Goal: Task Accomplishment & Management: Complete application form

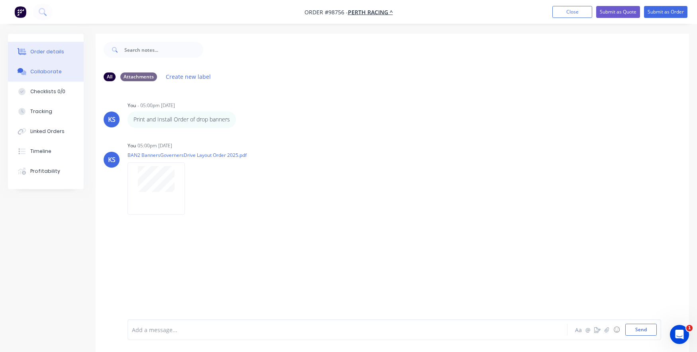
click at [48, 51] on div "Order details" at bounding box center [47, 51] width 34 height 7
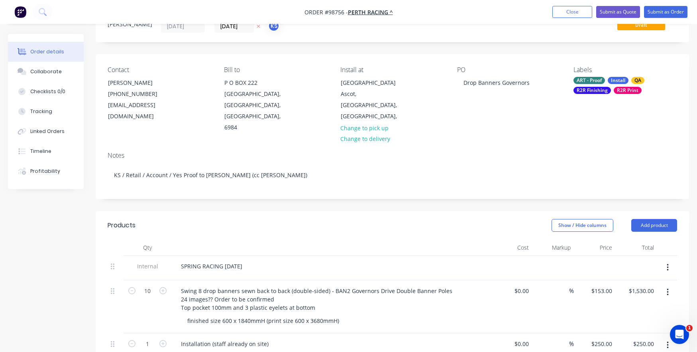
scroll to position [80, 0]
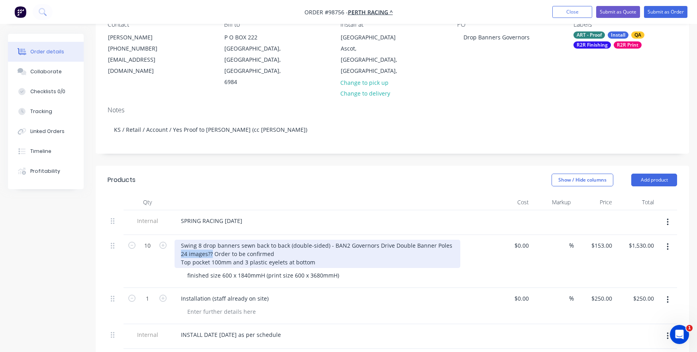
drag, startPoint x: 213, startPoint y: 242, endPoint x: 176, endPoint y: 241, distance: 37.1
click at [176, 241] on div "Swing 8 drop banners sewn back to back (double-sided) - BAN2 Governors Drive Do…" at bounding box center [318, 254] width 286 height 28
drag, startPoint x: 298, startPoint y: 242, endPoint x: 235, endPoint y: 239, distance: 63.0
click at [235, 240] on div "Swing 8 drop banners sewn back to back (double-sided) - BAN2 Governors Drive Do…" at bounding box center [318, 254] width 286 height 28
click at [233, 242] on div "Swing 8 drop banners sewn back to back (double-sided) - BAN2 Governors Drive Do…" at bounding box center [318, 254] width 286 height 28
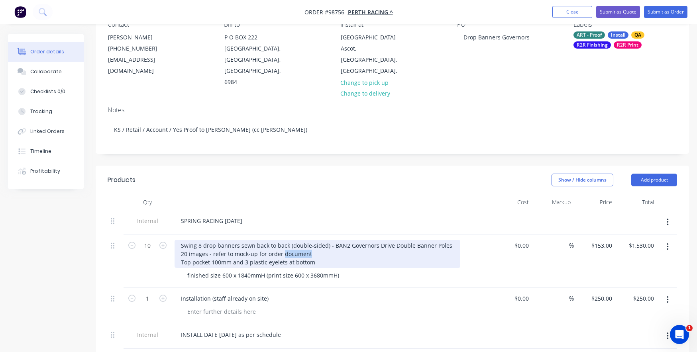
drag, startPoint x: 309, startPoint y: 244, endPoint x: 282, endPoint y: 241, distance: 27.2
click at [282, 241] on div "Swing 8 drop banners sewn back to back (double-sided) - BAN2 Governors Drive Do…" at bounding box center [318, 254] width 286 height 28
click at [267, 241] on div "Swing 8 drop banners sewn back to back (double-sided) - BAN2 Governors Drive Do…" at bounding box center [318, 254] width 286 height 28
click at [211, 243] on div "Swing 8 drop banners sewn back to back (double-sided) - BAN2 Governors Drive Do…" at bounding box center [318, 254] width 286 height 28
drag, startPoint x: 318, startPoint y: 243, endPoint x: 306, endPoint y: 242, distance: 11.6
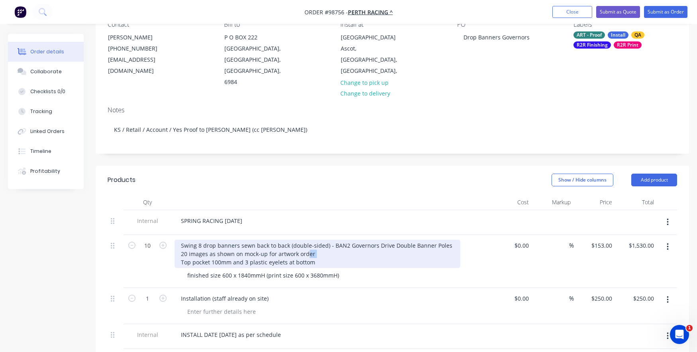
click at [306, 242] on div "Swing 8 drop banners sewn back to back (double-sided) - BAN2 Governors Drive Do…" at bounding box center [318, 254] width 286 height 28
click at [316, 249] on div "Swing 8 drop banners sewn back to back (double-sided) - BAN2 Governors Drive Do…" at bounding box center [318, 254] width 286 height 28
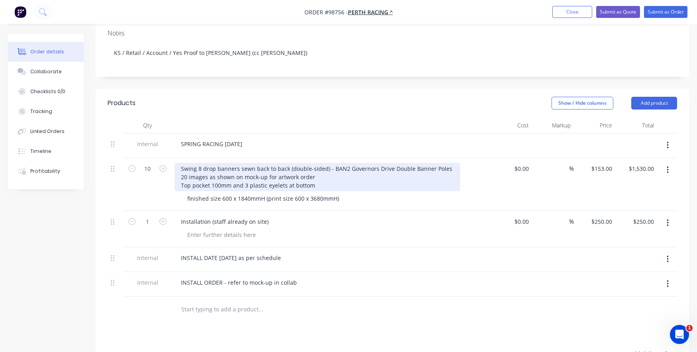
scroll to position [159, 0]
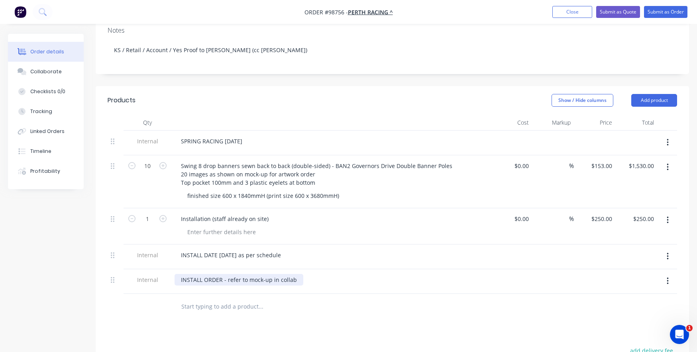
click at [179, 274] on div "INSTALL ORDER - refer to mock-up in collab" at bounding box center [239, 280] width 129 height 12
click at [182, 274] on div "INSTALL ORDER - refer to mock-up in collab" at bounding box center [239, 280] width 129 height 12
click at [181, 274] on div "INSTALL ORDER - refer to mock-up in collab" at bounding box center [239, 280] width 129 height 12
click at [195, 302] on input "text" at bounding box center [260, 307] width 159 height 16
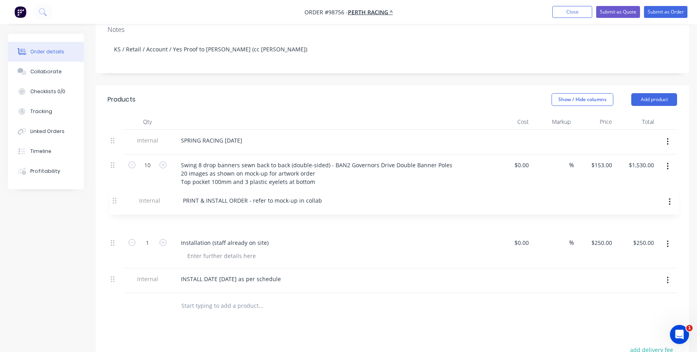
drag, startPoint x: 114, startPoint y: 270, endPoint x: 116, endPoint y: 200, distance: 70.2
click at [116, 200] on div "Internal SPRING RACING [DATE] 10 Swing 8 drop banners sewn back to back (double…" at bounding box center [392, 211] width 569 height 163
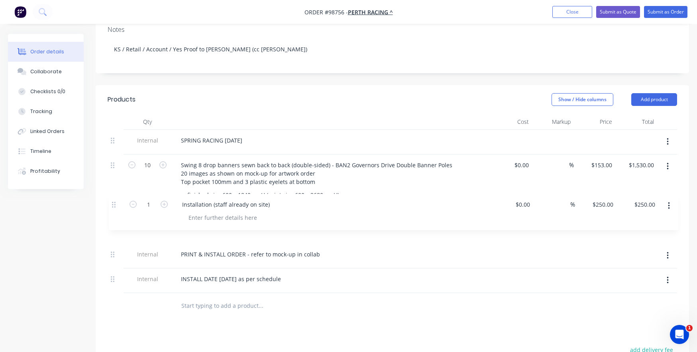
drag, startPoint x: 111, startPoint y: 234, endPoint x: 112, endPoint y: 205, distance: 29.1
click at [112, 205] on div "Internal SPRING RACING [DATE] 10 Swing 8 drop banners sewn back to back (double…" at bounding box center [392, 211] width 569 height 163
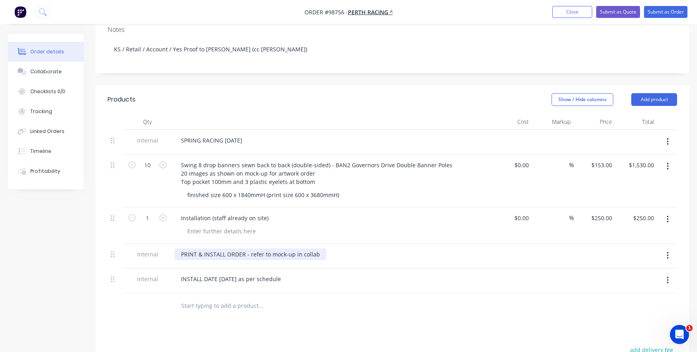
click at [319, 249] on div "PRINT & INSTALL ORDER - refer to mock-up in collab" at bounding box center [251, 255] width 152 height 12
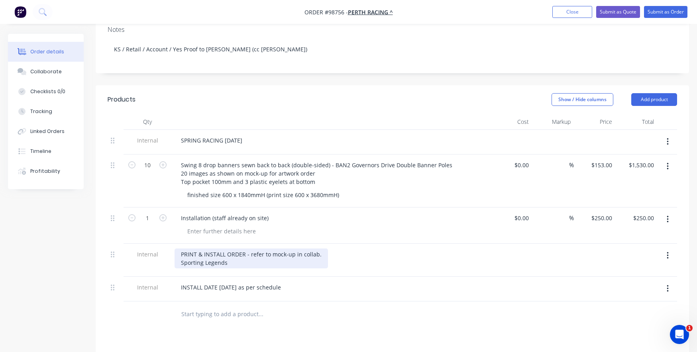
click at [179, 250] on div "PRINT & INSTALL ORDER - refer to mock-up in collab. Sporting Legends" at bounding box center [251, 259] width 153 height 20
click at [248, 253] on div "PRINT & INSTALL ORDER - refer to mock-up in collab. Front: Sporting Legends" at bounding box center [251, 259] width 153 height 20
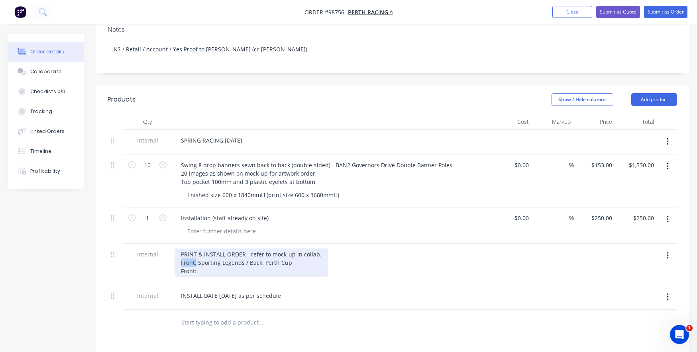
drag, startPoint x: 196, startPoint y: 251, endPoint x: 177, endPoint y: 250, distance: 18.7
click at [177, 250] on div "PRINT & INSTALL ORDER - refer to mock-up in collab. Front: Sporting Legends / B…" at bounding box center [251, 263] width 153 height 28
click at [179, 258] on div "PRINT & INSTALL ORDER - refer to mock-up in collab. Sporting Legends / Back: Pe…" at bounding box center [251, 263] width 153 height 28
click at [226, 261] on div "PRINT & INSTALL ORDER - refer to mock-up in collab. Sporting Legends / Back: Pe…" at bounding box center [251, 263] width 153 height 28
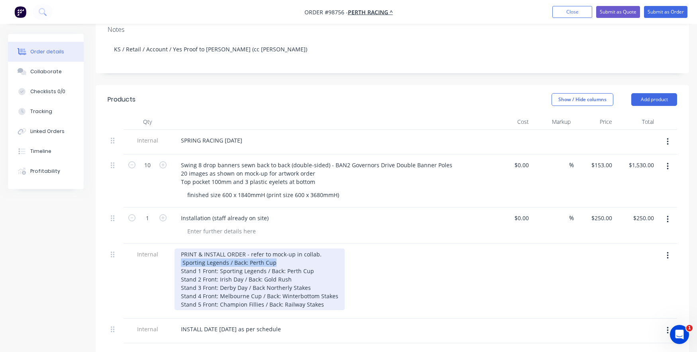
drag, startPoint x: 277, startPoint y: 253, endPoint x: 175, endPoint y: 250, distance: 102.0
click at [175, 250] on div "PRINT & INSTALL ORDER - refer to mock-up in collab. Sporting Legends / Back: Pe…" at bounding box center [260, 280] width 170 height 62
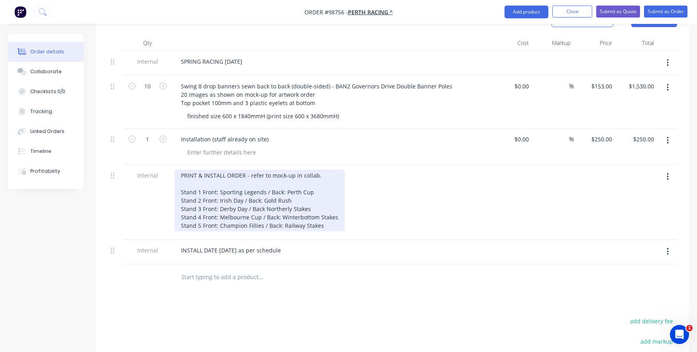
scroll to position [240, 0]
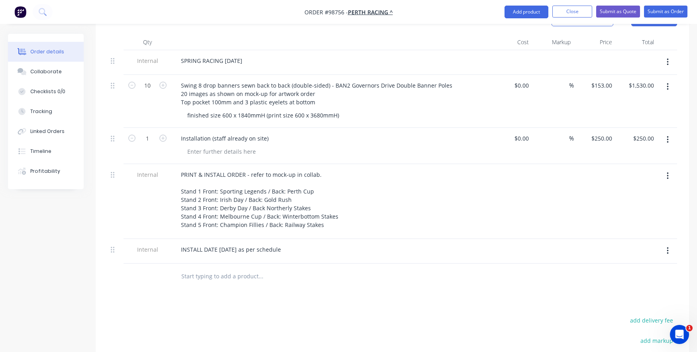
click at [201, 278] on div at bounding box center [314, 277] width 287 height 26
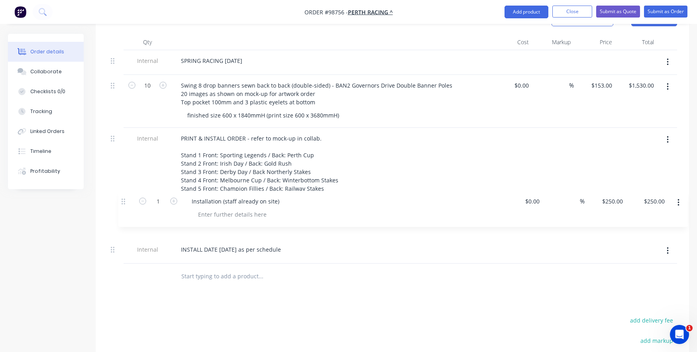
drag, startPoint x: 113, startPoint y: 128, endPoint x: 124, endPoint y: 207, distance: 80.0
click at [124, 207] on div "Internal SPRING RACING [DATE] 10 Swing 8 drop banners sewn back to back (double…" at bounding box center [392, 157] width 569 height 214
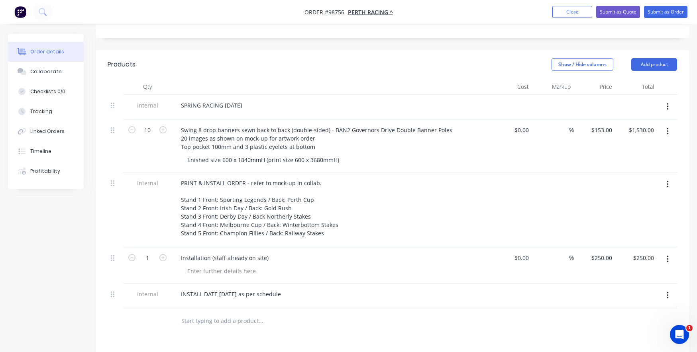
scroll to position [160, 0]
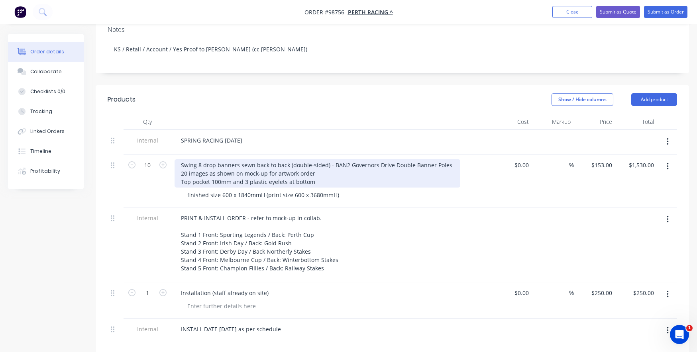
click at [208, 161] on div "Swing 8 drop banners sewn back to back (double-sided) - BAN2 Governors Drive Do…" at bounding box center [318, 173] width 286 height 28
click at [291, 161] on div "Swing 8 drop banners sewn back to back (double-sided) - BAN2 Governors Drive Do…" at bounding box center [318, 173] width 286 height 28
drag, startPoint x: 369, startPoint y: 161, endPoint x: 318, endPoint y: 159, distance: 50.7
click at [318, 159] on div "Swing 8 drop banners sewn back to back (double-sided) - BAN2 Governors Drive Do…" at bounding box center [318, 173] width 286 height 28
click at [180, 162] on div "Swing 8 drop banners sewn back to back (double-sided) - BAN2 Governors Drive Do…" at bounding box center [318, 173] width 286 height 28
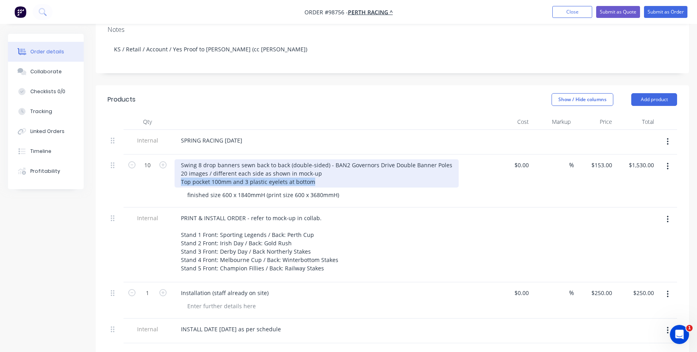
drag, startPoint x: 313, startPoint y: 179, endPoint x: 168, endPoint y: 180, distance: 145.5
click at [168, 180] on div "10 Swing 8 drop banners sewn back to back (double-sided) - BAN2 Governors Drive…" at bounding box center [392, 181] width 569 height 53
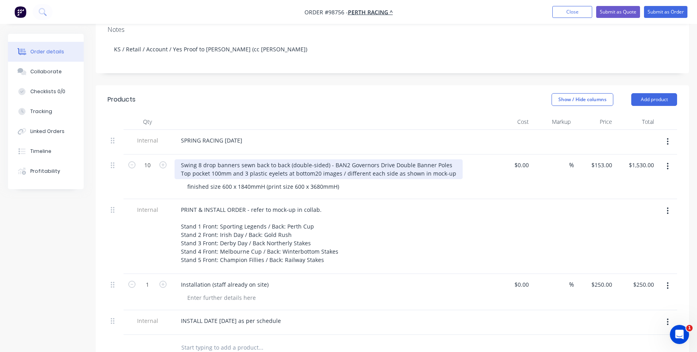
click at [192, 175] on div "Swing 8 drop banners sewn back to back (double-sided) - BAN2 Governors Drive Do…" at bounding box center [319, 169] width 288 height 20
click at [311, 163] on div "Swing 8 drop banners sewn back to back (double-sided) - BAN2 Governors Drive Do…" at bounding box center [319, 169] width 288 height 20
click at [317, 169] on div "Swing 8 drop banners sewn back to back (double-sided) - BAN2 Governors Drive Do…" at bounding box center [320, 169] width 290 height 20
click at [445, 159] on div "Swing 8 drop banners sewn back to back (double-sided) - BAN2 Governors Drive Do…" at bounding box center [320, 169] width 291 height 20
click at [314, 161] on div "Swing 8 drop banners sewn back to back (double-sided) - BAN2 Governors Drive Do…" at bounding box center [320, 169] width 291 height 20
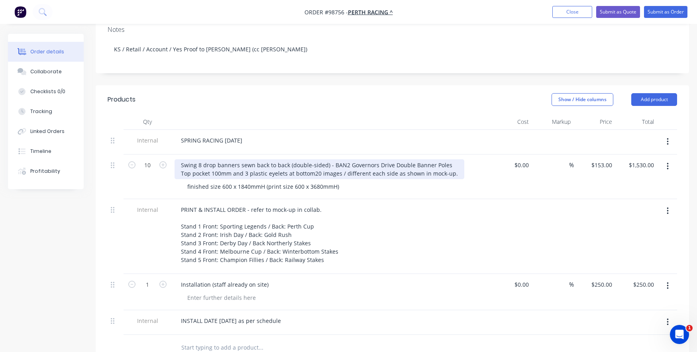
click at [318, 172] on div "Swing 8 drop banners sewn back to back (double-sided) - BAN2 Governors Drive Do…" at bounding box center [320, 169] width 290 height 20
click at [321, 171] on div "Swing 8 drop banners sewn back to back (double-sided) - BAN2 Governors Drive Do…" at bounding box center [319, 169] width 288 height 20
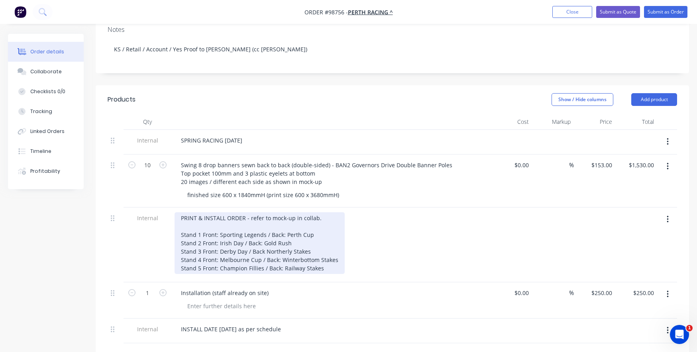
click at [264, 222] on div "PRINT & INSTALL ORDER - refer to mock-up in collab. Stand 1 Front: Sporting Leg…" at bounding box center [260, 243] width 170 height 62
click at [263, 221] on div "PRINT & INSTALL ORDER - refer to mock-up in collab. Stand 1 Front: Sporting Leg…" at bounding box center [260, 243] width 170 height 62
click at [329, 226] on div "PRINT & INSTALL ORDER - refer to mock-up in collab. Stand 1 Front: Sporting Leg…" at bounding box center [260, 243] width 170 height 62
click at [241, 232] on div "PRINT & INSTALL ORDER - refer to mock-up in collab. Stand 1 Front: Sporting Leg…" at bounding box center [267, 243] width 184 height 62
click at [317, 231] on div "PRINT & INSTALL ORDER - refer to mock-up in collab. Stand 1 Front: Sporting Leg…" at bounding box center [267, 243] width 184 height 62
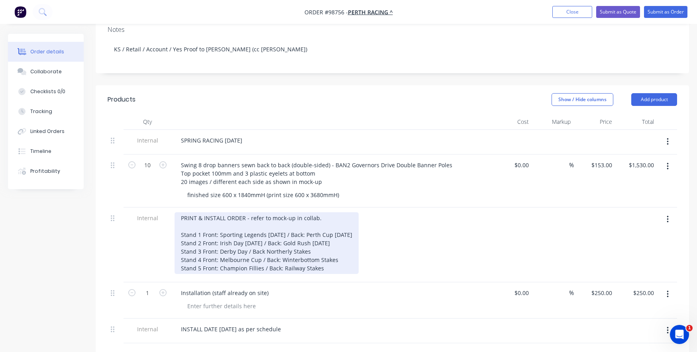
click at [245, 243] on div "PRINT & INSTALL ORDER - refer to mock-up in collab. Stand 1 Front: Sporting Leg…" at bounding box center [267, 243] width 184 height 62
click at [337, 241] on div "PRINT & INSTALL ORDER - refer to mock-up in collab. Stand 1 Front: Sporting Leg…" at bounding box center [267, 243] width 184 height 62
click at [258, 248] on div "PRINT & INSTALL ORDER - refer to mock-up in collab. Stand 1 Front: Sporting Leg…" at bounding box center [267, 243] width 184 height 62
click at [352, 249] on div "PRINT & INSTALL ORDER - refer to mock-up in collab. Stand 1 Front: Sporting Leg…" at bounding box center [269, 243] width 189 height 62
click at [261, 257] on div "PRINT & INSTALL ORDER - refer to mock-up in collab. Stand 1 Front: Sporting Leg…" at bounding box center [270, 243] width 190 height 62
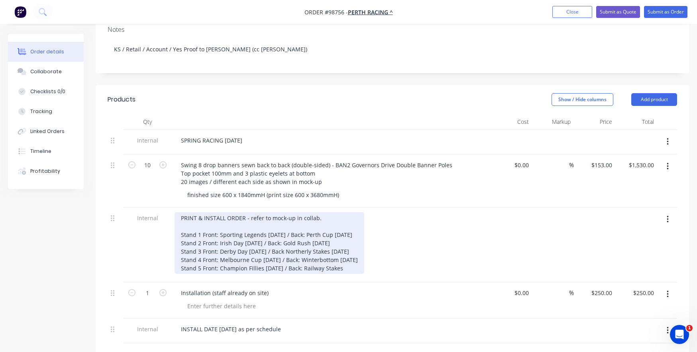
click at [343, 258] on div "PRINT & INSTALL ORDER - refer to mock-up in collab. Stand 1 Front: Sporting Leg…" at bounding box center [270, 243] width 190 height 62
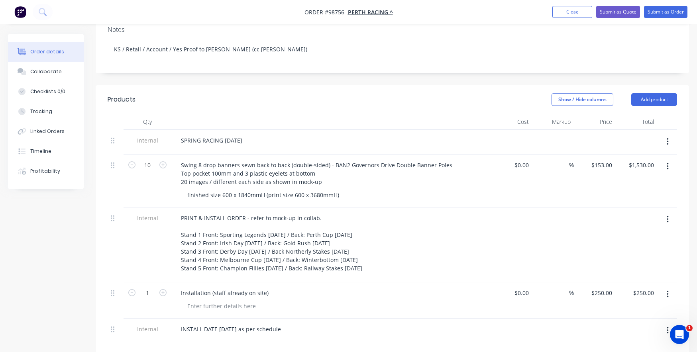
click at [292, 300] on div at bounding box center [334, 306] width 306 height 12
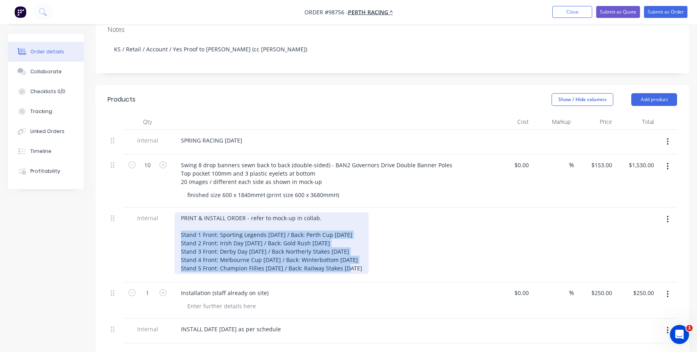
drag, startPoint x: 361, startPoint y: 258, endPoint x: 180, endPoint y: 226, distance: 184.2
click at [180, 226] on div "PRINT & INSTALL ORDER - refer to mock-up in collab. Stand 1 Front: Sporting Leg…" at bounding box center [272, 243] width 194 height 62
copy div "Stand 1 Front: Sporting Legends [DATE] / Back: Perth Cup [DATE] Stand 2 Front: …"
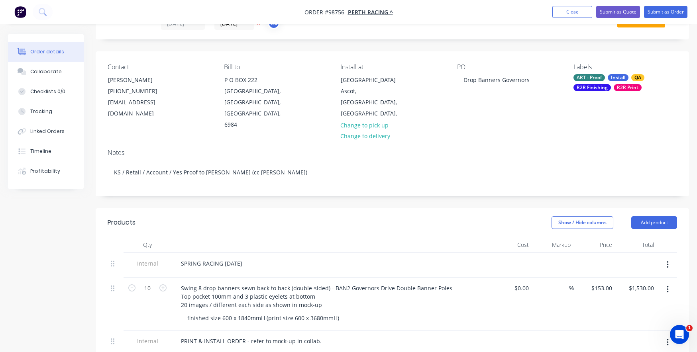
scroll to position [80, 0]
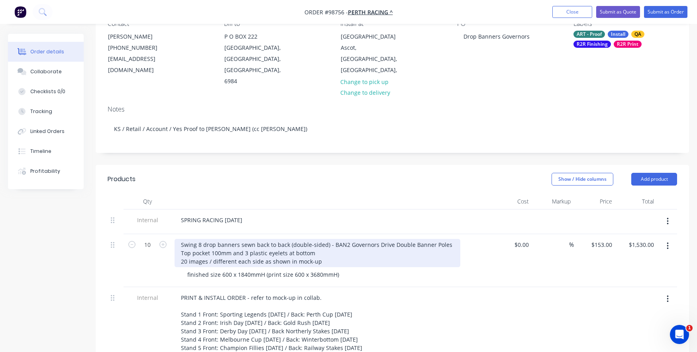
click at [320, 251] on div "Swing 8 drop banners sewn back to back (double-sided) - BAN2 Governors Drive Do…" at bounding box center [318, 253] width 286 height 28
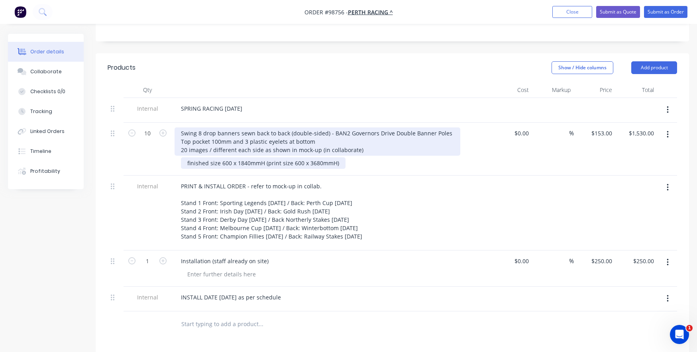
scroll to position [200, 0]
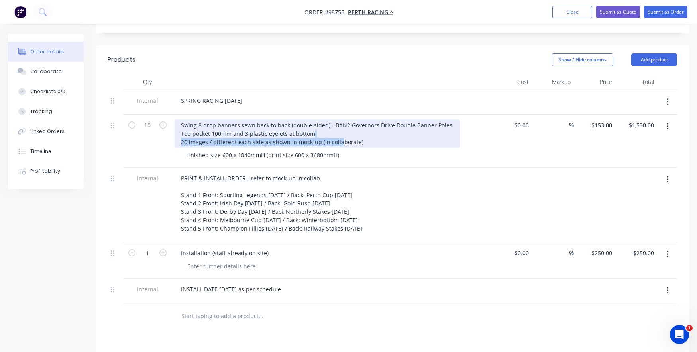
drag, startPoint x: 365, startPoint y: 126, endPoint x: 337, endPoint y: 128, distance: 27.9
click at [337, 128] on div "Swing 8 drop banners sewn back to back (double-sided) - BAN2 Governors Drive Do…" at bounding box center [318, 134] width 286 height 28
click at [367, 131] on div "Swing 8 drop banners sewn back to back (double-sided) - BAN2 Governors Drive Do…" at bounding box center [318, 134] width 286 height 28
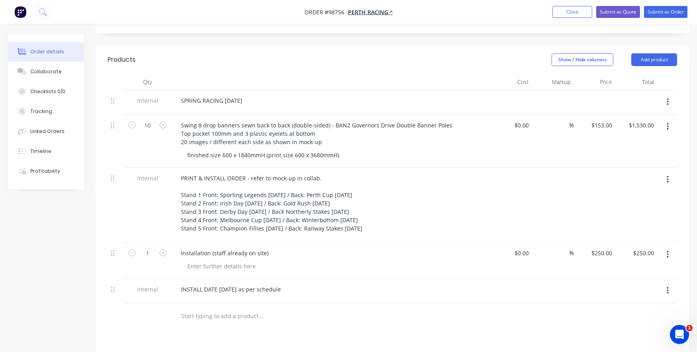
click at [247, 292] on div "INSTALL DATE [DATE] as per schedule" at bounding box center [330, 291] width 319 height 25
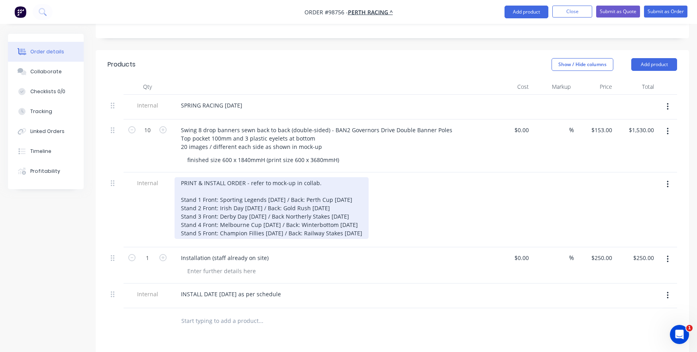
scroll to position [191, 0]
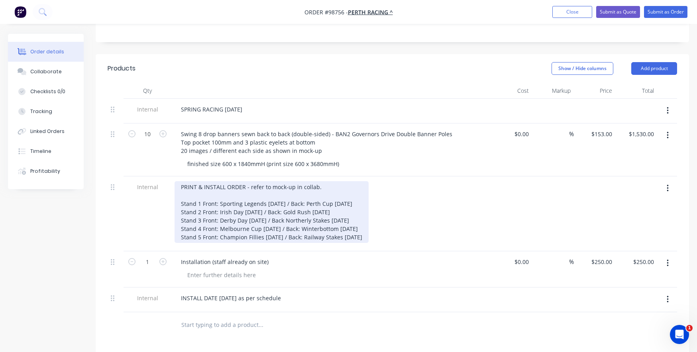
click at [247, 181] on div "PRINT & INSTALL ORDER - refer to mock-up in collab. Stand 1 Front: Sporting Leg…" at bounding box center [272, 212] width 194 height 62
click at [245, 186] on div "PRINT & INSTALL ORDER refer to mock-up in collab. Stand 1 Front: Sporting Legen…" at bounding box center [272, 212] width 194 height 62
click at [329, 181] on div "PRINT & INSTALL ORDER refer to mock-up in collab. Stand 1 Front: Sporting Legen…" at bounding box center [272, 212] width 194 height 62
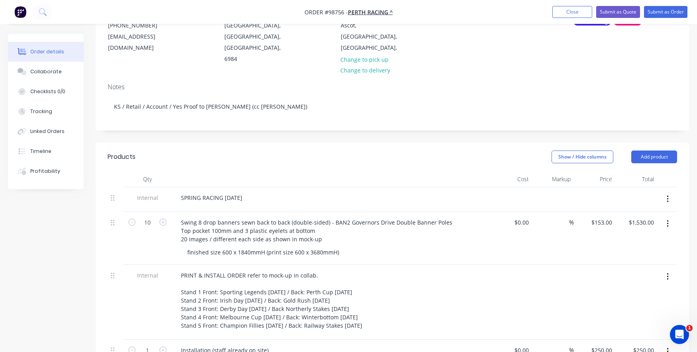
scroll to position [199, 0]
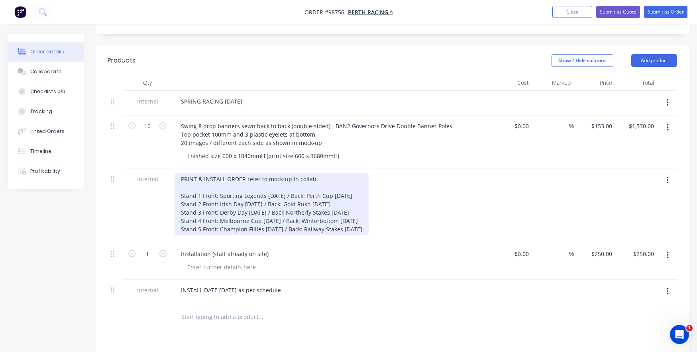
click at [227, 173] on div "PRINT & INSTALL ORDER refer to mock-up in collab. Stand 1 Front: Sporting Legen…" at bounding box center [272, 204] width 194 height 62
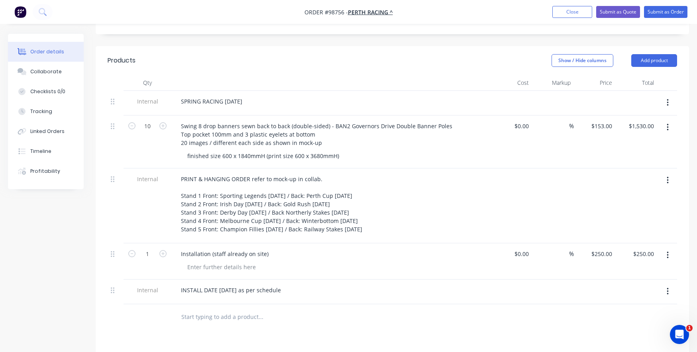
click at [148, 201] on div "Internal" at bounding box center [148, 206] width 48 height 75
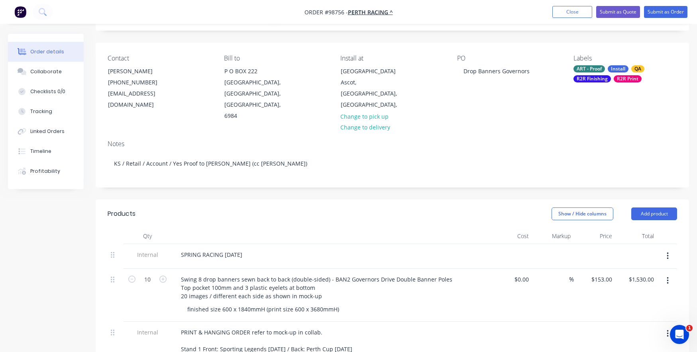
scroll to position [0, 0]
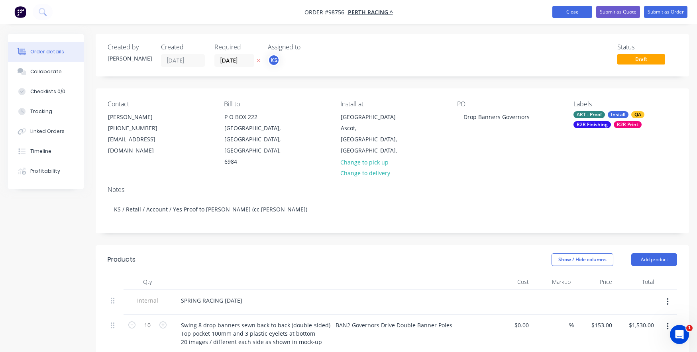
click at [560, 14] on button "Close" at bounding box center [572, 12] width 40 height 12
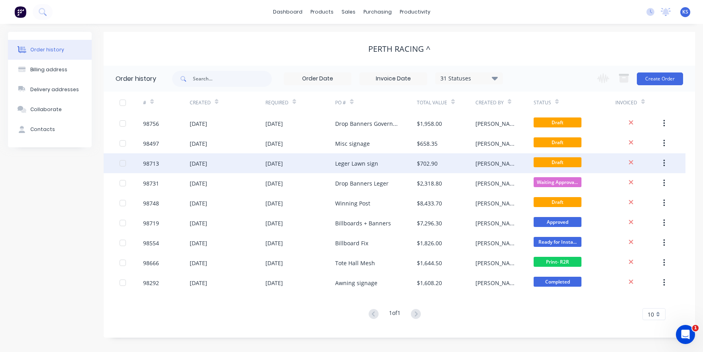
click at [156, 161] on div "98713" at bounding box center [151, 163] width 16 height 8
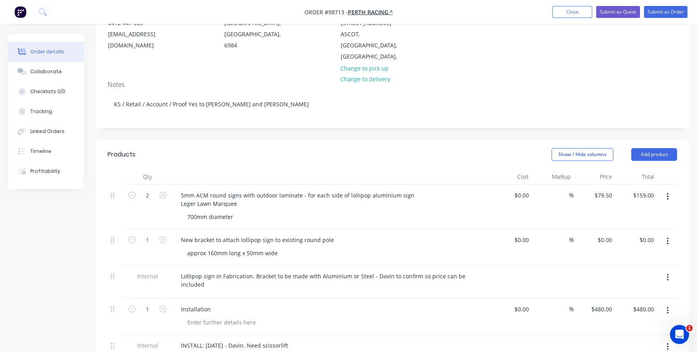
scroll to position [120, 0]
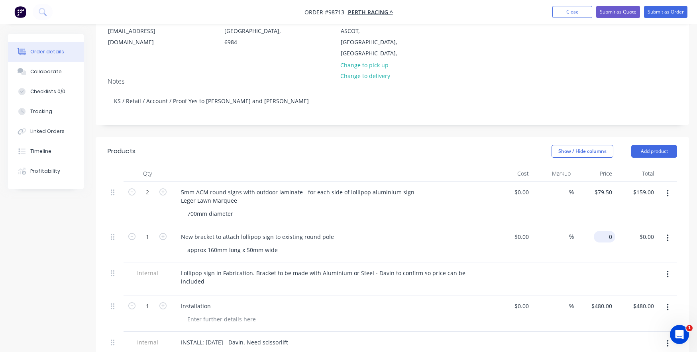
click at [607, 231] on input "0" at bounding box center [606, 237] width 18 height 12
type input "$98.00"
click at [595, 263] on div at bounding box center [595, 279] width 42 height 33
click at [601, 300] on div "480 $480.00" at bounding box center [601, 306] width 28 height 12
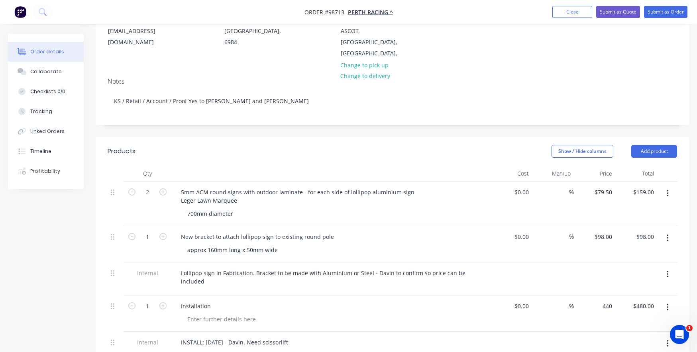
type input "$440.00"
click at [587, 301] on div "$440.00 $440.00" at bounding box center [595, 314] width 42 height 36
click at [598, 296] on div "440 440" at bounding box center [595, 314] width 42 height 36
type input "$480.00"
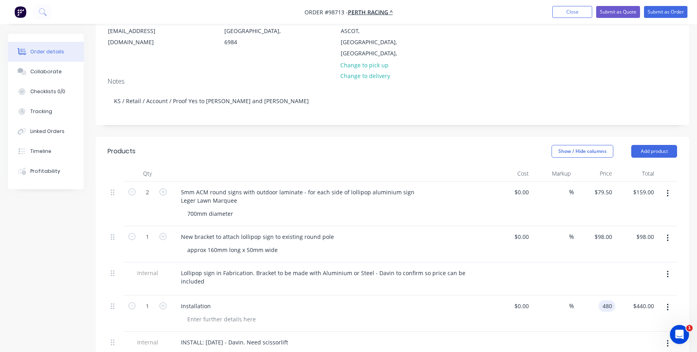
type input "$480.00"
click at [599, 300] on div "$480.00 $480.00" at bounding box center [595, 314] width 42 height 36
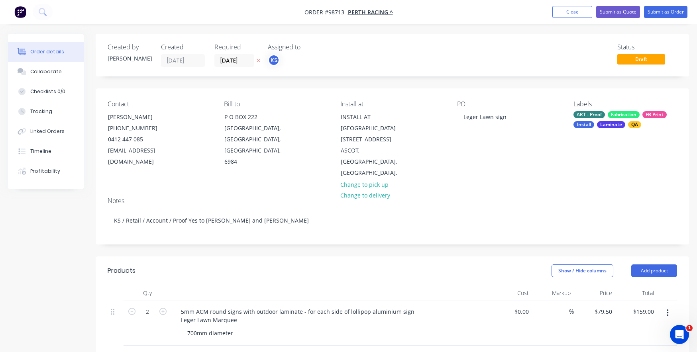
click at [335, 328] on div "700mm diameter" at bounding box center [334, 334] width 306 height 12
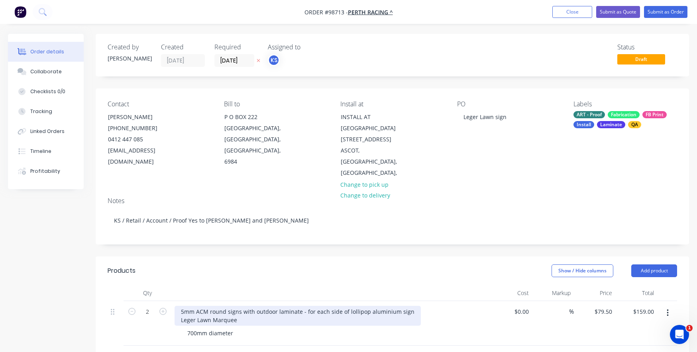
click at [181, 308] on div "5mm ACM round signs with outdoor laminate - for each side of lollipop aluminium…" at bounding box center [298, 316] width 246 height 20
click at [186, 310] on div "5mm ACM round signs with outdoor laminate - for each side of lollipop aluminium…" at bounding box center [298, 316] width 246 height 20
click at [179, 310] on div "5mm ACM round signs with outdoor laminate - for each side of lollipop aluminium…" at bounding box center [331, 316] width 312 height 20
click at [260, 308] on div "5mm ACM round signs with outdoor laminate - for each side of lollipop aluminium…" at bounding box center [331, 316] width 312 height 20
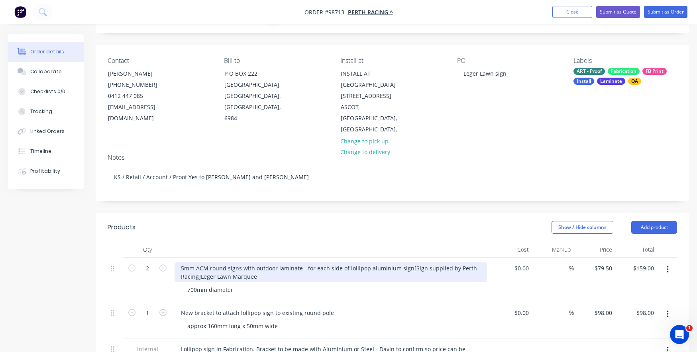
scroll to position [120, 0]
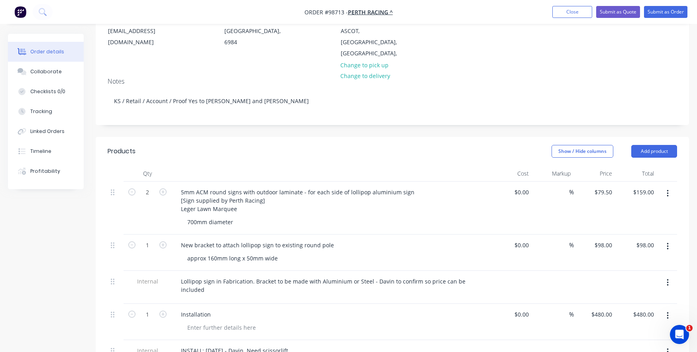
click at [251, 309] on div "Installation" at bounding box center [331, 315] width 312 height 12
click at [601, 235] on div "98 $98.00" at bounding box center [595, 253] width 42 height 36
type input "$0.00"
click at [601, 247] on div "$0.00 0" at bounding box center [595, 253] width 42 height 36
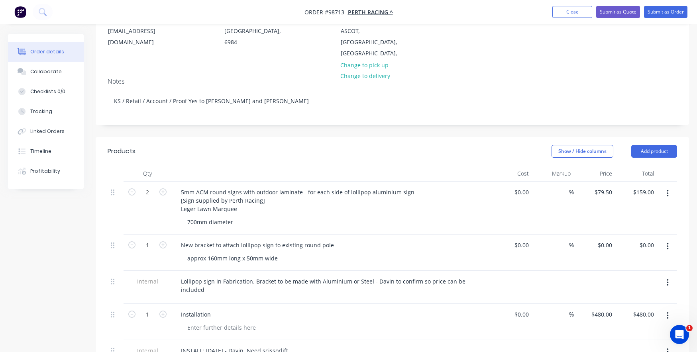
click at [248, 304] on div "Installation" at bounding box center [330, 322] width 319 height 36
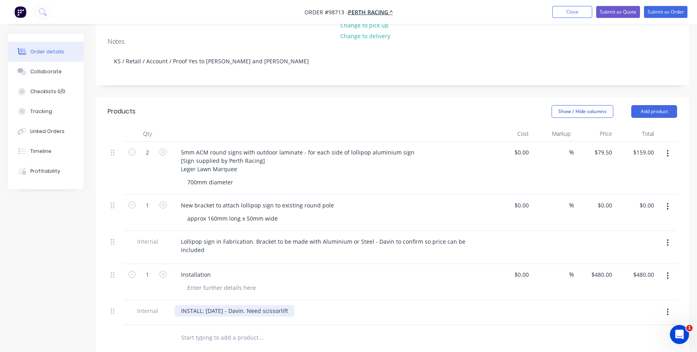
click at [266, 305] on div "INSTALL: [DATE] - Davin. Need scissorlift" at bounding box center [235, 311] width 120 height 12
click at [276, 305] on div "INSTALL: [DATE] - Need scissorlift" at bounding box center [226, 311] width 102 height 12
click at [263, 305] on div "INSTALL: [DATE] - Need scissorlift" at bounding box center [226, 311] width 102 height 12
click at [269, 330] on input "text" at bounding box center [260, 338] width 159 height 16
click at [274, 305] on div "INSTALL: [DATE] - Need to use Perth Racing scissorlift" at bounding box center [252, 311] width 155 height 12
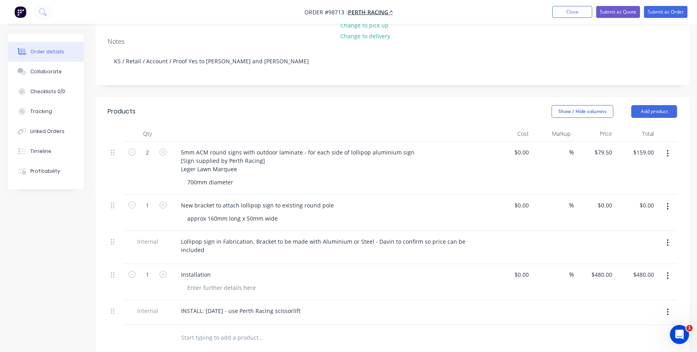
click at [270, 330] on input "text" at bounding box center [260, 338] width 159 height 16
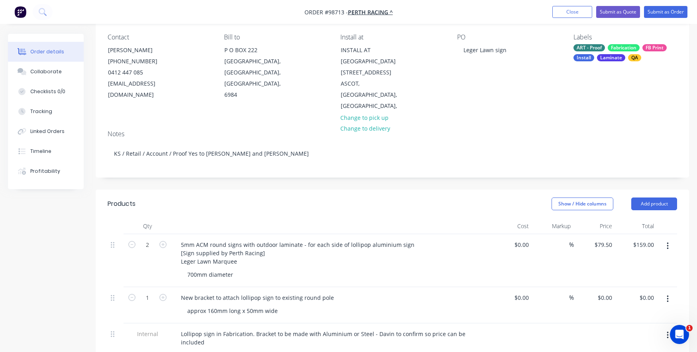
scroll to position [80, 0]
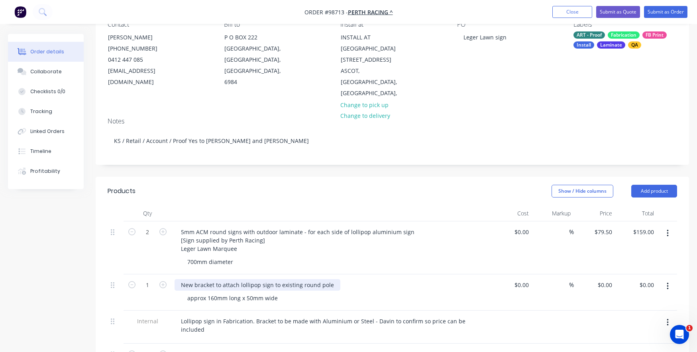
click at [327, 279] on div "New bracket to attach lollipop sign to existing round pole" at bounding box center [258, 285] width 166 height 12
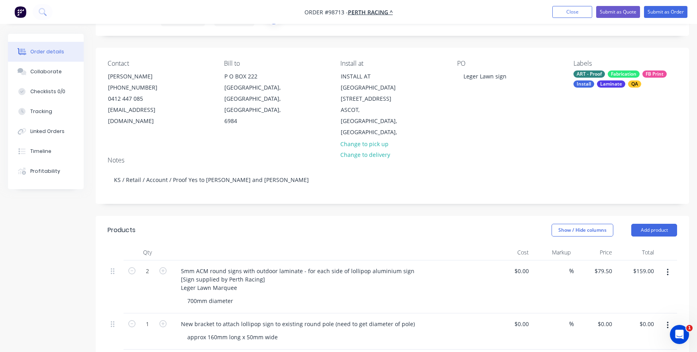
scroll to position [40, 0]
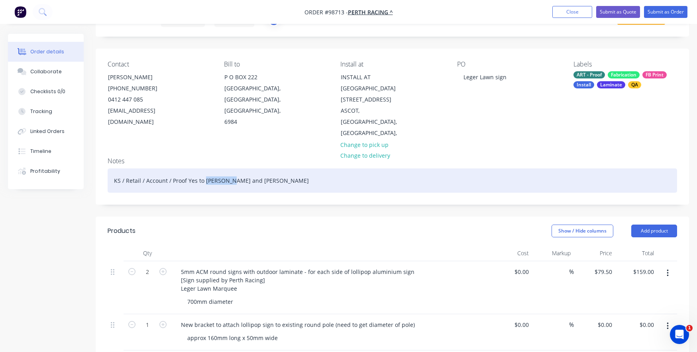
drag, startPoint x: 228, startPoint y: 167, endPoint x: 204, endPoint y: 169, distance: 23.6
click at [204, 169] on div "KS / Retail / Account / Proof Yes to [PERSON_NAME] and [PERSON_NAME]" at bounding box center [392, 181] width 569 height 24
click at [224, 171] on div "KS / Retail / Account / Proof Yes to [PERSON_NAME]" at bounding box center [392, 181] width 569 height 24
click at [255, 173] on div "KS / Retail / Account / Proof Yes to [PERSON_NAME] (cc [PERSON_NAME])" at bounding box center [392, 181] width 569 height 24
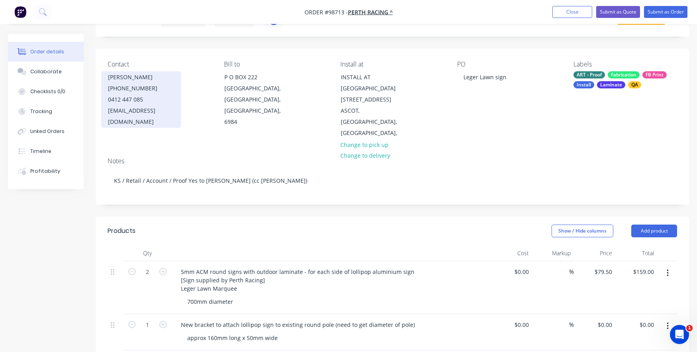
click at [114, 106] on div "[EMAIL_ADDRESS][DOMAIN_NAME]" at bounding box center [141, 116] width 66 height 22
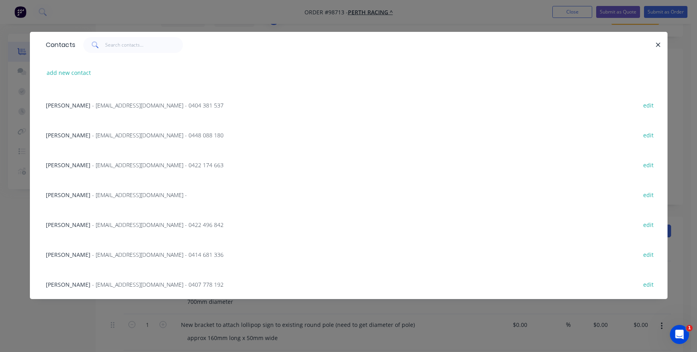
scroll to position [177, 0]
click at [92, 285] on span "- [EMAIL_ADDRESS][DOMAIN_NAME] - 0407 778 192" at bounding box center [158, 285] width 132 height 8
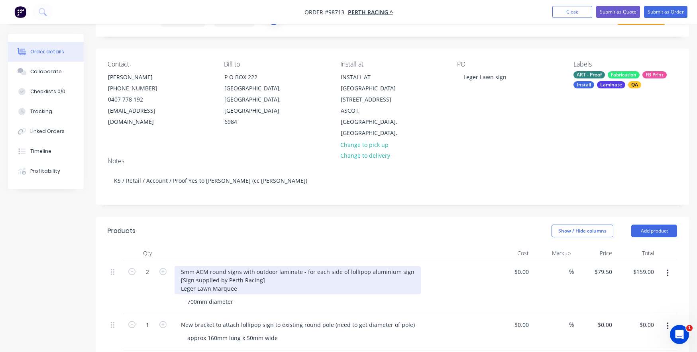
scroll to position [120, 0]
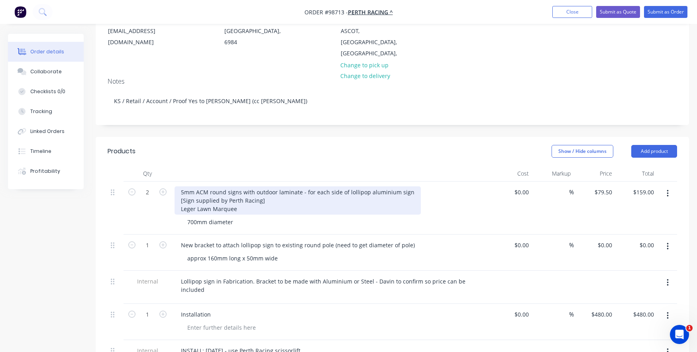
click at [241, 196] on div "5mm ACM round signs with outdoor laminate - for each side of lollipop aluminium…" at bounding box center [298, 201] width 246 height 28
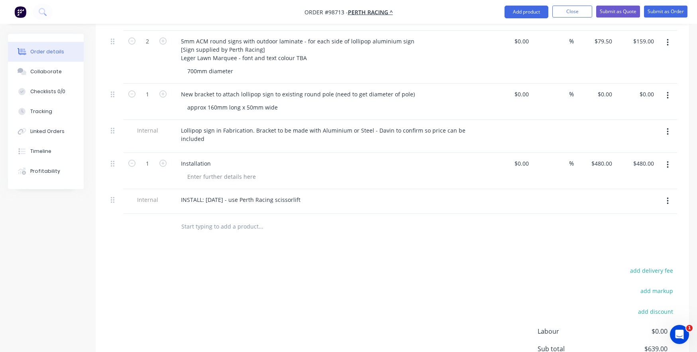
scroll to position [199, 0]
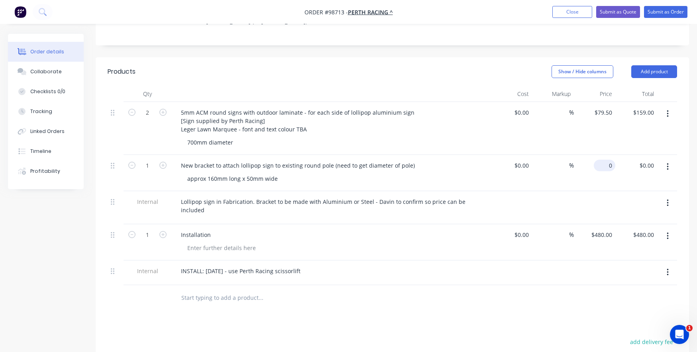
click at [610, 160] on input "0" at bounding box center [606, 166] width 18 height 12
type input "$140.00"
click at [607, 169] on div "$140.00 140" at bounding box center [595, 173] width 42 height 36
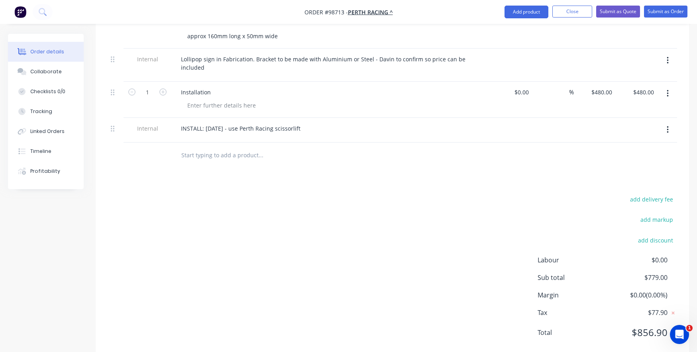
scroll to position [262, 0]
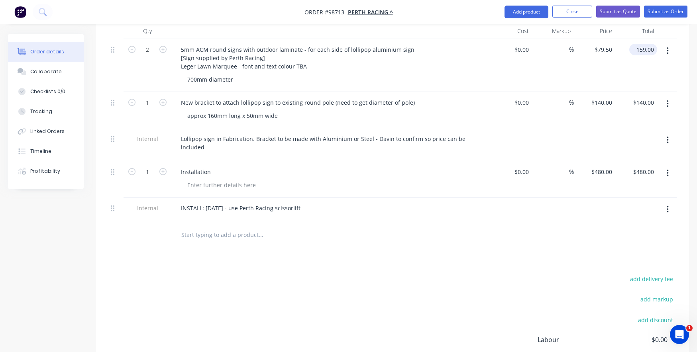
click at [645, 44] on input "159.00" at bounding box center [644, 50] width 25 height 12
type input "189"
type input "$94.50"
type input "$189.00"
click at [633, 61] on div "$189.00 189" at bounding box center [636, 65] width 42 height 53
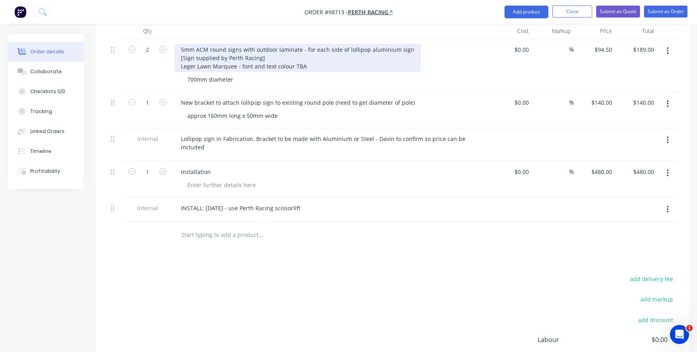
click at [259, 46] on div "5mm ACM round signs with outdoor laminate - for each side of lollipop aluminium…" at bounding box center [298, 58] width 246 height 28
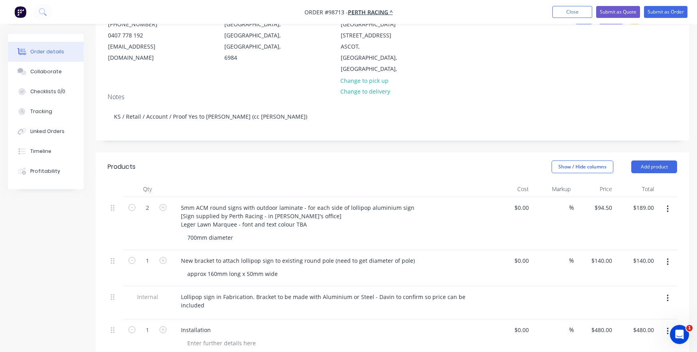
scroll to position [103, 0]
click at [648, 162] on button "Add product" at bounding box center [654, 168] width 46 height 13
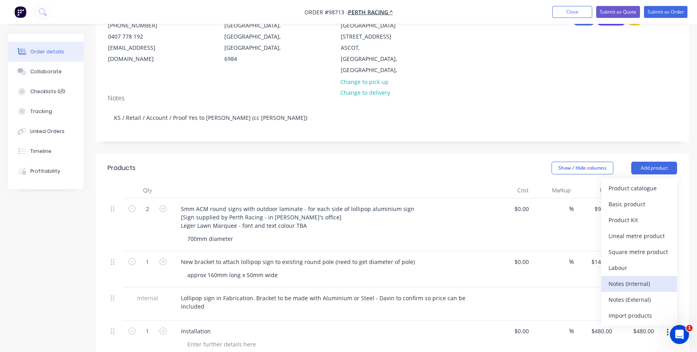
click at [619, 278] on div "Notes (Internal)" at bounding box center [639, 284] width 61 height 12
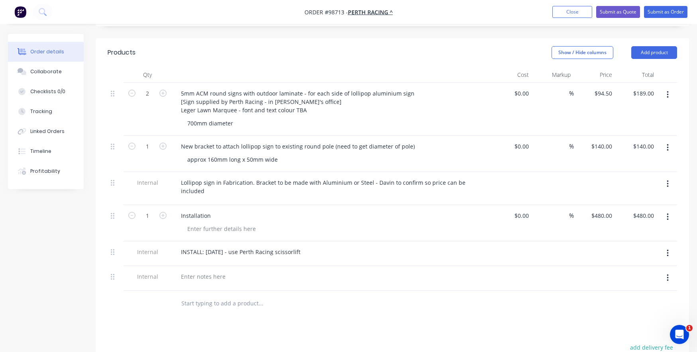
scroll to position [222, 0]
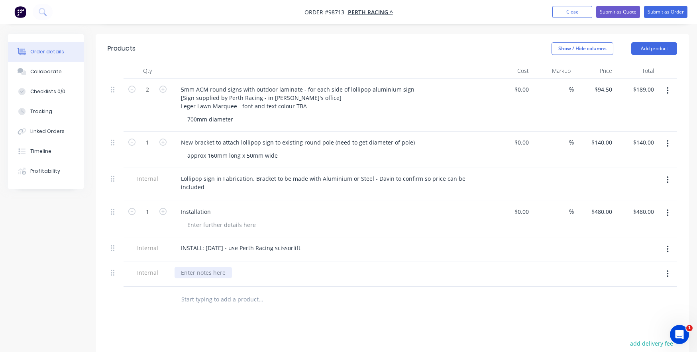
click at [188, 267] on div at bounding box center [203, 273] width 57 height 12
click at [183, 287] on div at bounding box center [314, 300] width 287 height 26
click at [243, 267] on div "Spring Racing [DATE]" at bounding box center [209, 273] width 69 height 12
click at [658, 42] on button "Add product" at bounding box center [654, 48] width 46 height 13
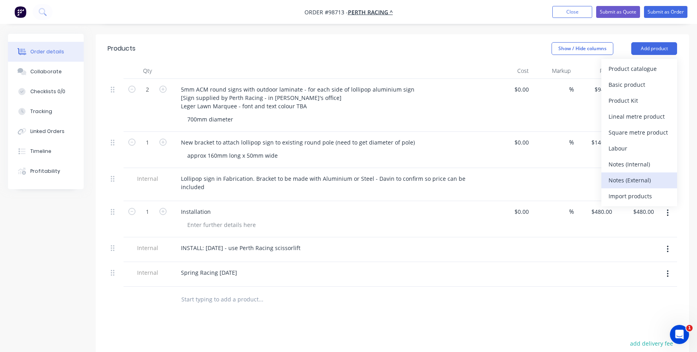
click at [651, 175] on div "Notes (External)" at bounding box center [639, 181] width 61 height 12
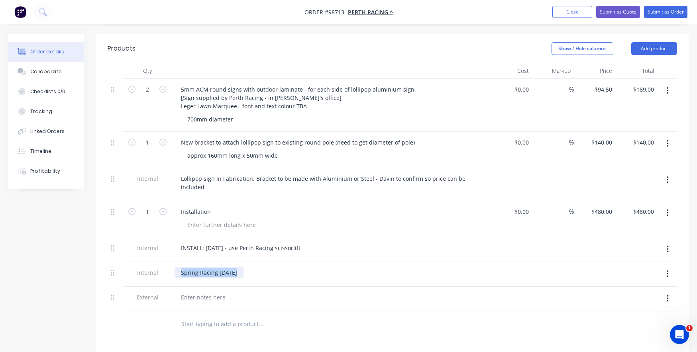
drag, startPoint x: 261, startPoint y: 254, endPoint x: 191, endPoint y: 249, distance: 69.9
click at [191, 267] on div "Spring Racing [DATE]" at bounding box center [331, 273] width 312 height 12
drag, startPoint x: 254, startPoint y: 259, endPoint x: 177, endPoint y: 260, distance: 76.9
click at [177, 267] on div "Spring Racing [DATE]" at bounding box center [209, 277] width 69 height 20
copy div "Spring Racing [DATE]"
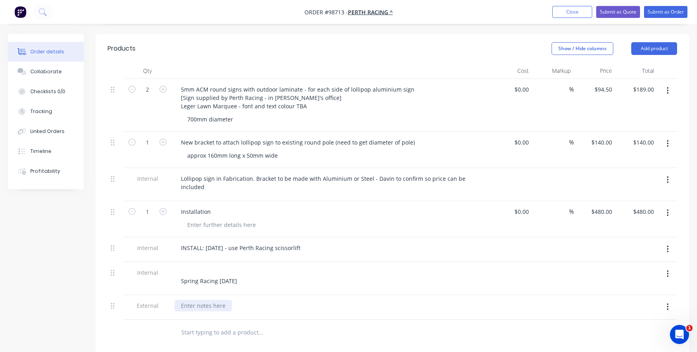
click at [206, 300] on div at bounding box center [203, 306] width 57 height 12
paste div
click at [666, 267] on button "button" at bounding box center [667, 274] width 19 height 14
click at [615, 305] on div "Delete" at bounding box center [639, 311] width 61 height 12
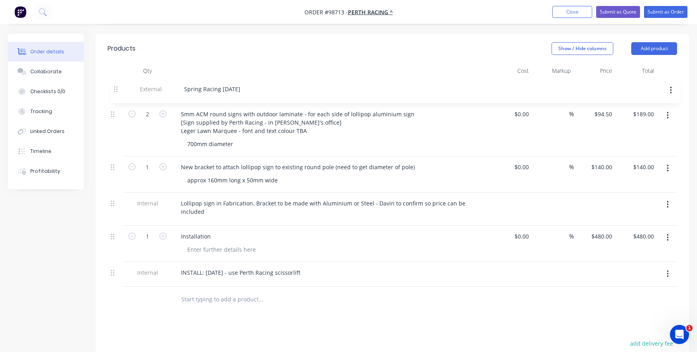
drag, startPoint x: 112, startPoint y: 252, endPoint x: 116, endPoint y: 84, distance: 168.6
click at [116, 84] on div "2 5mm ACM round signs with outdoor laminate - for each side of lollipop alumini…" at bounding box center [392, 183] width 569 height 208
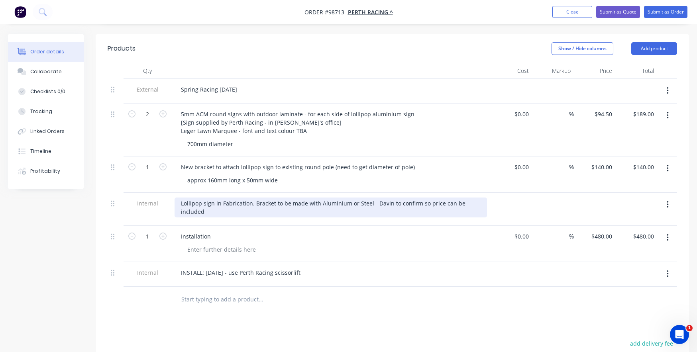
click at [250, 198] on div "Lollipop sign in Fabrication. Bracket to be made with Aluminium or Steel - Davi…" at bounding box center [331, 208] width 312 height 20
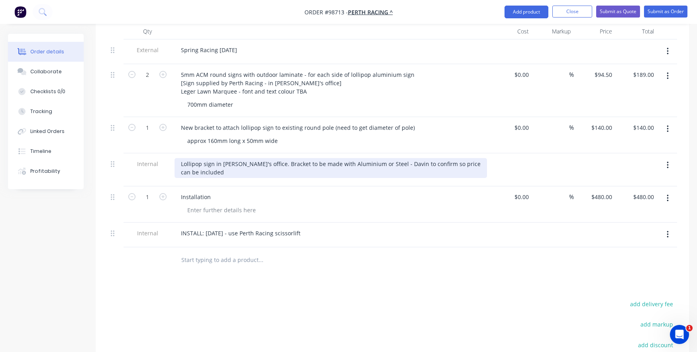
scroll to position [262, 0]
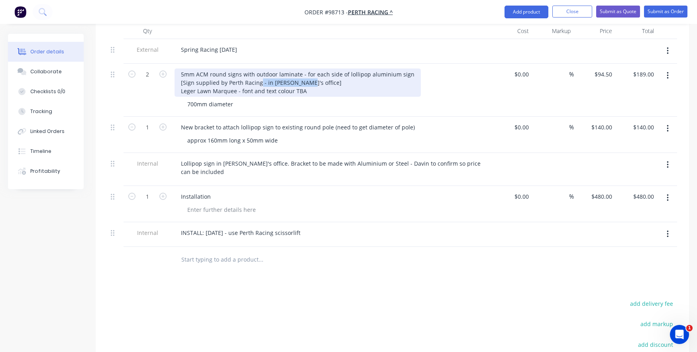
drag, startPoint x: 259, startPoint y: 70, endPoint x: 299, endPoint y: 72, distance: 39.5
click at [299, 72] on div "5mm ACM round signs with outdoor laminate - for each side of lollipop aluminium…" at bounding box center [298, 83] width 246 height 28
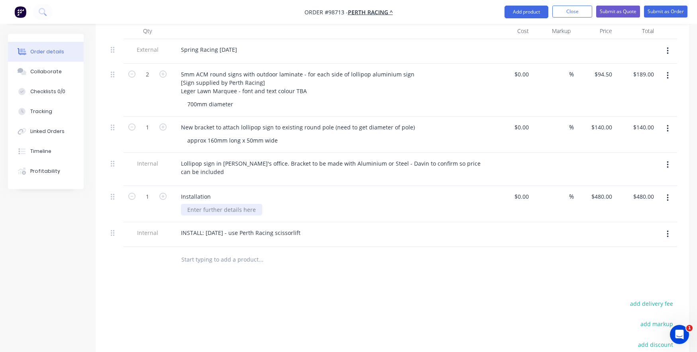
click at [259, 204] on div at bounding box center [221, 210] width 81 height 12
click at [222, 252] on input "text" at bounding box center [260, 260] width 159 height 16
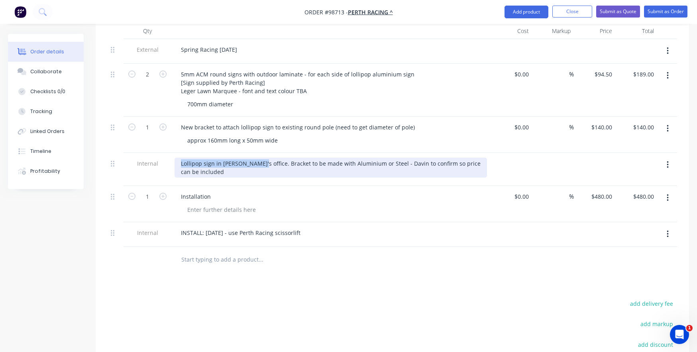
drag, startPoint x: 254, startPoint y: 153, endPoint x: 179, endPoint y: 152, distance: 75.3
click at [179, 158] on div "Lollipop sign in [PERSON_NAME]'s office. Bracket to be made with Aluminium or S…" at bounding box center [331, 168] width 312 height 20
copy div "Lollipop sign in [PERSON_NAME]'s office."
click at [214, 161] on div "Lollipop sign in [PERSON_NAME]'s office. Bracket to be made with Aluminium or S…" at bounding box center [331, 168] width 312 height 20
drag, startPoint x: 196, startPoint y: 148, endPoint x: 179, endPoint y: 148, distance: 17.5
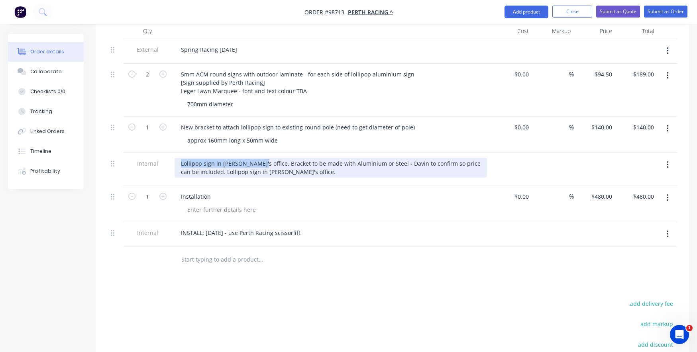
click at [179, 158] on div "Lollipop sign in [PERSON_NAME]'s office. Bracket to be made with Aluminium or S…" at bounding box center [331, 168] width 312 height 20
click at [199, 158] on div "Bracket to be made with Aluminium or Steel - Davin to confirm so price can be i…" at bounding box center [331, 168] width 312 height 20
click at [200, 158] on div "Bracket to be made with Aluminium or Steel - Davin to confirm so price can be i…" at bounding box center [331, 168] width 312 height 20
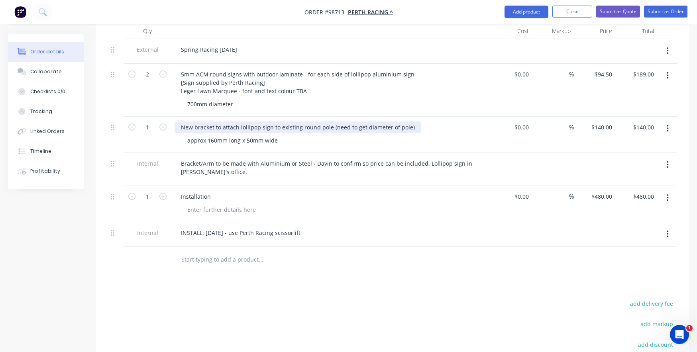
click at [213, 122] on div "New bracket to attach lollipop sign to existing round pole (need to get diamete…" at bounding box center [298, 128] width 247 height 12
drag, startPoint x: 245, startPoint y: 116, endPoint x: 228, endPoint y: 115, distance: 17.2
click at [228, 122] on div "New bracket/arm to attach lollipop sign to existing round pole (need to get dia…" at bounding box center [304, 128] width 259 height 12
click at [304, 122] on div "New bracket/arm to be made so lollipop sign to existing round pole (need to get…" at bounding box center [312, 128] width 274 height 12
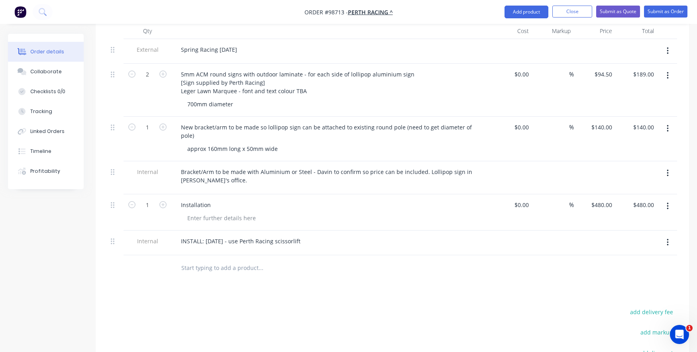
click at [292, 143] on div "approx 160mm long x 50mm wide" at bounding box center [334, 149] width 306 height 12
click at [280, 143] on div "approx 160mm long x 50mm wide" at bounding box center [232, 149] width 103 height 12
click at [299, 143] on div "approx 160mm long x 50mm wide" at bounding box center [334, 149] width 306 height 12
click at [187, 143] on div "approx 160mm long x 50mm wide" at bounding box center [232, 149] width 103 height 12
click at [228, 199] on div "Installation" at bounding box center [331, 205] width 312 height 12
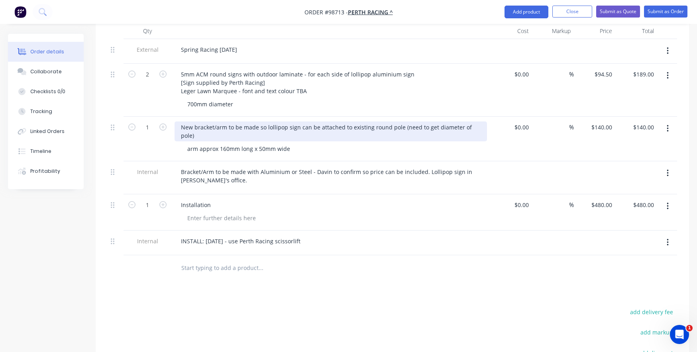
click at [215, 122] on div "New bracket/arm to be made so lollipop sign can be attached to existing round p…" at bounding box center [331, 132] width 312 height 20
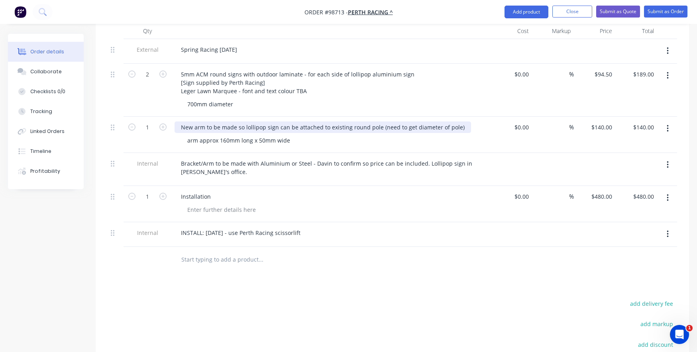
click at [204, 122] on div "New arm to be made so lollipop sign can be attached to existing round pole (nee…" at bounding box center [323, 128] width 296 height 12
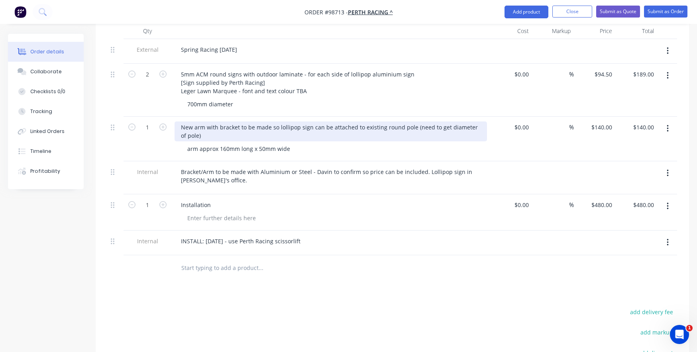
click at [270, 122] on div "New arm with bracket to be made so lollipop sign can be attached to existing ro…" at bounding box center [331, 132] width 312 height 20
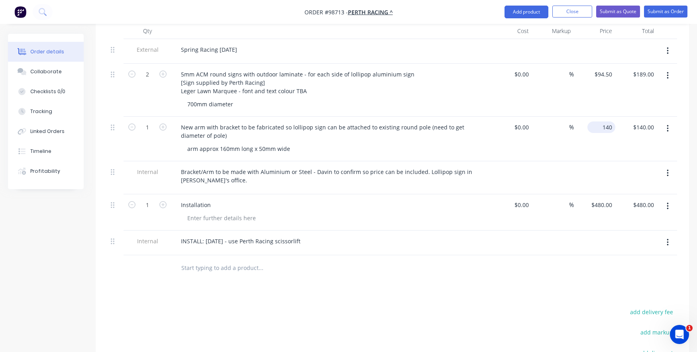
click at [596, 117] on div "140 $140.00" at bounding box center [595, 139] width 42 height 45
type input "$210.00"
click at [595, 130] on div "$210.00 $210.00" at bounding box center [595, 139] width 42 height 45
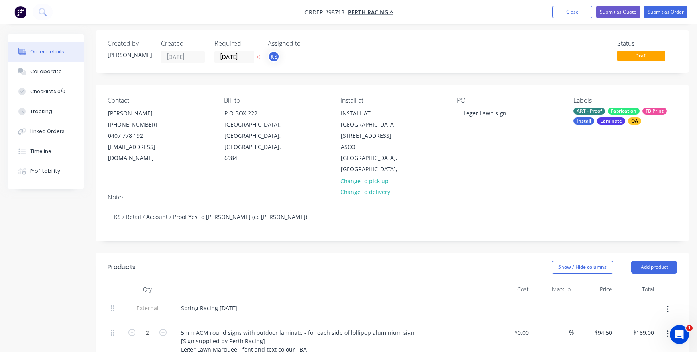
scroll to position [0, 0]
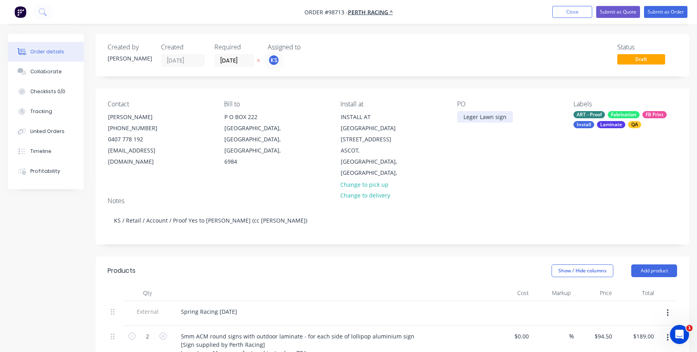
click at [504, 115] on div "Leger Lawn sign" at bounding box center [485, 117] width 56 height 12
click at [463, 116] on div "Leger Lawn" at bounding box center [478, 117] width 43 height 12
click at [495, 118] on div "Leger Lawn" at bounding box center [478, 117] width 43 height 12
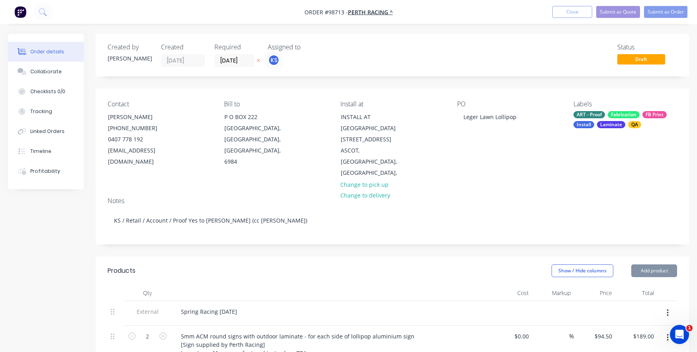
click at [662, 103] on div "Labels" at bounding box center [625, 104] width 104 height 8
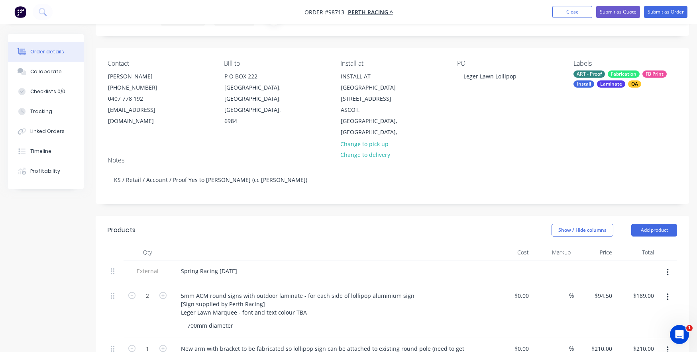
scroll to position [80, 0]
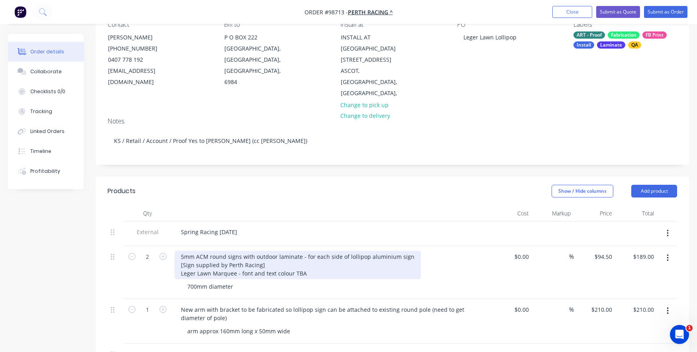
click at [397, 251] on div "5mm ACM round signs with outdoor laminate - for each side of lollipop aluminium…" at bounding box center [298, 265] width 246 height 28
drag, startPoint x: 406, startPoint y: 245, endPoint x: 306, endPoint y: 242, distance: 100.1
click at [306, 251] on div "5mm ACM round signs with outdoor laminate - for each side of lollipop aluminium…" at bounding box center [298, 265] width 246 height 28
click at [259, 252] on div "5mm ACM round signs with outdoor laminate - trimmed to size and installed onto …" at bounding box center [319, 265] width 289 height 28
click at [181, 261] on div "5mm ACM round signs with outdoor laminate - trimmed to size and installed onto …" at bounding box center [319, 265] width 289 height 28
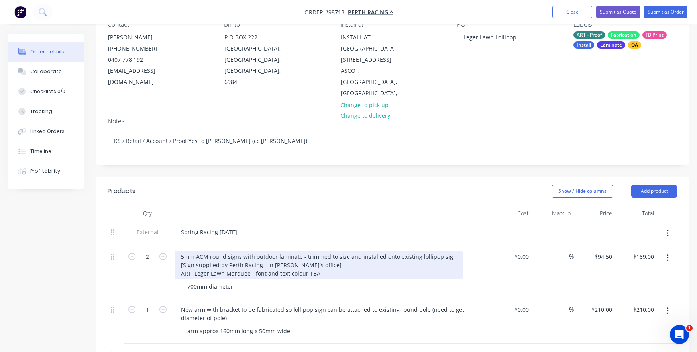
click at [315, 263] on div "5mm ACM round signs with outdoor laminate - trimmed to size and installed onto …" at bounding box center [319, 265] width 289 height 28
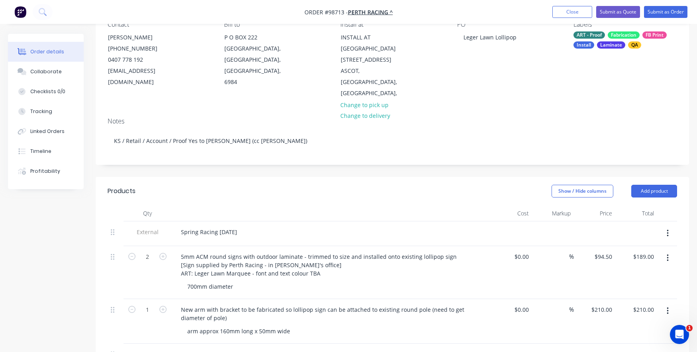
click at [151, 280] on div "2" at bounding box center [148, 272] width 48 height 53
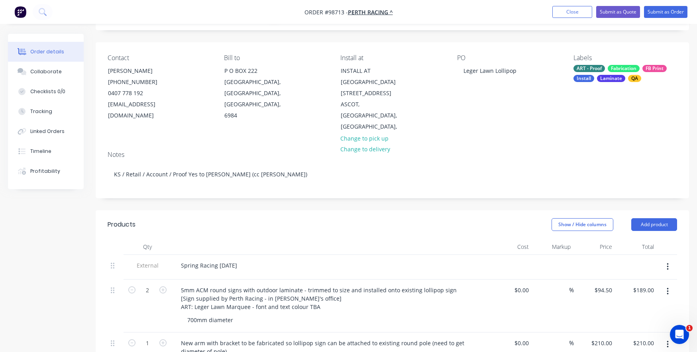
scroll to position [40, 0]
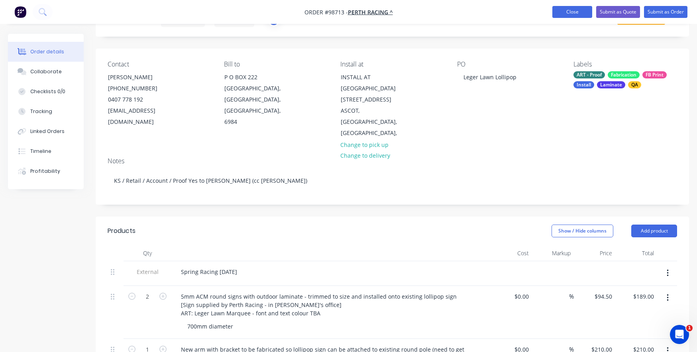
click at [567, 7] on button "Close" at bounding box center [572, 12] width 40 height 12
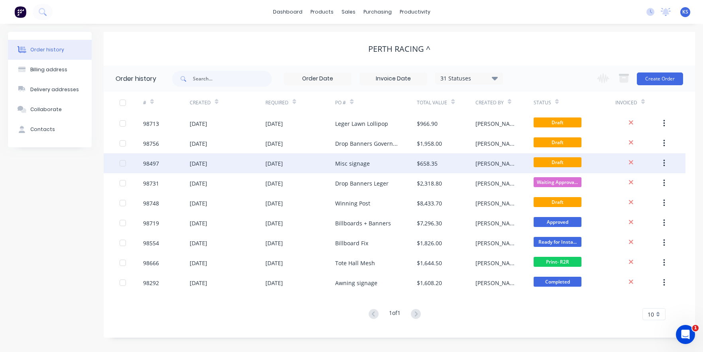
click at [257, 163] on div "[DATE]" at bounding box center [228, 163] width 76 height 20
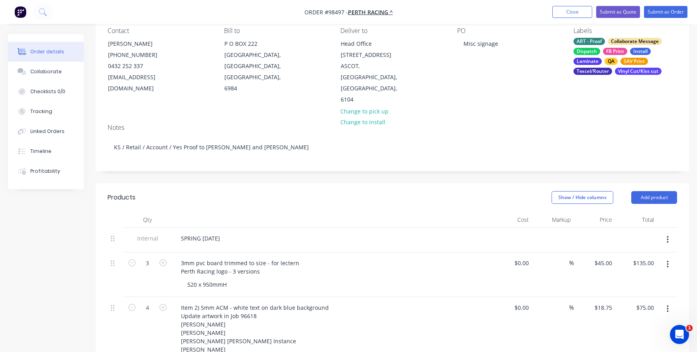
scroll to position [120, 0]
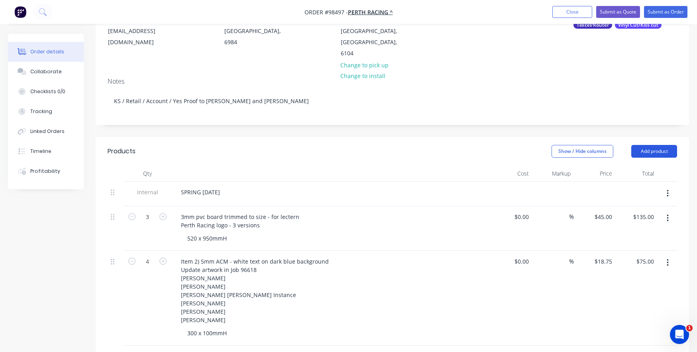
click at [638, 145] on button "Add product" at bounding box center [654, 151] width 46 height 13
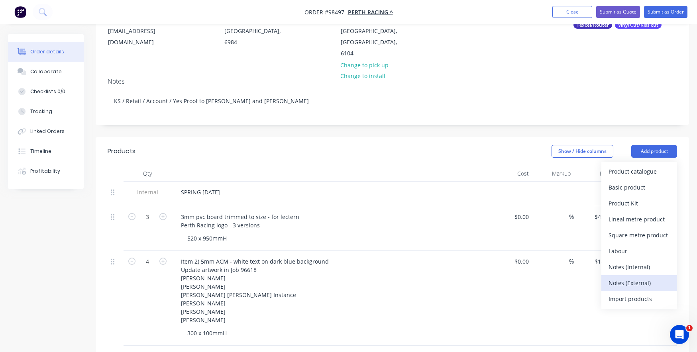
click at [611, 277] on div "Notes (External)" at bounding box center [639, 283] width 61 height 12
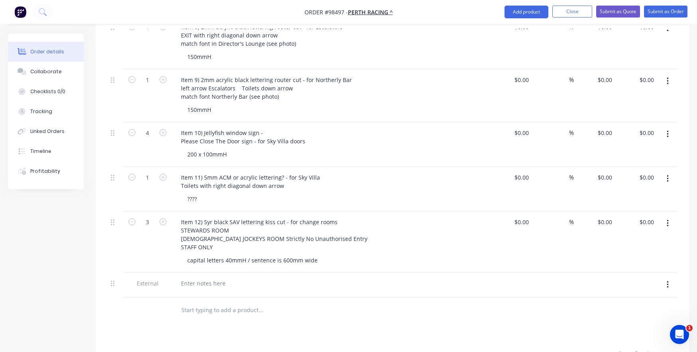
scroll to position [757, 0]
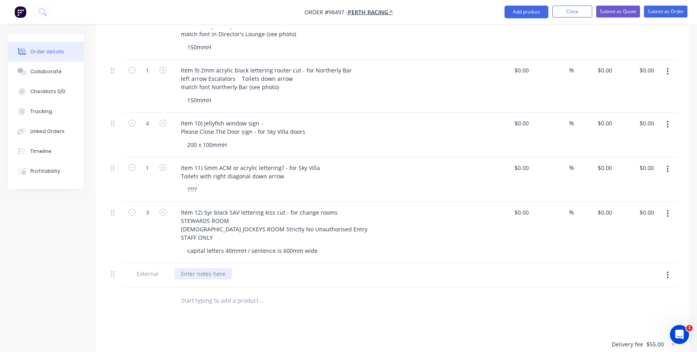
click at [193, 268] on div at bounding box center [203, 274] width 57 height 12
click at [147, 307] on div "Products Show / Hide columns Add product Qty Cost Markup Price Total Internal S…" at bounding box center [392, 0] width 593 height 1002
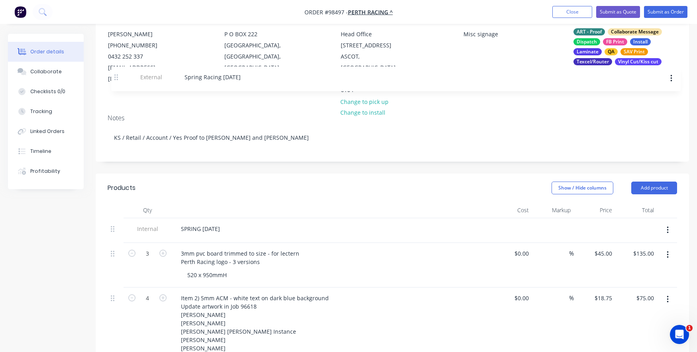
scroll to position [81, 0]
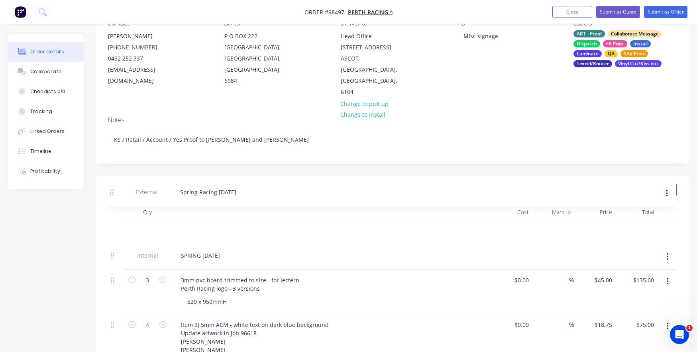
drag, startPoint x: 112, startPoint y: 261, endPoint x: 112, endPoint y: 189, distance: 71.3
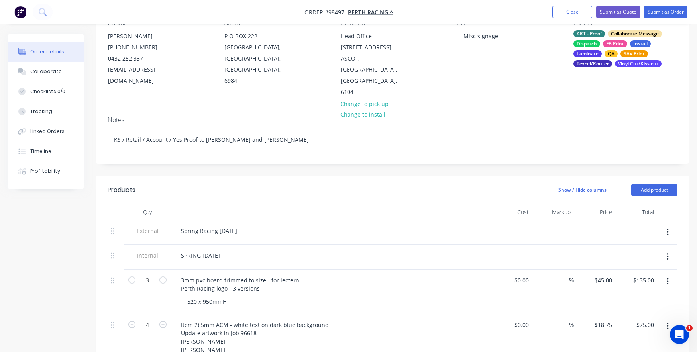
click at [666, 250] on button "button" at bounding box center [667, 257] width 19 height 14
click at [614, 288] on div "Delete" at bounding box center [639, 294] width 61 height 12
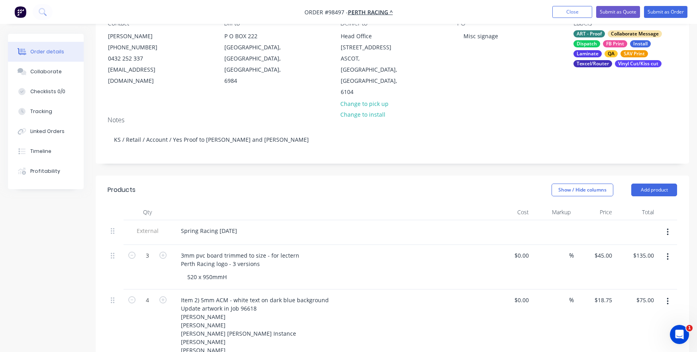
click at [259, 225] on div "Spring Racing [DATE]" at bounding box center [331, 231] width 312 height 12
drag, startPoint x: 257, startPoint y: 207, endPoint x: 176, endPoint y: 205, distance: 80.9
click at [174, 220] on div "Spring Racing [DATE]" at bounding box center [330, 232] width 319 height 25
click at [117, 252] on div at bounding box center [116, 267] width 16 height 45
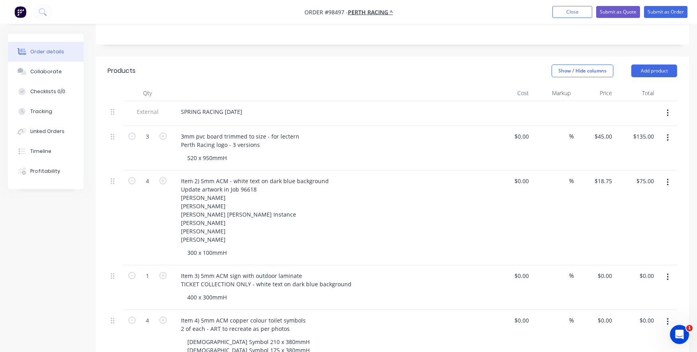
scroll to position [200, 0]
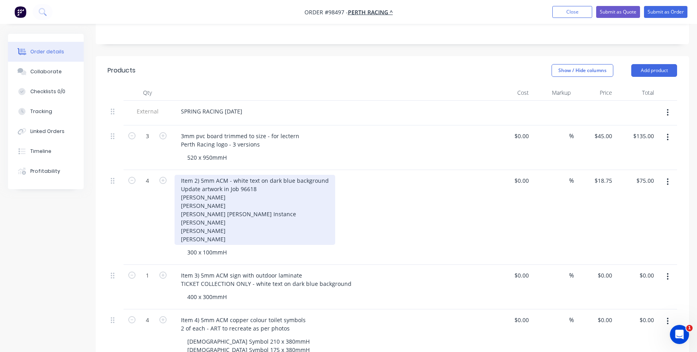
click at [227, 175] on div "Item 2) 5mm ACM - white text on dark blue background Update artwork in Job 9661…" at bounding box center [255, 210] width 161 height 70
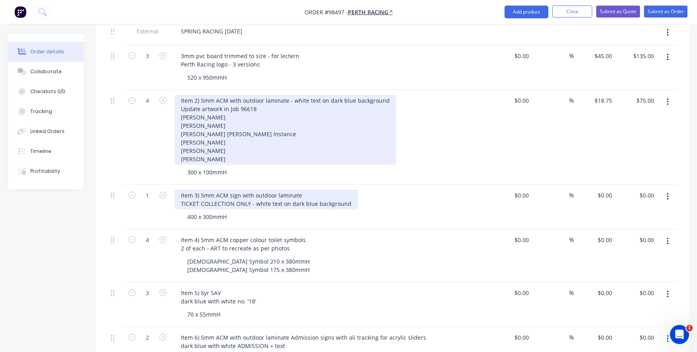
scroll to position [320, 0]
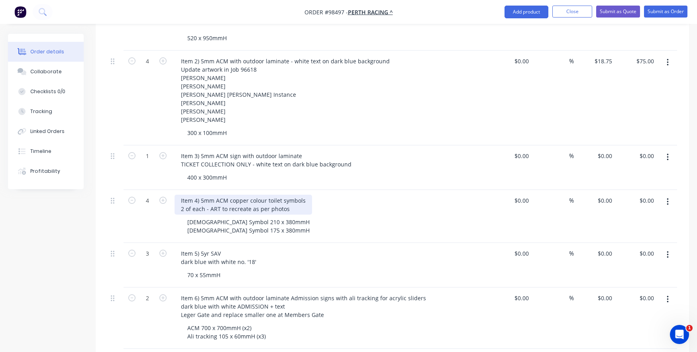
click at [246, 195] on div "Item 4) 5mm ACM copper colour toilet symbols 2 of each - ART to recreate as per…" at bounding box center [243, 205] width 137 height 20
click at [247, 195] on div "Item 4) 5mm ACM copper colour toilet symbols 2 of each - ART to recreate as per…" at bounding box center [243, 205] width 137 height 20
click at [174, 215] on div "Item 4) 5mm ACM brassy gold colour toilet symbols 2 of each - ART to recreate a…" at bounding box center [330, 216] width 319 height 53
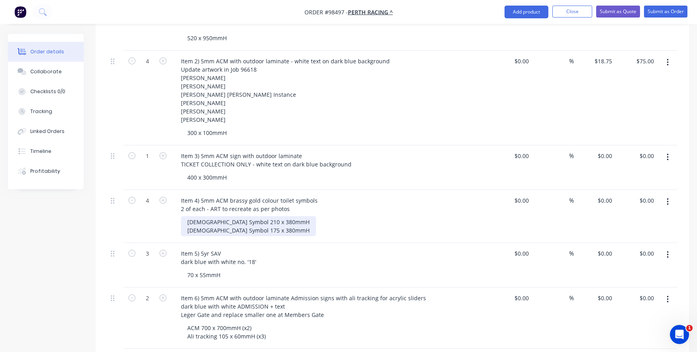
click at [260, 217] on div "[DEMOGRAPHIC_DATA] Symbol 210 x 380mmH [DEMOGRAPHIC_DATA] Symbol 175 x 380mmH" at bounding box center [248, 226] width 135 height 20
click at [142, 220] on div "4" at bounding box center [148, 216] width 48 height 53
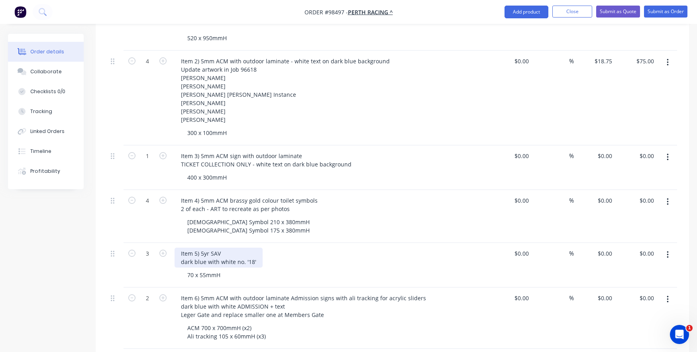
click at [221, 248] on div "Item 5) 5yr SAV dark blue with white no. '18'" at bounding box center [219, 258] width 88 height 20
click at [235, 270] on div "Item 5) 5yr SAV with outdoor laminate dark blue with white no. '18' 70 x 55mmH" at bounding box center [330, 265] width 319 height 45
click at [568, 17] on button "Close" at bounding box center [572, 12] width 40 height 12
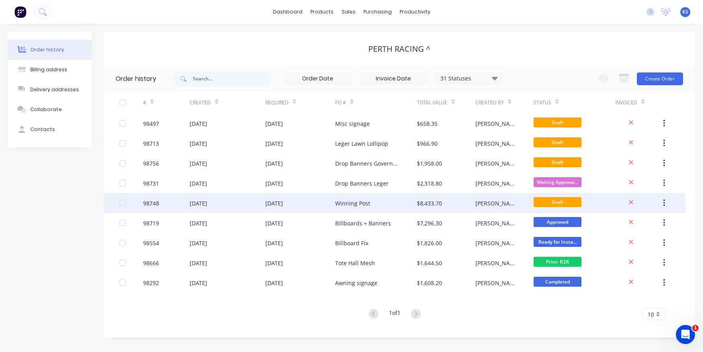
click at [207, 204] on div "[DATE]" at bounding box center [199, 203] width 18 height 8
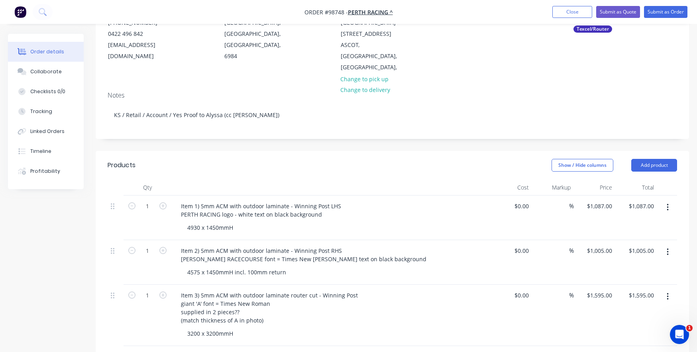
scroll to position [120, 0]
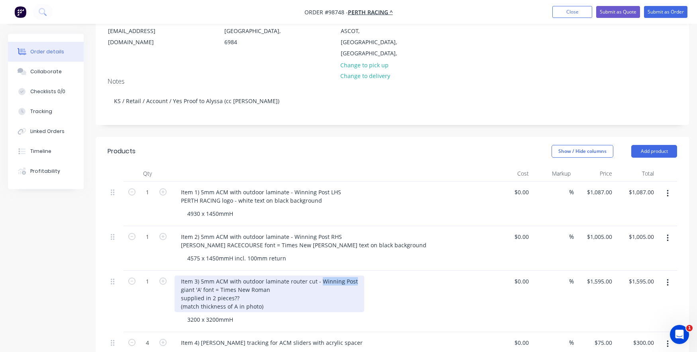
drag, startPoint x: 355, startPoint y: 279, endPoint x: 321, endPoint y: 279, distance: 33.9
click at [321, 279] on div "Item 3) 5mm ACM with outdoor laminate router cut - Winning Post giant 'A' font …" at bounding box center [270, 294] width 190 height 37
drag, startPoint x: 201, startPoint y: 287, endPoint x: 179, endPoint y: 287, distance: 21.5
click at [179, 287] on div "Item 3) 5mm ACM with outdoor laminate router cut - Giant A giant 'A' font = Tim…" at bounding box center [262, 294] width 174 height 37
click at [216, 293] on div "Item 3) 5mm ACM with outdoor laminate router cut - Giant A font = Times New Rom…" at bounding box center [262, 294] width 174 height 37
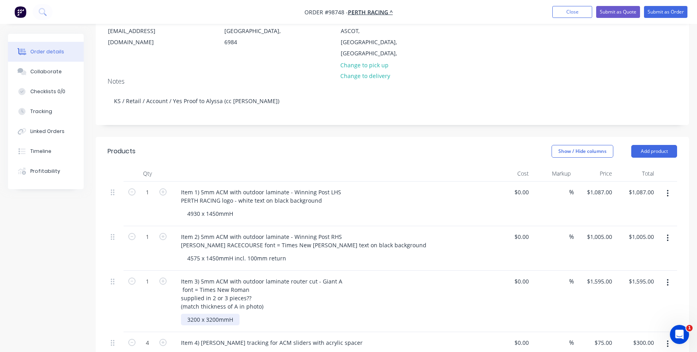
click at [198, 317] on div "3200 x 3200mmH" at bounding box center [210, 320] width 59 height 12
click at [196, 315] on div "320 x 3200mmH" at bounding box center [208, 320] width 55 height 12
click at [250, 319] on div "3140 x 3200mmH" at bounding box center [334, 320] width 306 height 12
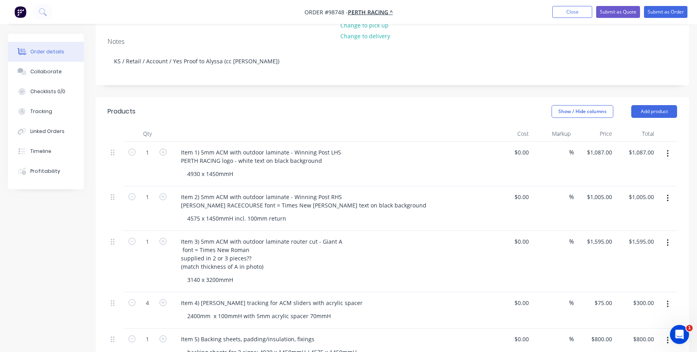
scroll to position [199, 0]
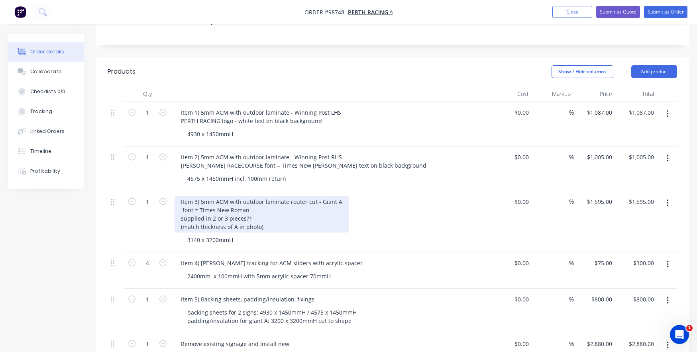
click at [178, 207] on div "Item 3) 5mm ACM with outdoor laminate router cut - Giant A font = Times New Rom…" at bounding box center [262, 214] width 174 height 37
drag, startPoint x: 262, startPoint y: 224, endPoint x: 176, endPoint y: 223, distance: 86.1
click at [176, 223] on div "Item 3) 5mm ACM with outdoor laminate router cut - Giant A font = Times New Rom…" at bounding box center [262, 214] width 174 height 37
copy div "(match thickness of A in photo)"
click at [255, 210] on div "Item 3) 5mm ACM with outdoor laminate router cut - Giant A font = Times New Rom…" at bounding box center [262, 214] width 174 height 37
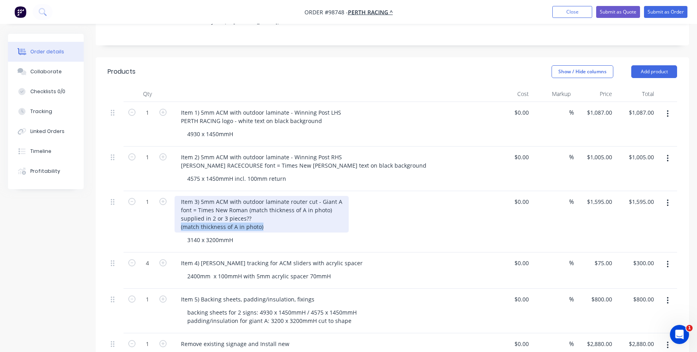
drag, startPoint x: 261, startPoint y: 225, endPoint x: 179, endPoint y: 224, distance: 82.5
click at [179, 224] on div "Item 3) 5mm ACM with outdoor laminate router cut - Giant A font = Times New Rom…" at bounding box center [262, 214] width 174 height 37
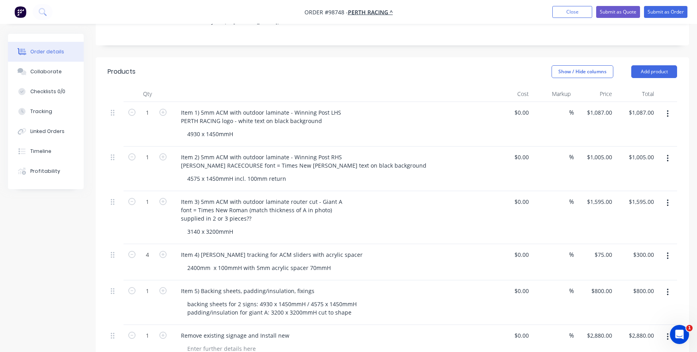
click at [245, 232] on div "3140 x 3200mmH" at bounding box center [334, 232] width 306 height 12
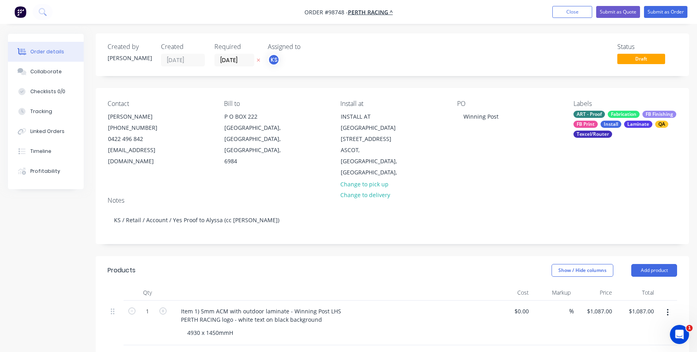
scroll to position [0, 0]
click at [559, 10] on button "Close" at bounding box center [572, 12] width 40 height 12
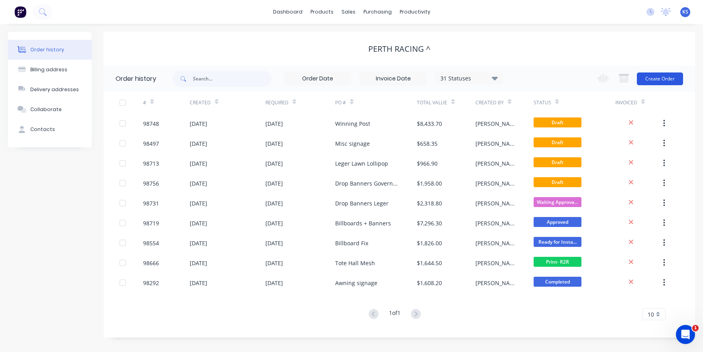
click at [642, 79] on button "Create Order" at bounding box center [660, 79] width 46 height 13
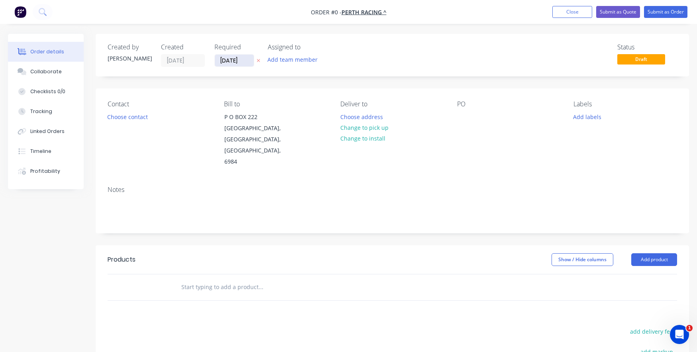
click at [238, 63] on input "[DATE]" at bounding box center [234, 61] width 39 height 12
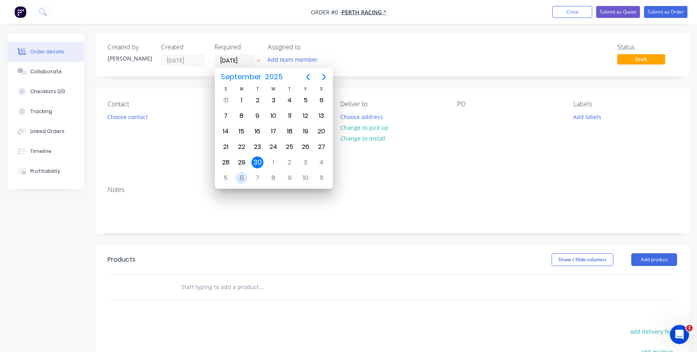
click at [240, 176] on div "6" at bounding box center [242, 178] width 12 height 12
type input "[DATE]"
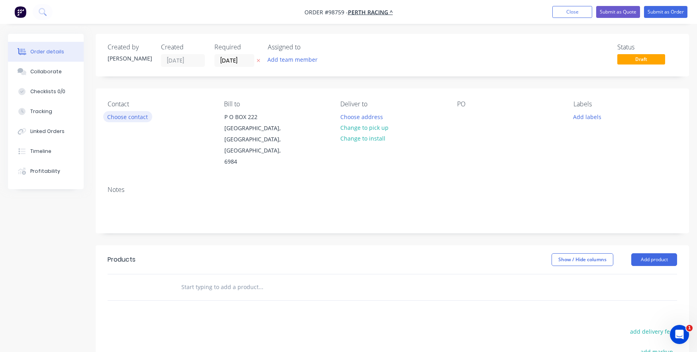
click at [142, 119] on button "Choose contact" at bounding box center [127, 116] width 49 height 11
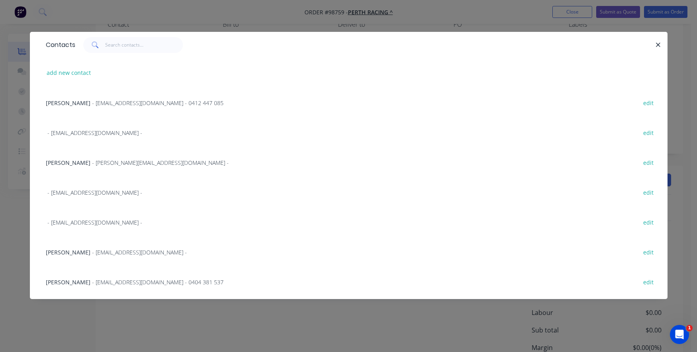
click at [99, 102] on span "- [EMAIL_ADDRESS][DOMAIN_NAME] - 0412 447 085" at bounding box center [158, 103] width 132 height 8
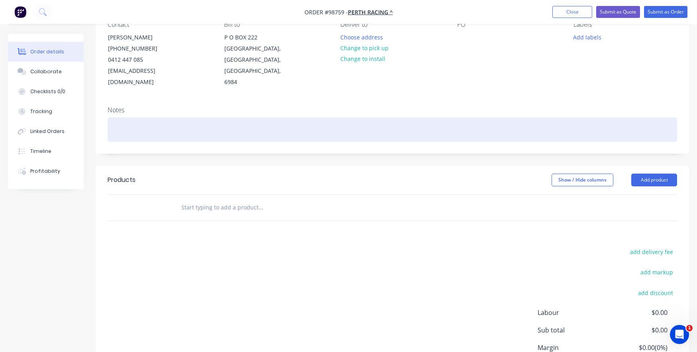
click at [111, 118] on div at bounding box center [392, 130] width 569 height 24
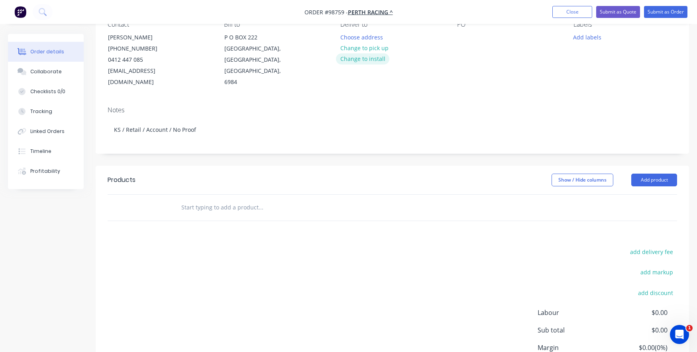
click at [361, 58] on button "Change to install" at bounding box center [362, 58] width 53 height 11
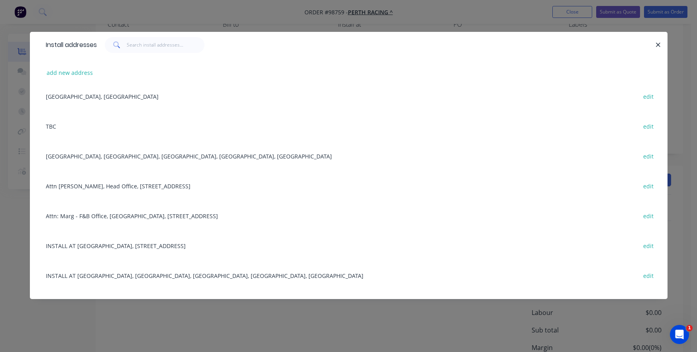
scroll to position [80, 0]
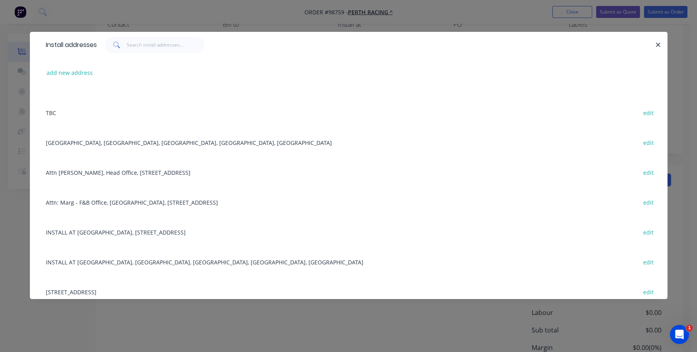
click at [99, 232] on div "INSTALL AT [GEOGRAPHIC_DATA], [STREET_ADDRESS] edit" at bounding box center [349, 232] width 614 height 30
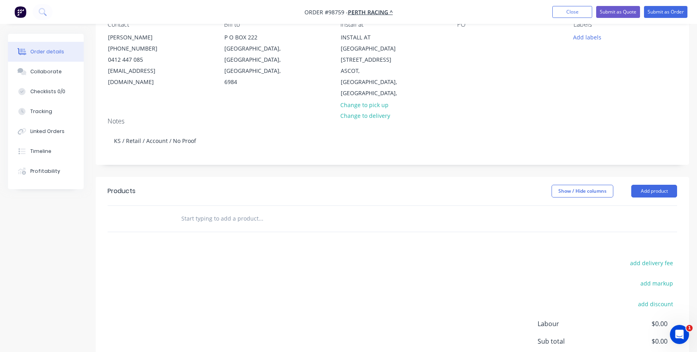
click at [199, 212] on input "text" at bounding box center [260, 219] width 159 height 16
click at [268, 211] on input "Digi matte bannerskin with kedar Home Straight Ascot" at bounding box center [260, 219] width 159 height 16
click at [275, 211] on input "Digi matte bannerskin with kedar - Home Straight Ascot" at bounding box center [260, 219] width 159 height 16
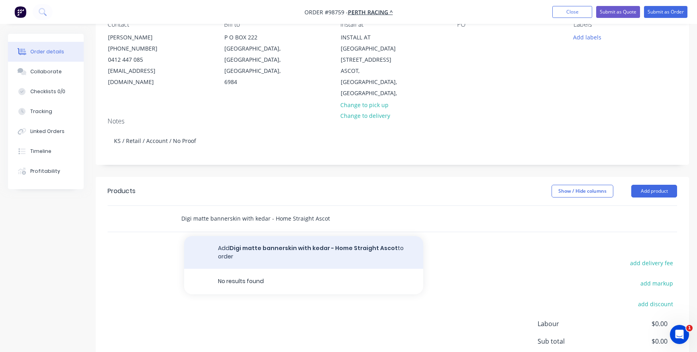
type input "Digi matte bannerskin with kedar - Home Straight Ascot"
click at [262, 239] on button "Add Digi matte bannerskin with kedar - Home Straight Ascot to order" at bounding box center [303, 252] width 239 height 33
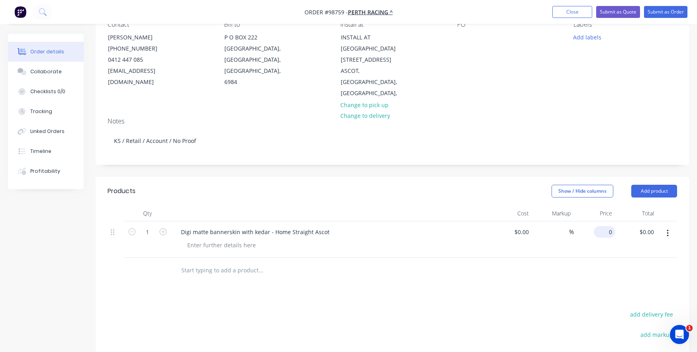
click at [605, 226] on div "0 $0.00" at bounding box center [605, 232] width 22 height 12
type input "$675.00"
click at [567, 258] on div at bounding box center [392, 271] width 569 height 26
click at [212, 240] on div at bounding box center [221, 246] width 81 height 12
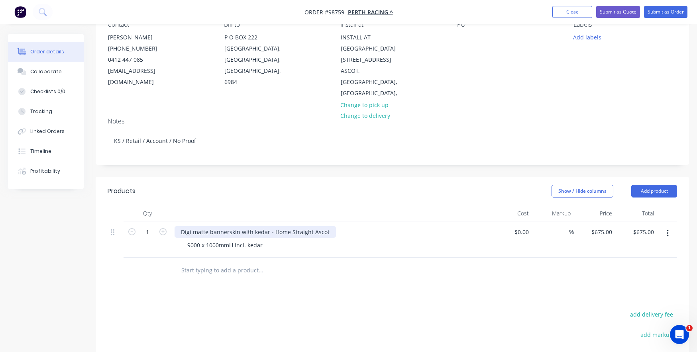
click at [325, 226] on div "Digi matte bannerskin with kedar - Home Straight Ascot" at bounding box center [255, 232] width 161 height 12
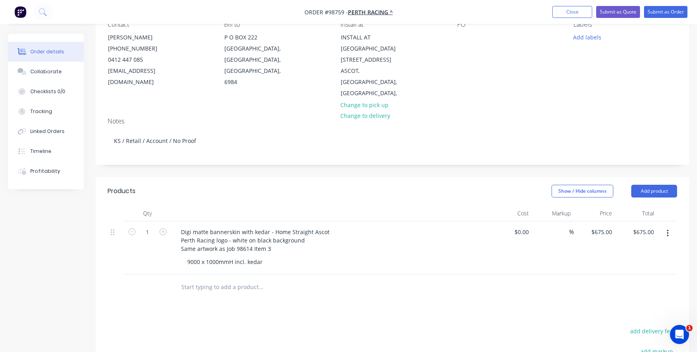
click at [183, 279] on input "text" at bounding box center [260, 287] width 159 height 16
click at [652, 185] on button "Add product" at bounding box center [654, 191] width 46 height 13
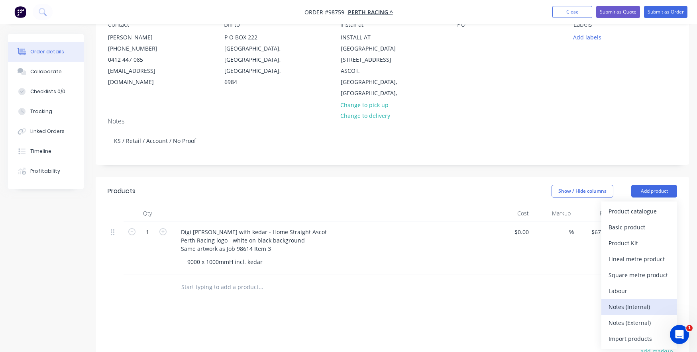
click at [632, 301] on div "Notes (Internal)" at bounding box center [639, 307] width 61 height 12
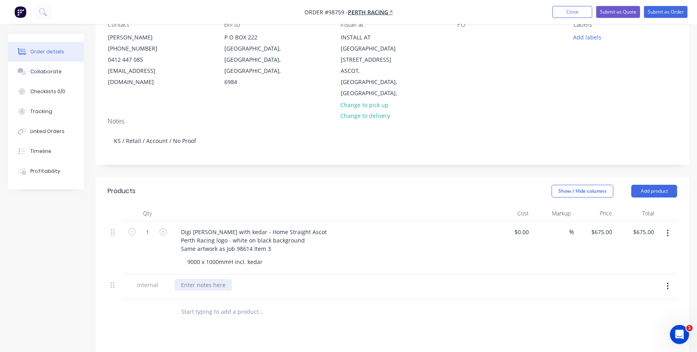
click at [196, 279] on div at bounding box center [203, 285] width 57 height 12
click at [243, 304] on input "text" at bounding box center [260, 312] width 159 height 16
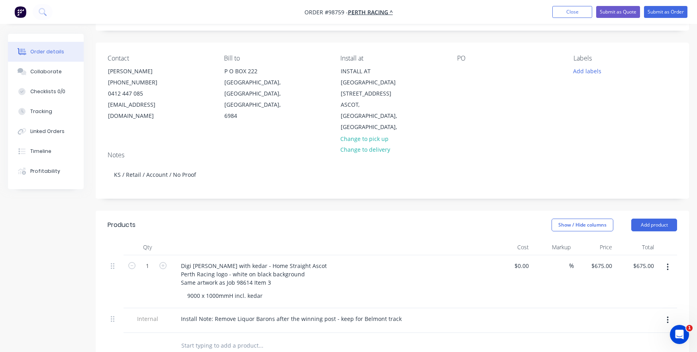
scroll to position [38, 0]
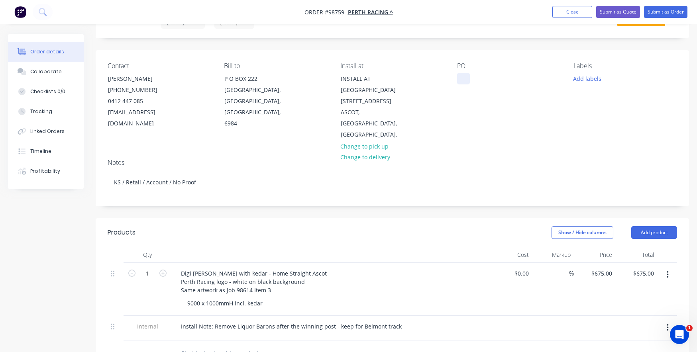
click at [460, 80] on div at bounding box center [463, 79] width 13 height 12
click at [582, 79] on button "Add labels" at bounding box center [587, 78] width 37 height 11
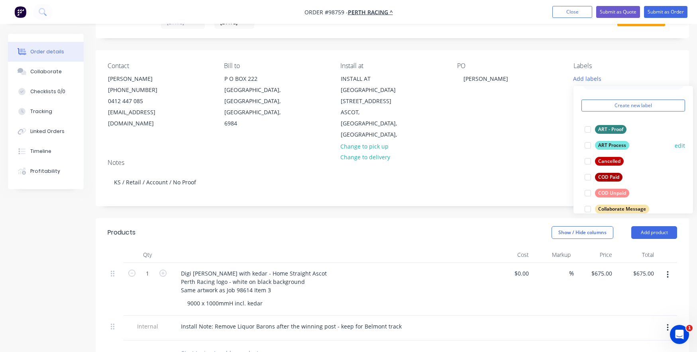
scroll to position [40, 0]
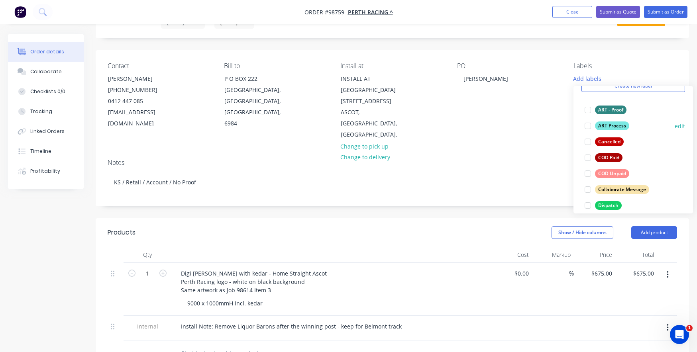
click at [589, 124] on div at bounding box center [588, 126] width 16 height 16
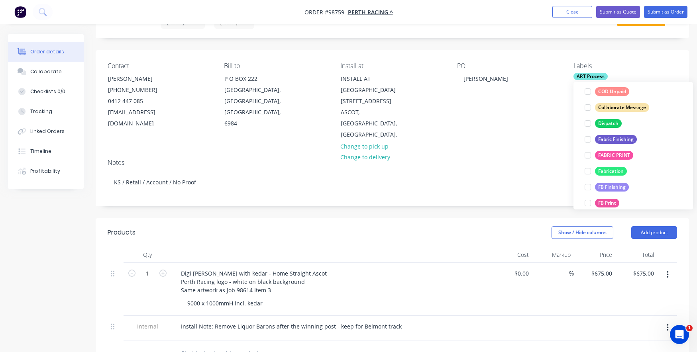
scroll to position [120, 0]
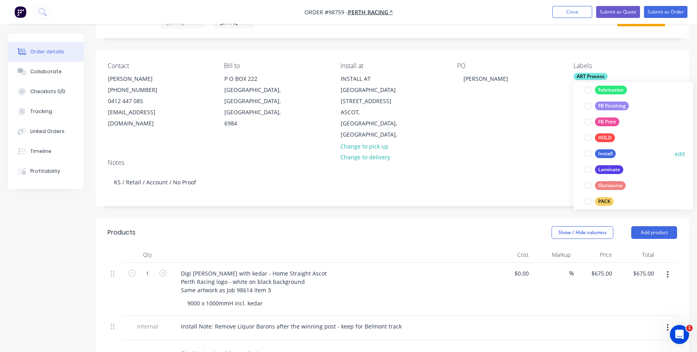
click at [589, 153] on div at bounding box center [588, 154] width 16 height 16
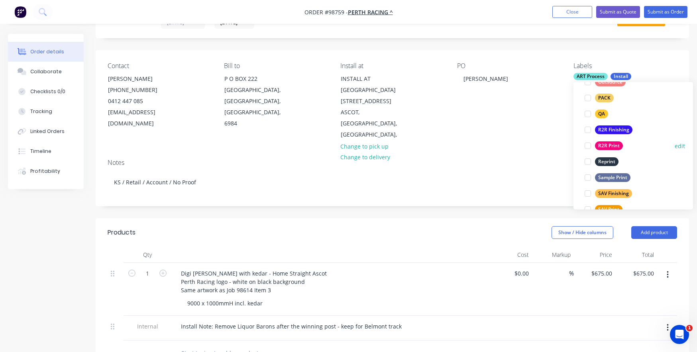
click at [587, 146] on div at bounding box center [588, 146] width 16 height 16
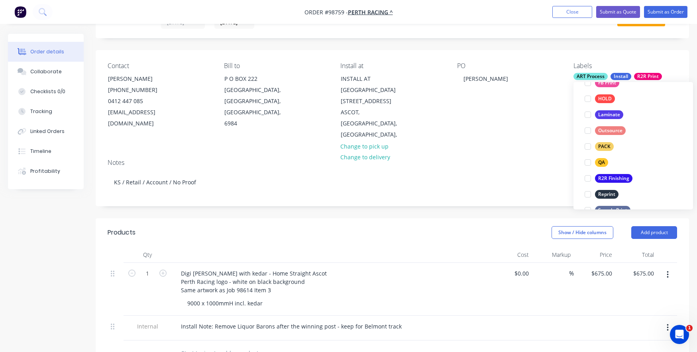
scroll to position [271, 0]
click at [587, 177] on div at bounding box center [588, 178] width 16 height 16
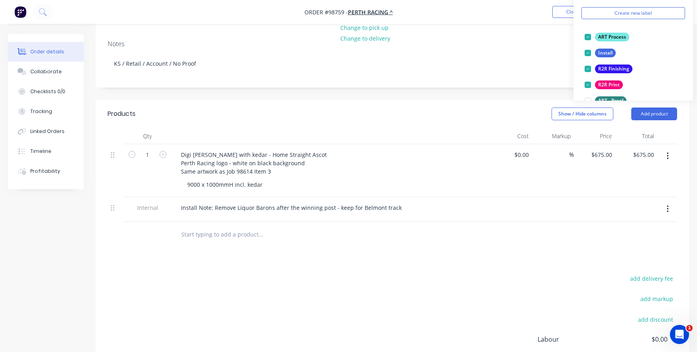
scroll to position [158, 0]
click at [213, 226] on input "text" at bounding box center [260, 234] width 159 height 16
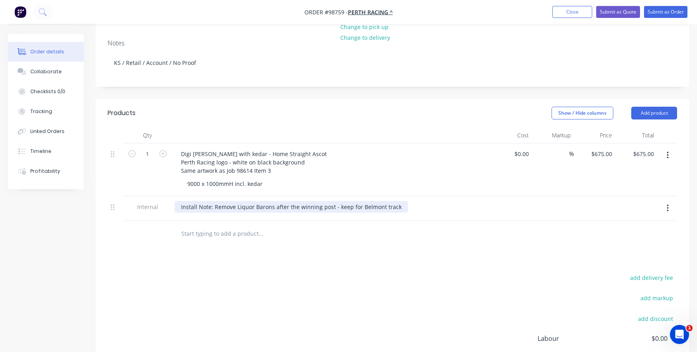
click at [396, 201] on div "Install Note: Remove Liquor Barons after the winning post - keep for Belmont tr…" at bounding box center [292, 207] width 234 height 12
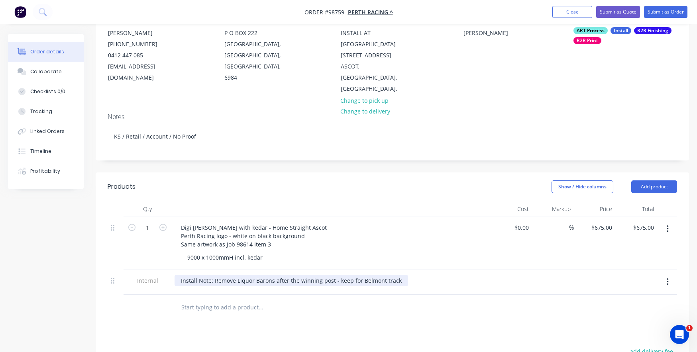
scroll to position [78, 0]
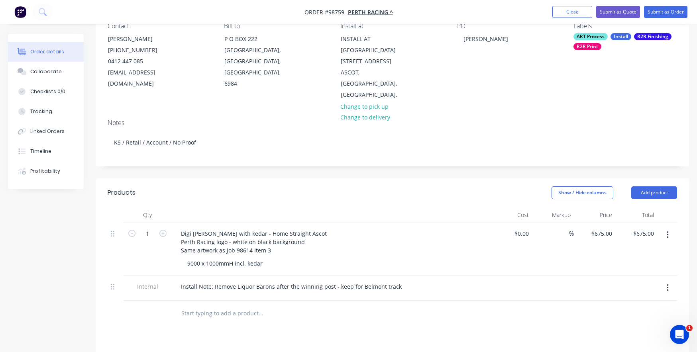
click at [226, 286] on div "Install Note: Remove Liquor Barons after the winning post - keep for Belmont tr…" at bounding box center [330, 288] width 319 height 25
click at [465, 40] on div "[PERSON_NAME]" at bounding box center [485, 39] width 57 height 12
drag, startPoint x: 477, startPoint y: 39, endPoint x: 456, endPoint y: 37, distance: 20.8
click at [456, 37] on div "Contact [PERSON_NAME] [PHONE_NUMBER] [EMAIL_ADDRESS][DOMAIN_NAME] Bill to [GEOG…" at bounding box center [392, 61] width 593 height 102
click at [349, 233] on div "Digi [PERSON_NAME] with kedar - Home Straight Ascot Perth Racing logo - white o…" at bounding box center [331, 242] width 312 height 28
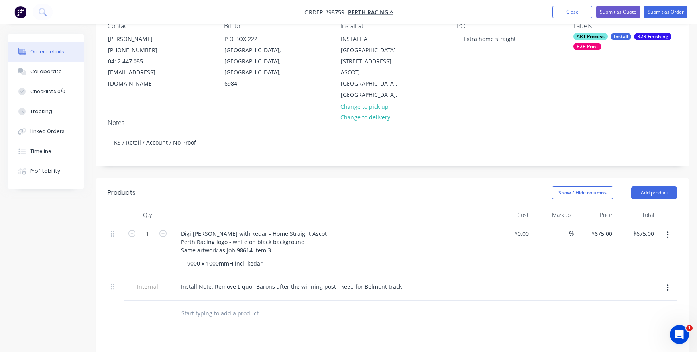
click at [274, 258] on div "9000 x 1000mmH incl. kedar" at bounding box center [334, 264] width 306 height 12
click at [654, 187] on button "Add product" at bounding box center [654, 193] width 46 height 13
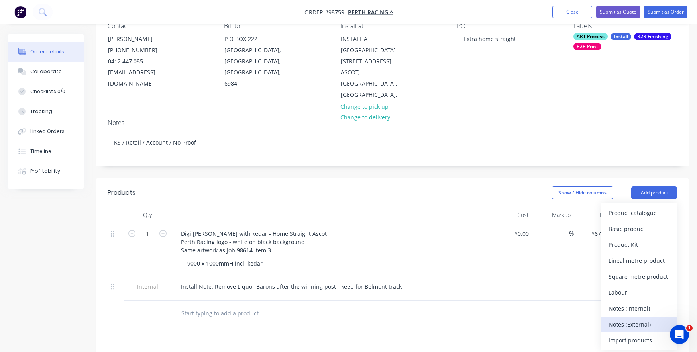
click at [640, 319] on div "Notes (External)" at bounding box center [639, 325] width 61 height 12
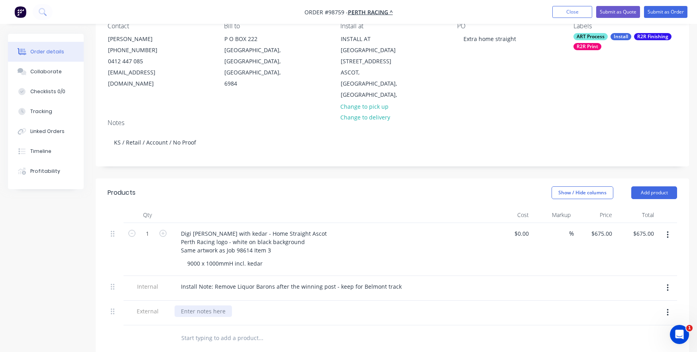
click at [201, 306] on div at bounding box center [203, 312] width 57 height 12
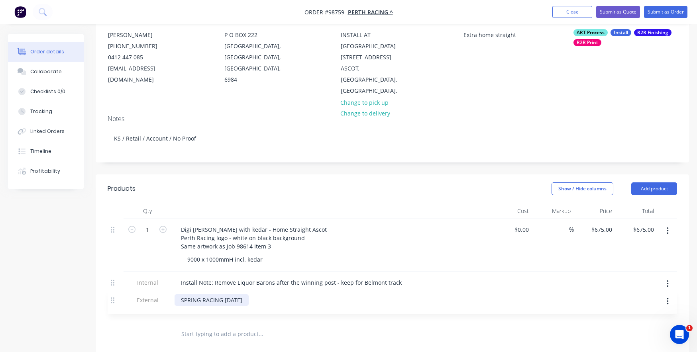
scroll to position [82, 0]
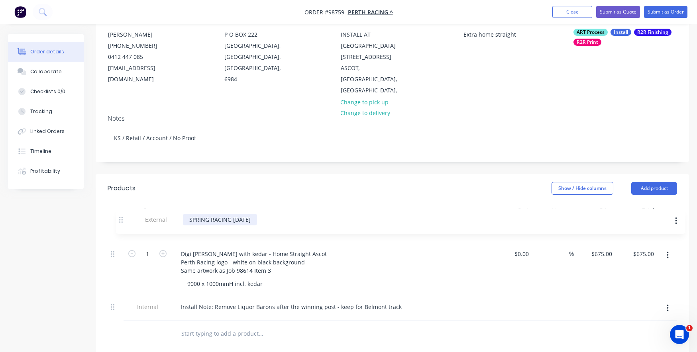
drag, startPoint x: 111, startPoint y: 299, endPoint x: 118, endPoint y: 216, distance: 83.2
click at [118, 219] on div "1 Digi matte bannerskin with kedar - Home Straight Ascot Perth Racing logo - wh…" at bounding box center [392, 270] width 569 height 102
click at [193, 328] on input "text" at bounding box center [260, 334] width 159 height 16
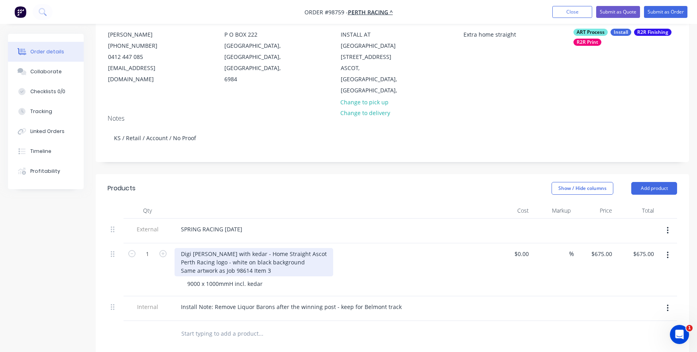
click at [326, 248] on div "Digi [PERSON_NAME] with kedar - Home Straight Ascot Perth Racing logo - white o…" at bounding box center [254, 262] width 159 height 28
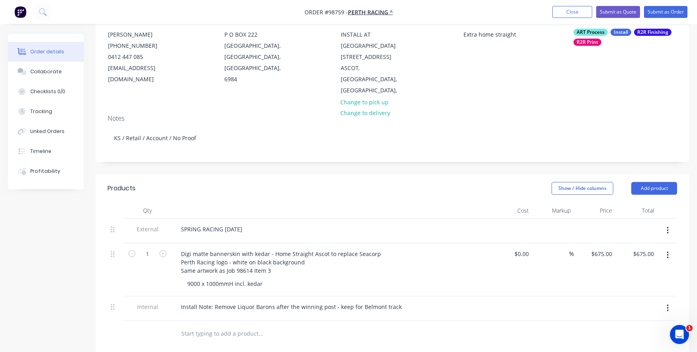
click at [294, 281] on div "Digi matte bannerskin with kedar - Home Straight Ascot to replace Seacorp Perth…" at bounding box center [330, 269] width 319 height 53
click at [265, 301] on div "Install Note: Remove Liquor Barons after the winning post - keep for Belmont tr…" at bounding box center [292, 307] width 234 height 12
click at [214, 301] on div "Install Note: Remove Liquor Barons after the winning post - keep for Belmont tr…" at bounding box center [292, 307] width 234 height 12
click at [272, 301] on div "Install Note: Remove Liquor Barons after the winning post - keep for Belmont tr…" at bounding box center [292, 307] width 234 height 12
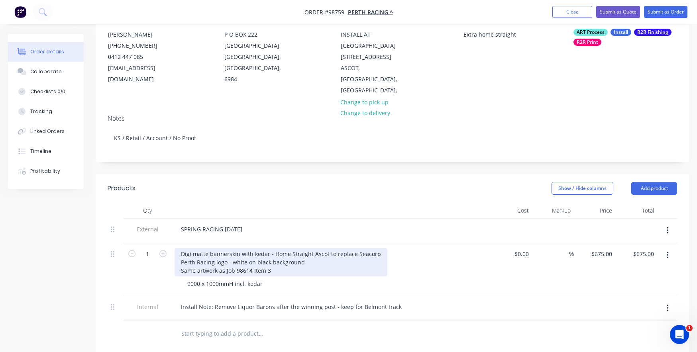
click at [375, 248] on div "Digi matte bannerskin with kedar - Home Straight Ascot to replace Seacorp Perth…" at bounding box center [281, 262] width 213 height 28
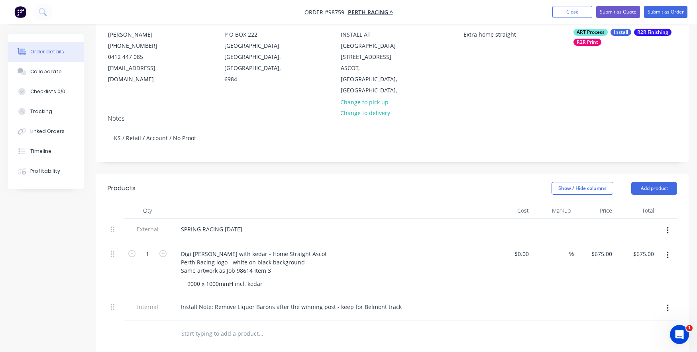
click at [302, 278] on div "9000 x 1000mmH incl. kedar" at bounding box center [334, 284] width 306 height 12
click at [292, 321] on div at bounding box center [314, 334] width 287 height 26
click at [275, 326] on input "text" at bounding box center [260, 334] width 159 height 16
click at [265, 326] on input "text" at bounding box center [260, 334] width 159 height 16
click at [335, 301] on div "Install Note: Remove Liquor Barons after the winning post - keep for Belmont tr…" at bounding box center [292, 307] width 234 height 12
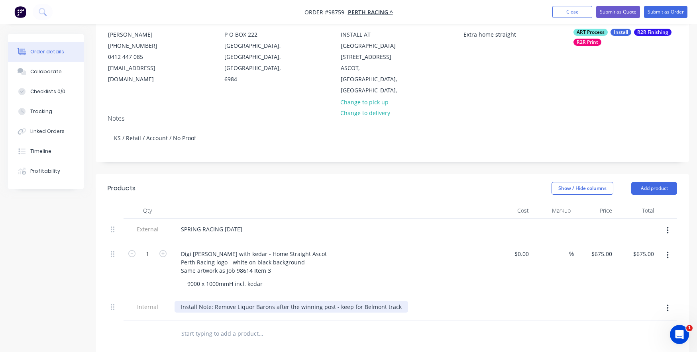
click at [348, 301] on div "Install Note: Remove Liquor Barons after the winning post - keep for Belmont tr…" at bounding box center [292, 307] width 234 height 12
click at [309, 326] on input "text" at bounding box center [260, 334] width 159 height 16
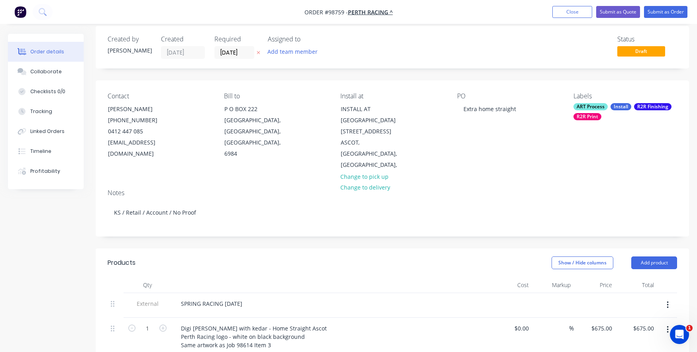
scroll to position [0, 0]
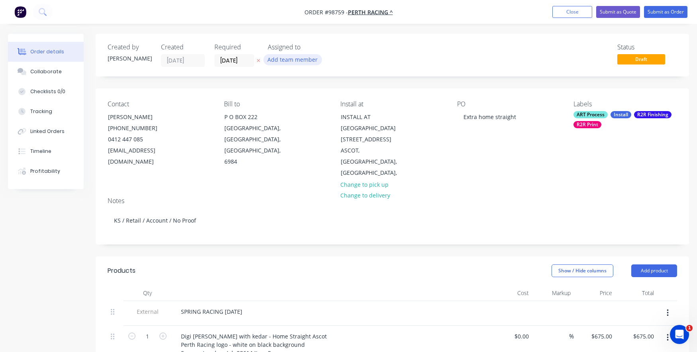
click at [287, 60] on button "Add team member" at bounding box center [292, 59] width 59 height 11
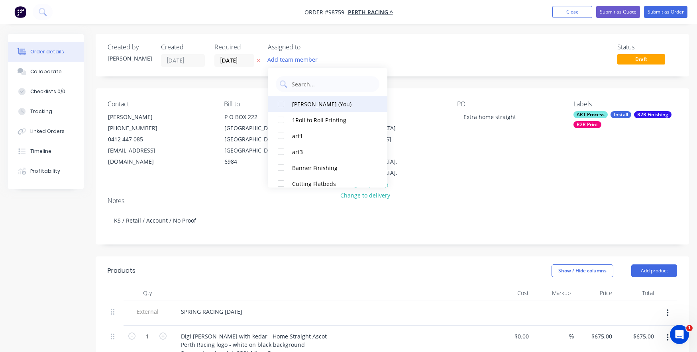
click at [277, 103] on div at bounding box center [281, 104] width 16 height 16
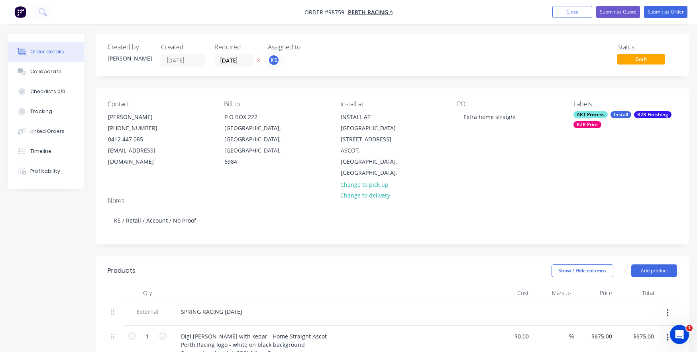
click at [256, 158] on div "Bill to P O BOX [GEOGRAPHIC_DATA], [GEOGRAPHIC_DATA], 6984" at bounding box center [276, 139] width 104 height 79
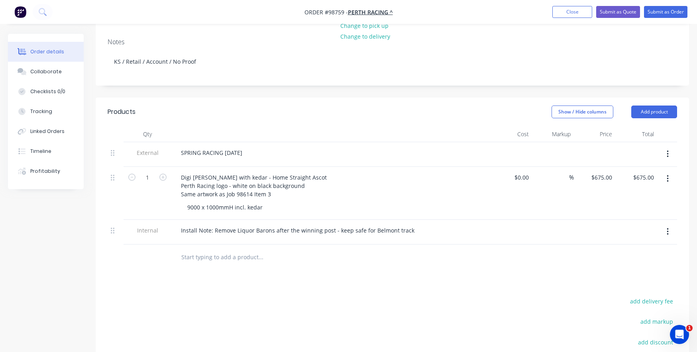
scroll to position [159, 0]
click at [234, 250] on input "text" at bounding box center [260, 257] width 159 height 16
click at [657, 105] on button "Add product" at bounding box center [654, 111] width 46 height 13
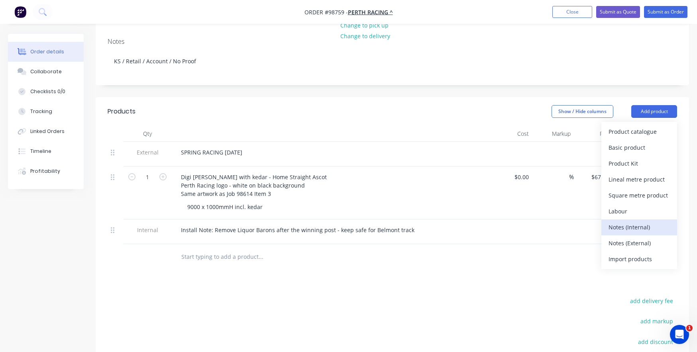
click at [631, 222] on div "Notes (Internal)" at bounding box center [639, 228] width 61 height 12
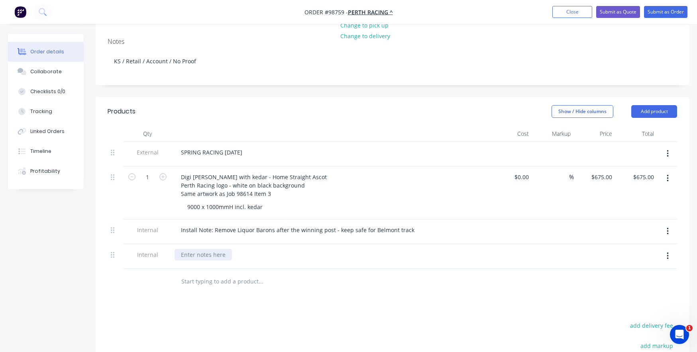
click at [201, 249] on div at bounding box center [203, 255] width 57 height 12
click at [249, 249] on div "Install with other Perth RAcing jobs on 6/7 Oct" at bounding box center [243, 255] width 136 height 12
drag, startPoint x: 287, startPoint y: 241, endPoint x: 283, endPoint y: 247, distance: 6.6
click at [287, 249] on div "Install with other Perth Racing jobs on 6/7 Oct" at bounding box center [242, 255] width 135 height 12
click at [246, 274] on input "text" at bounding box center [260, 282] width 159 height 16
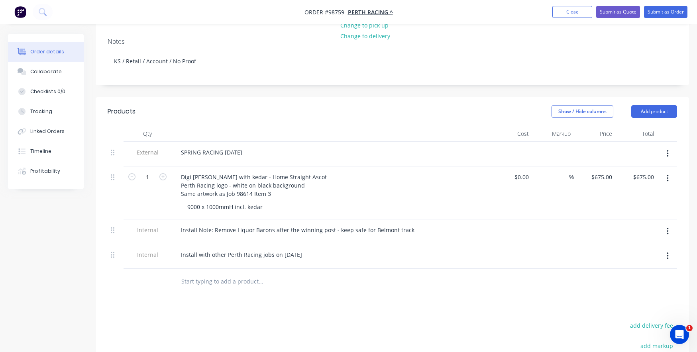
click at [203, 277] on input "text" at bounding box center [260, 282] width 159 height 16
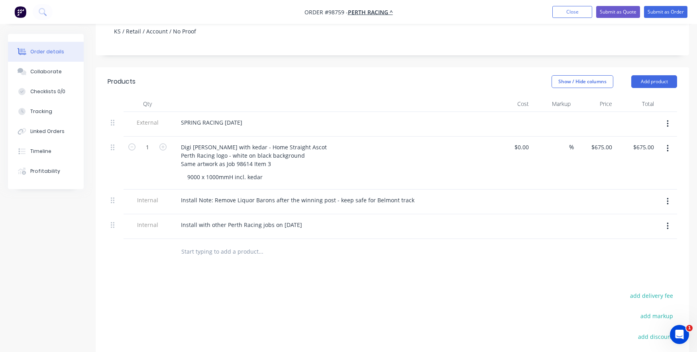
scroll to position [199, 0]
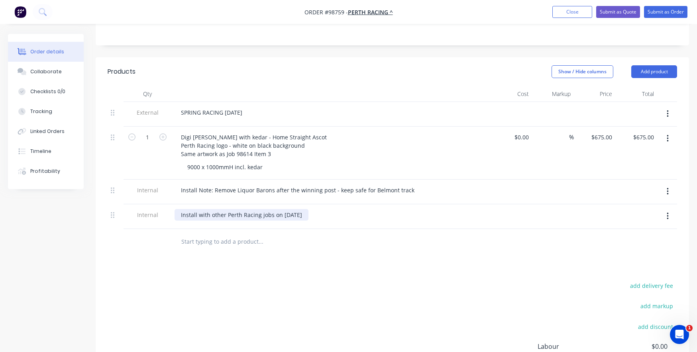
click at [281, 209] on div "Install with other Perth Racing jobs on [DATE]" at bounding box center [242, 215] width 134 height 12
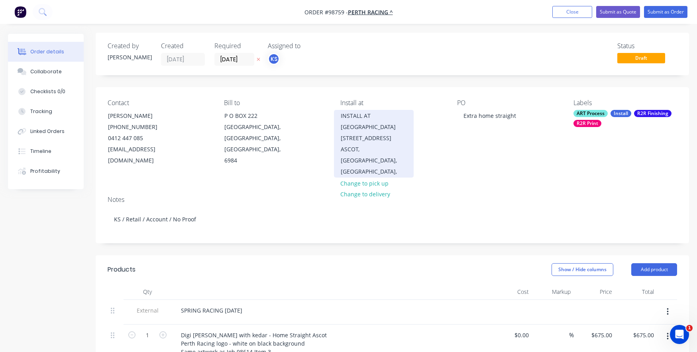
scroll to position [0, 0]
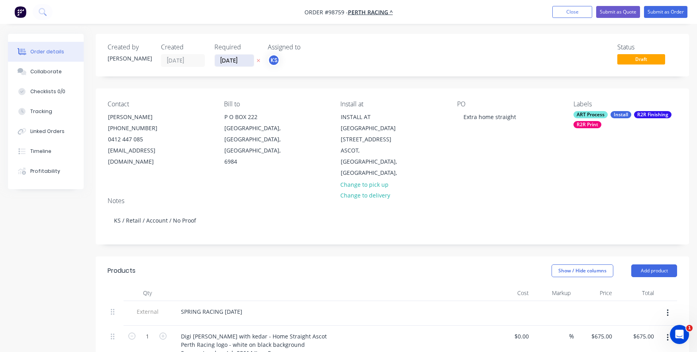
click at [227, 59] on input "[DATE]" at bounding box center [234, 61] width 39 height 12
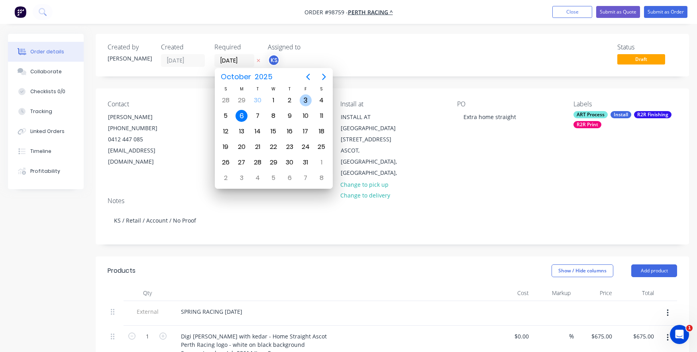
click at [304, 98] on div "3" at bounding box center [306, 100] width 12 height 12
type input "[DATE]"
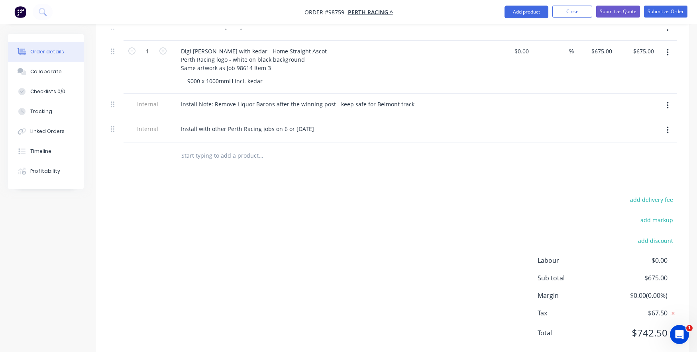
scroll to position [294, 0]
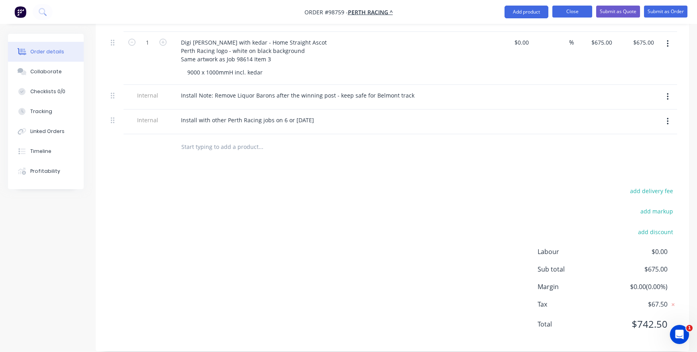
click at [574, 9] on button "Close" at bounding box center [572, 12] width 40 height 12
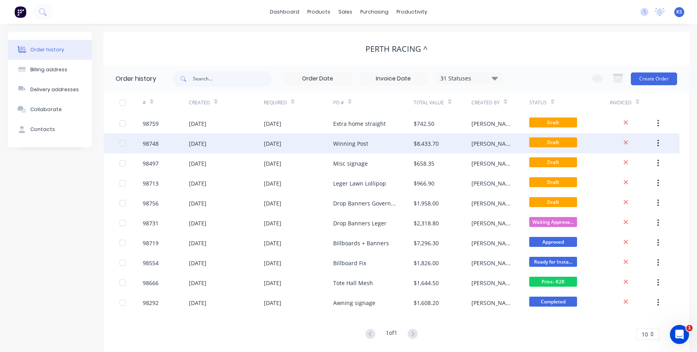
click at [252, 140] on div "[DATE]" at bounding box center [226, 144] width 75 height 20
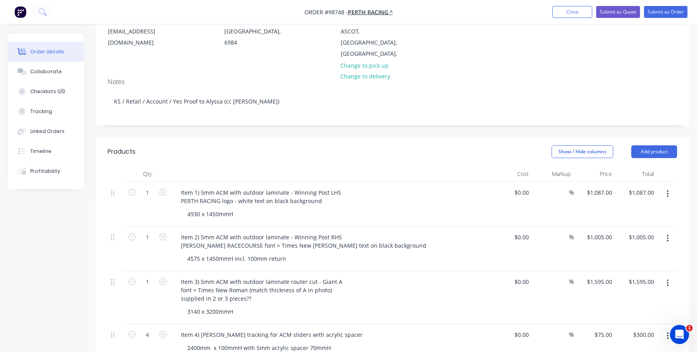
scroll to position [120, 0]
click at [645, 145] on button "Add product" at bounding box center [654, 151] width 46 height 13
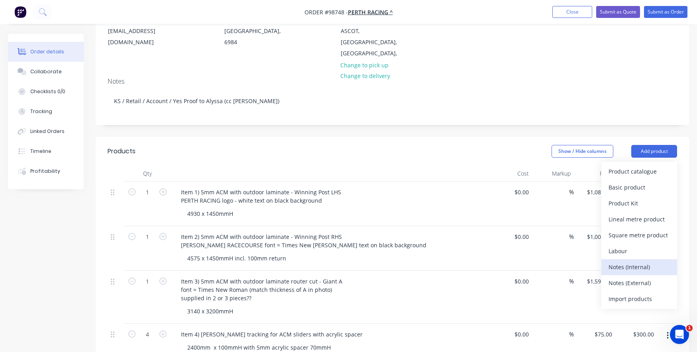
click at [640, 259] on button "Notes (Internal)" at bounding box center [639, 267] width 76 height 16
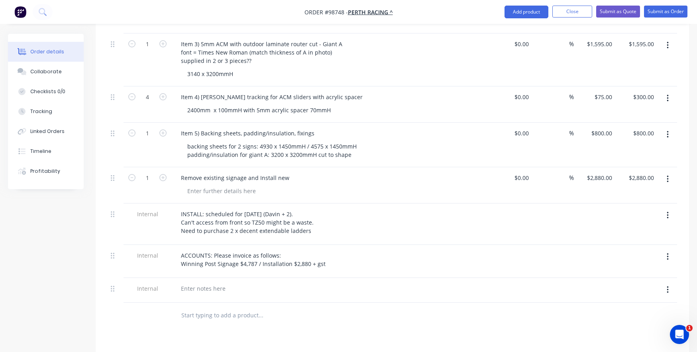
scroll to position [359, 0]
click at [199, 286] on div at bounding box center [203, 287] width 57 height 12
click at [202, 306] on input "text" at bounding box center [260, 314] width 159 height 16
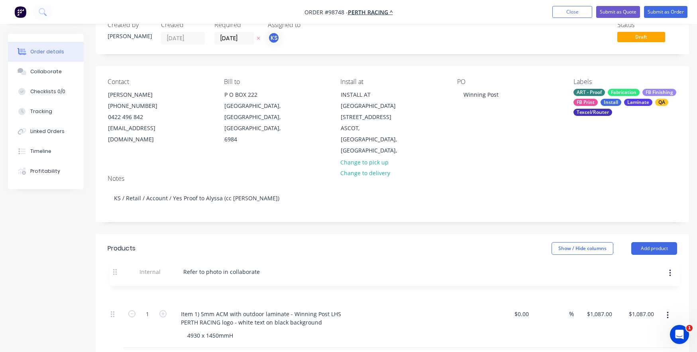
scroll to position [26, 0]
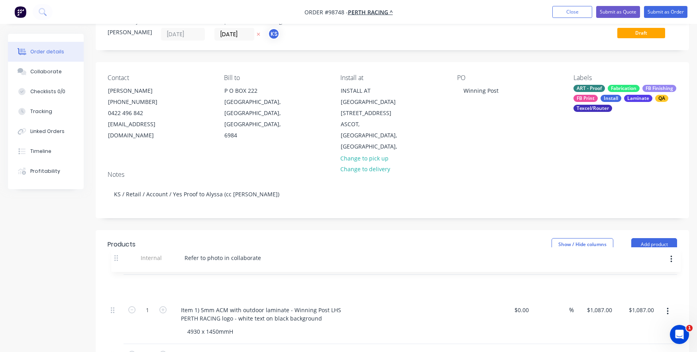
drag, startPoint x: 112, startPoint y: 285, endPoint x: 116, endPoint y: 256, distance: 28.5
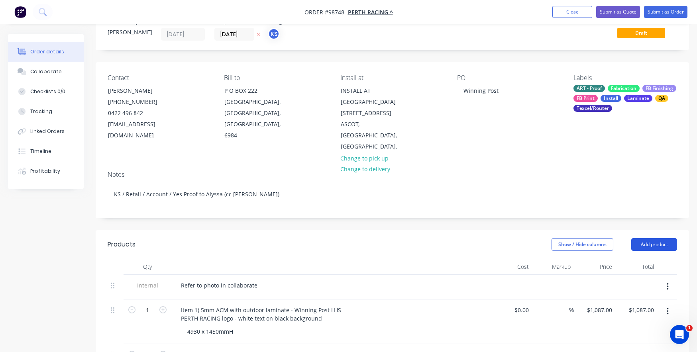
click at [642, 238] on button "Add product" at bounding box center [654, 244] width 46 height 13
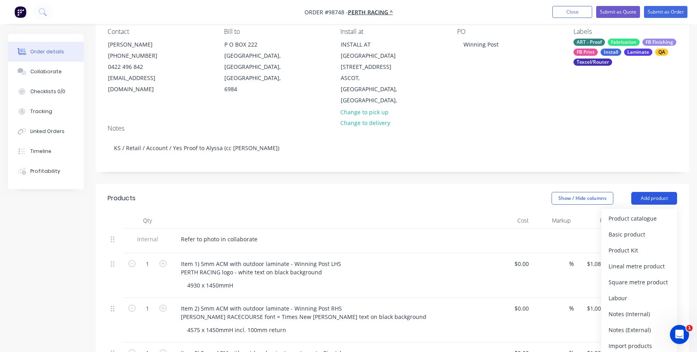
scroll to position [106, 0]
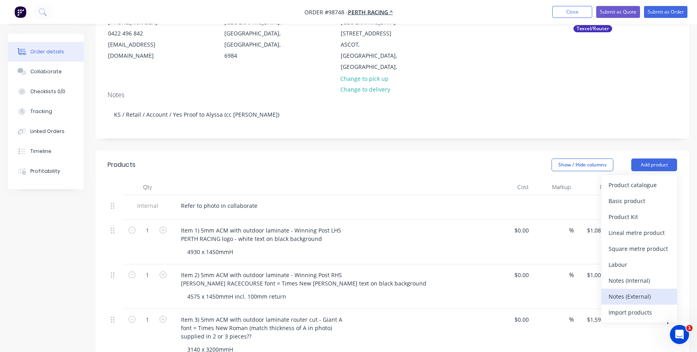
click at [627, 291] on div "Notes (External)" at bounding box center [639, 297] width 61 height 12
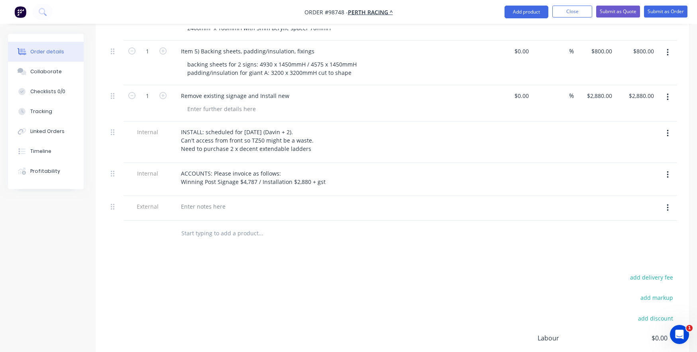
scroll to position [465, 0]
click at [205, 204] on div at bounding box center [203, 206] width 57 height 12
click at [198, 243] on div "Products Show / Hide columns Add product Qty Cost Markup Price Total Internal R…" at bounding box center [392, 114] width 593 height 645
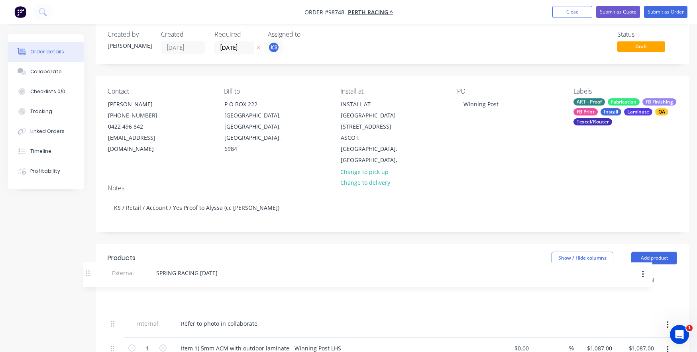
scroll to position [16, 0]
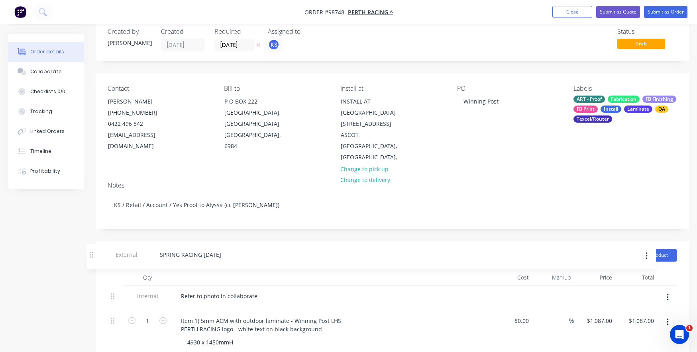
drag, startPoint x: 114, startPoint y: 204, endPoint x: 92, endPoint y: 253, distance: 53.7
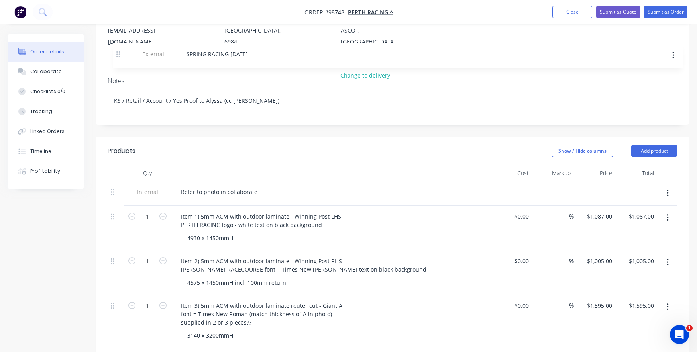
scroll to position [115, 0]
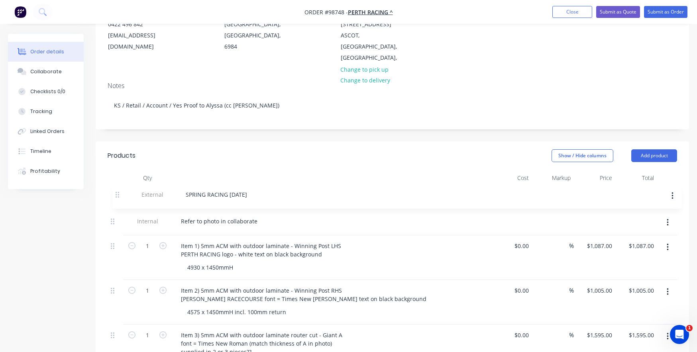
drag, startPoint x: 112, startPoint y: 179, endPoint x: 116, endPoint y: 196, distance: 18.6
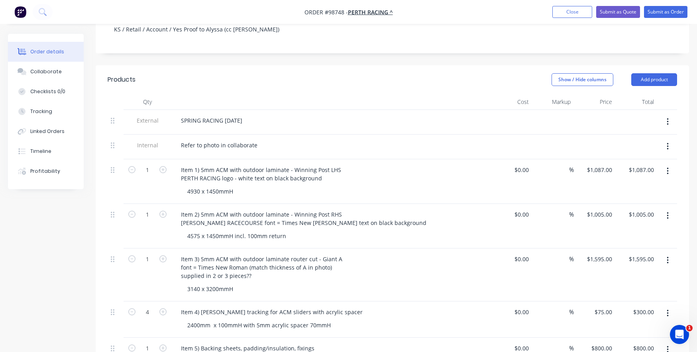
scroll to position [195, 0]
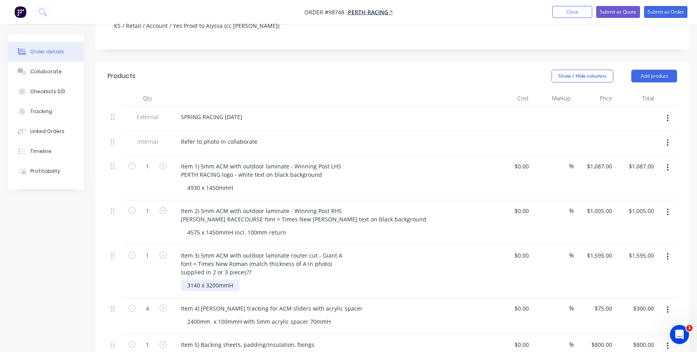
click at [184, 283] on div "3140 x 3200mmH" at bounding box center [210, 286] width 59 height 12
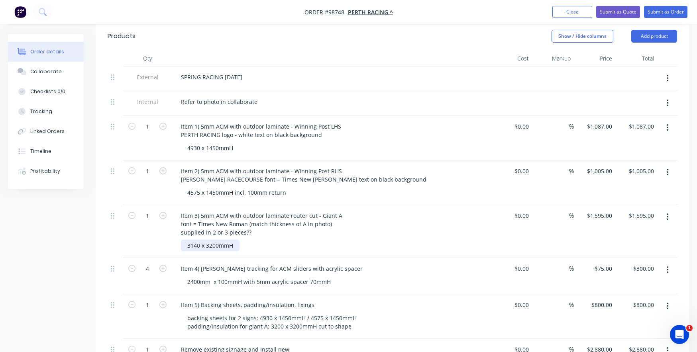
scroll to position [275, 0]
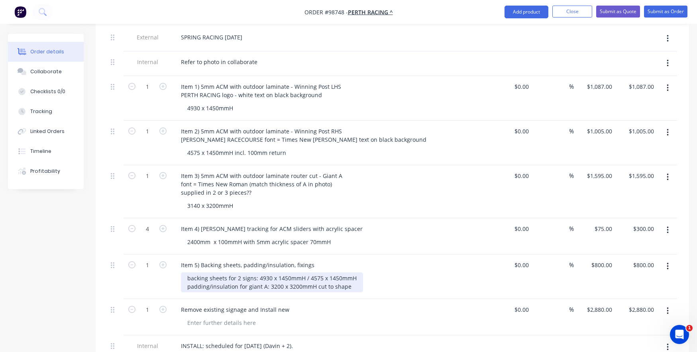
click at [276, 284] on div "backing sheets for 2 signs: 4930 x 1450mmH / 4575 x 1450mmH padding/insulation …" at bounding box center [272, 283] width 182 height 20
click at [269, 285] on div "backing sheets for 2 signs: 4930 x 1450mmH / 4575 x 1450mmH padding/insulation …" at bounding box center [272, 283] width 182 height 20
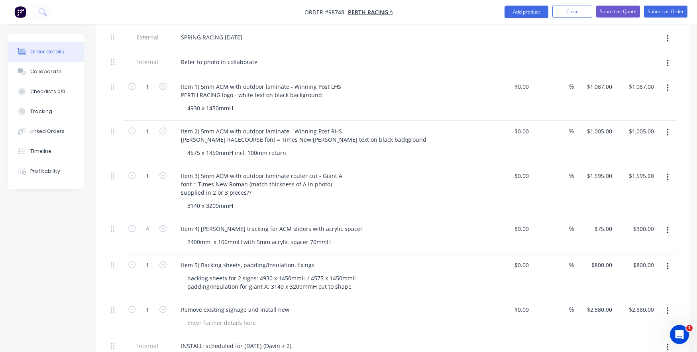
click at [297, 311] on div "Remove existing signage and Install new" at bounding box center [331, 310] width 312 height 12
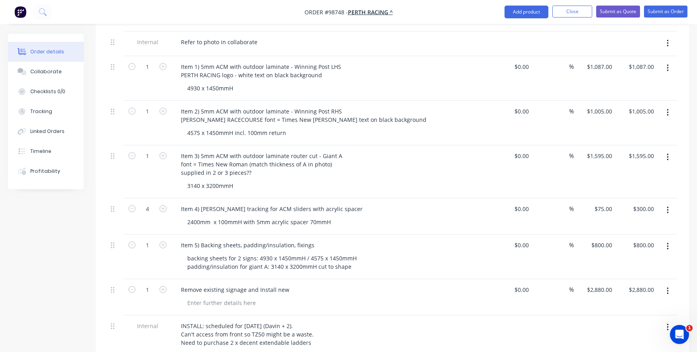
scroll to position [314, 0]
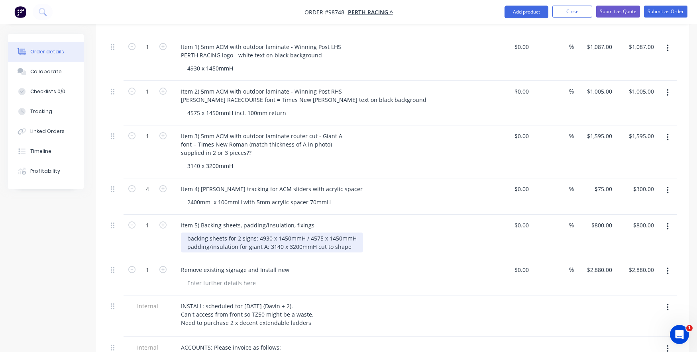
click at [186, 245] on div "backing sheets for 2 signs: 4930 x 1450mmH / 4575 x 1450mmH padding/insulation …" at bounding box center [272, 243] width 182 height 20
click at [268, 244] on div "backing sheets for 2 signs: 4930 x 1450mmH / 4575 x 1450mmH 50mm thick padding/…" at bounding box center [286, 243] width 210 height 20
click at [239, 243] on div "backing sheets for 2 signs: 4930 x 1450mmH / 4575 x 1450mmH 50mm thick padding/…" at bounding box center [288, 243] width 214 height 20
click at [303, 245] on div "backing sheets for 2 signs: 4930 x 1450mmH / 4575 x 1450mmH 50mm thick padding/…" at bounding box center [288, 243] width 214 height 20
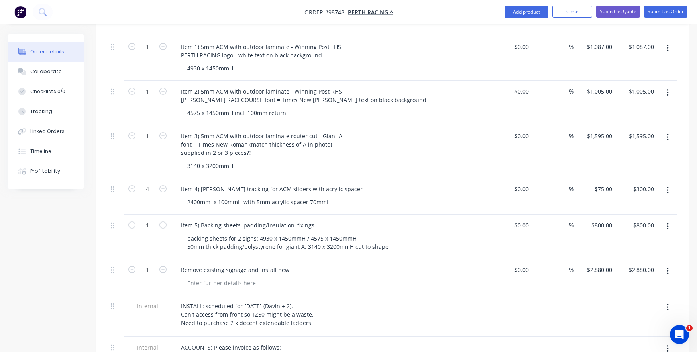
click at [271, 215] on div "Item 5) Backing sheets, padding/insulation, fixings backing sheets for 2 signs:…" at bounding box center [330, 237] width 319 height 45
click at [43, 71] on div "Collaborate" at bounding box center [45, 71] width 31 height 7
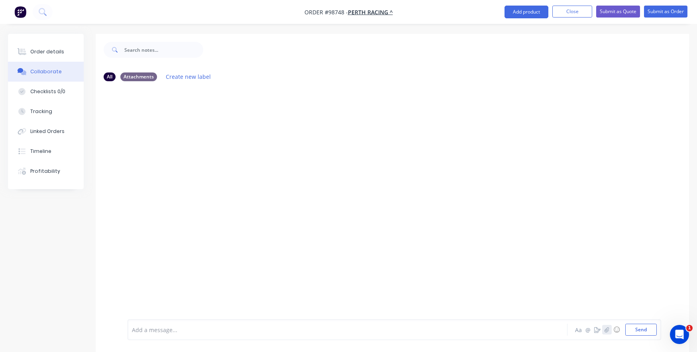
click at [607, 330] on icon "button" at bounding box center [607, 329] width 4 height 5
click at [631, 333] on button "Send" at bounding box center [640, 330] width 31 height 12
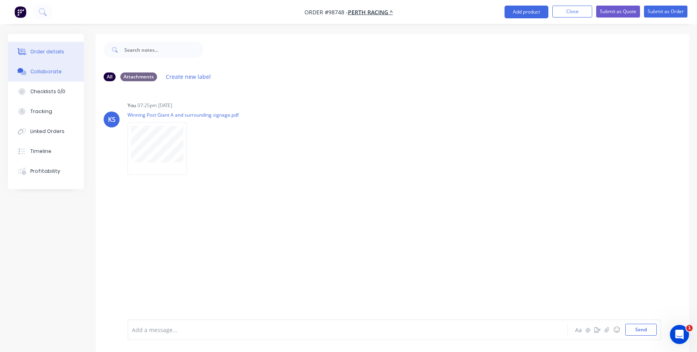
click at [49, 50] on div "Order details" at bounding box center [47, 51] width 34 height 7
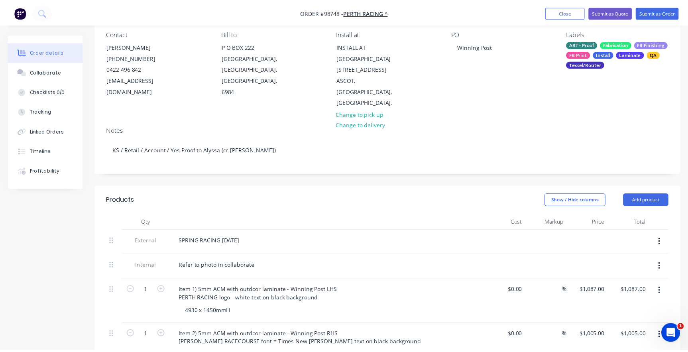
scroll to position [80, 0]
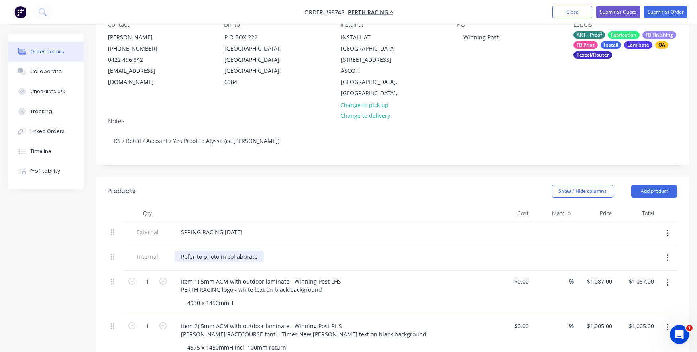
click at [255, 251] on div "Refer to photo in collaborate" at bounding box center [219, 257] width 89 height 12
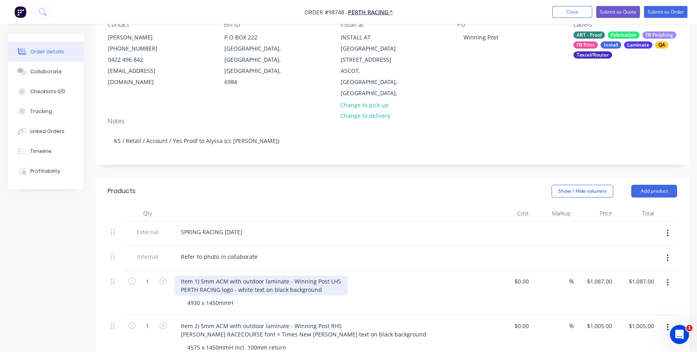
click at [231, 279] on div "Item 1) 5mm ACM with outdoor laminate - Winning Post LHS PERTH RACING logo - wh…" at bounding box center [261, 286] width 173 height 20
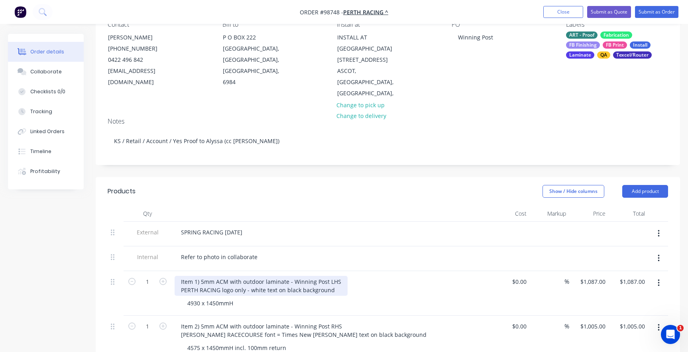
click at [216, 276] on div "Item 1) 5mm ACM with outdoor laminate - Winning Post LHS PERTH RACING logo only…" at bounding box center [261, 286] width 173 height 20
click at [259, 276] on div "Item 1) 5mm BLACK ACM with outdoor laminate - Winning Post LHS PERTH RACING log…" at bounding box center [271, 286] width 192 height 20
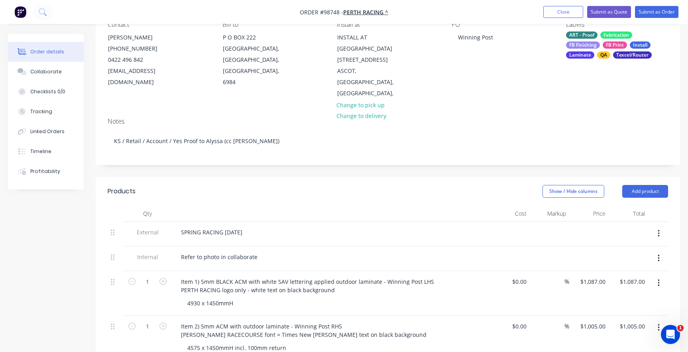
click at [316, 297] on div "4930 x 1450mmH" at bounding box center [334, 303] width 306 height 12
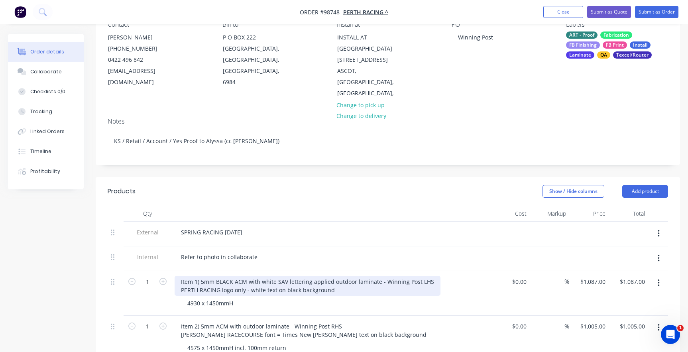
click at [331, 276] on div "Item 1) 5mm BLACK ACM with white SAV lettering applied outdoor laminate - Winni…" at bounding box center [308, 286] width 266 height 20
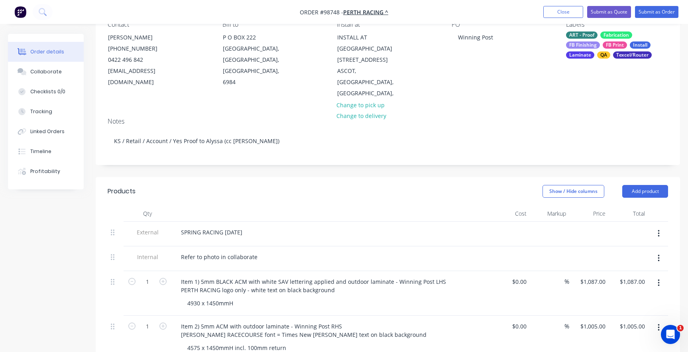
click at [326, 297] on div "4930 x 1450mmH" at bounding box center [334, 303] width 306 height 12
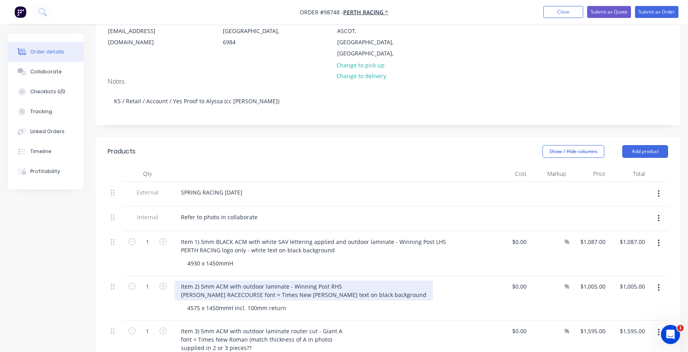
click at [216, 281] on div "Item 2) 5mm ACM with outdoor laminate - Winning Post RHS [PERSON_NAME] RACECOUR…" at bounding box center [304, 291] width 258 height 20
click at [260, 281] on div "Item 2) 5mm BLACK ACM with outdoor laminate - Winning Post RHS [PERSON_NAME] RA…" at bounding box center [304, 291] width 258 height 20
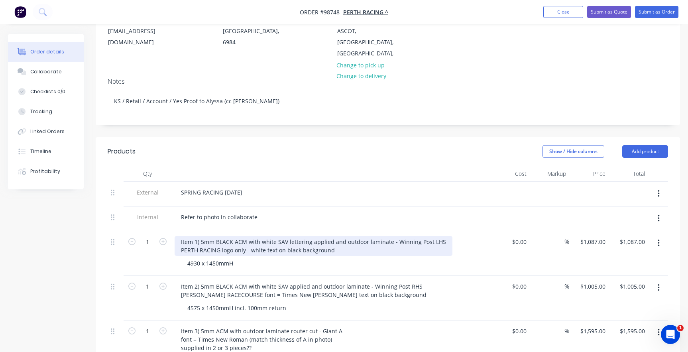
click at [310, 236] on div "Item 1) 5mm BLACK ACM with white SAV lettering applied and outdoor laminate - W…" at bounding box center [314, 246] width 278 height 20
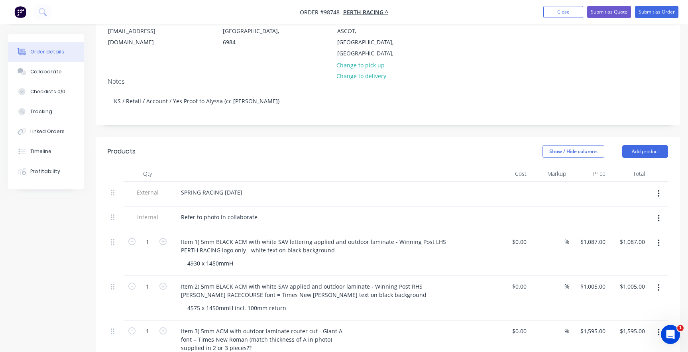
click at [304, 231] on div "Item 1) 5mm BLACK ACM with white SAV lettering applied and outdoor laminate - W…" at bounding box center [330, 253] width 319 height 45
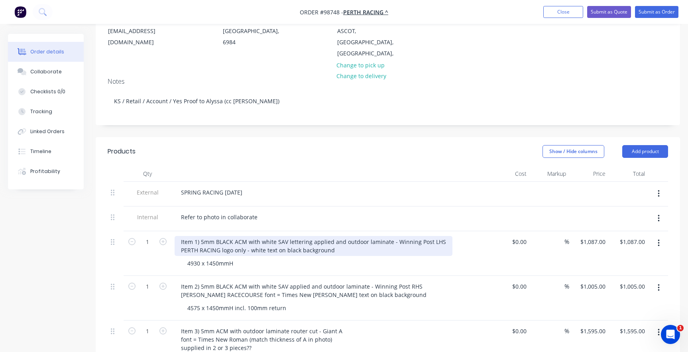
click at [309, 236] on div "Item 1) 5mm BLACK ACM with white SAV lettering applied and outdoor laminate - W…" at bounding box center [314, 246] width 278 height 20
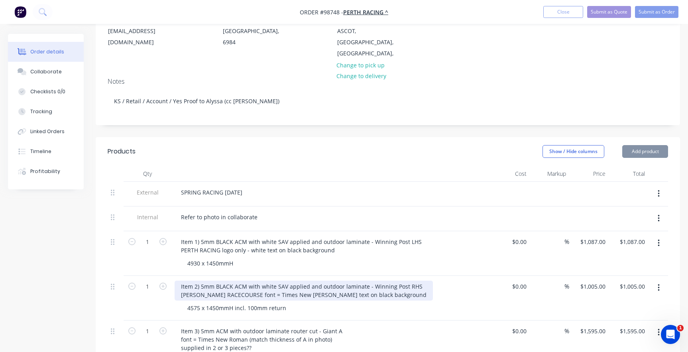
click at [310, 285] on div "Item 2) 5mm BLACK ACM with white SAV applied and outdoor laminate - Winning Pos…" at bounding box center [304, 291] width 258 height 20
click at [270, 293] on div "Item 2) 5mm BLACK ACM with white SAV applied and outdoor laminate - Winning Pos…" at bounding box center [304, 291] width 258 height 20
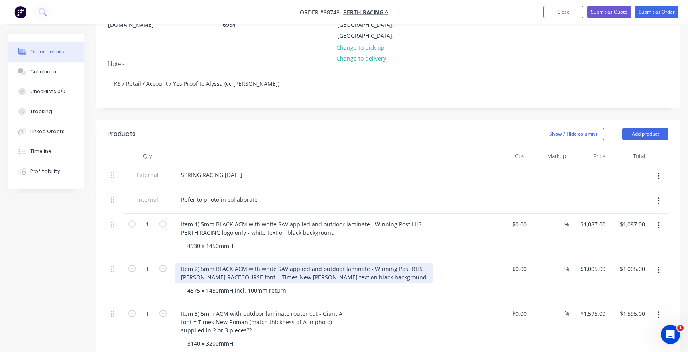
scroll to position [159, 0]
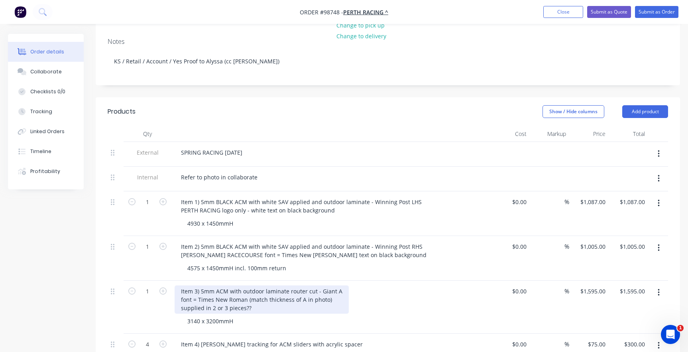
click at [270, 309] on div "Item 3) 5mm ACM with outdoor laminate router cut - Giant A font = Times New Rom…" at bounding box center [262, 299] width 174 height 28
click at [215, 285] on div "Item 3) 5mm ACM with outdoor laminate router cut - Giant A font = Times New Rom…" at bounding box center [262, 299] width 174 height 28
click at [215, 287] on div "Item 3) 5mm ACM with outdoor laminate router cut - Giant A font = Times New Rom…" at bounding box center [262, 299] width 174 height 28
click at [215, 289] on div "Item 3) 5mm ACM with outdoor laminate router cut - Giant A font = Times New Rom…" at bounding box center [262, 299] width 174 height 28
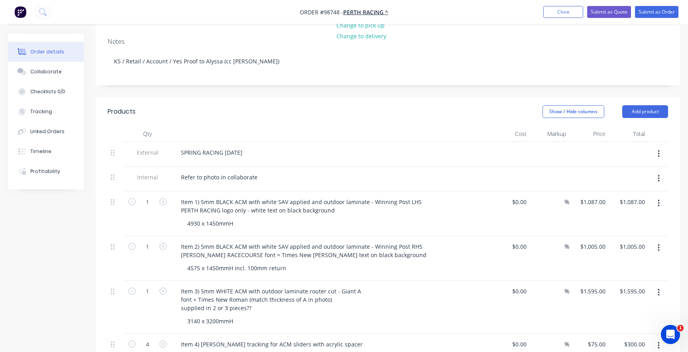
click at [255, 315] on div "3140 x 3200mmH" at bounding box center [334, 321] width 306 height 12
click at [254, 319] on div "3140 x 3200mmH" at bounding box center [334, 321] width 306 height 12
click at [249, 323] on div "3140 x 3200mmH" at bounding box center [334, 321] width 306 height 12
click at [236, 319] on div "3140 x 3200mmH" at bounding box center [210, 321] width 59 height 12
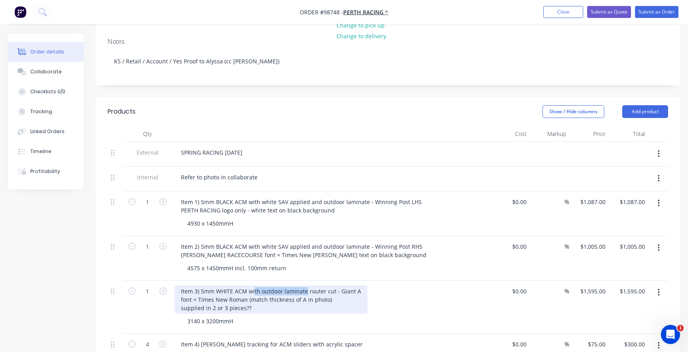
drag, startPoint x: 305, startPoint y: 289, endPoint x: 253, endPoint y: 288, distance: 52.2
click at [253, 288] on div "Item 3) 5mm WHITE ACM with outdoor laminate router cut - Giant A font = Times N…" at bounding box center [271, 299] width 193 height 28
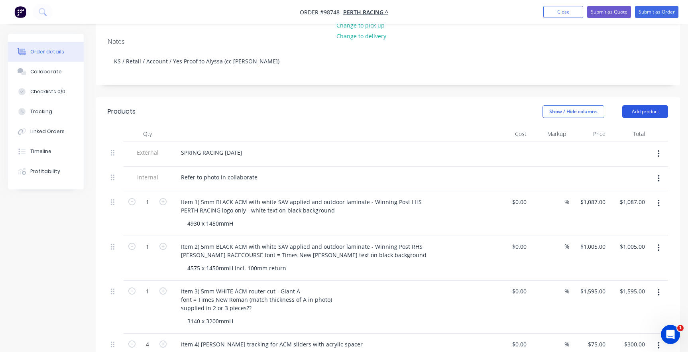
click at [646, 105] on button "Add product" at bounding box center [645, 111] width 46 height 13
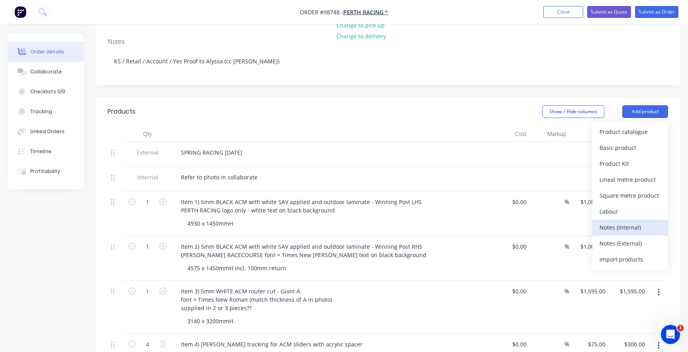
click at [626, 222] on div "Notes (Internal)" at bounding box center [629, 228] width 61 height 12
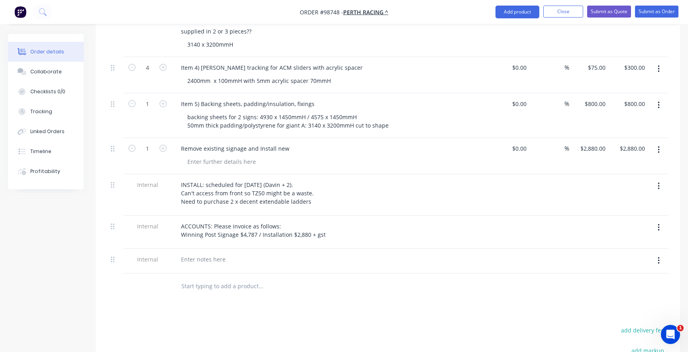
scroll to position [438, 0]
click at [200, 253] on div at bounding box center [203, 257] width 57 height 12
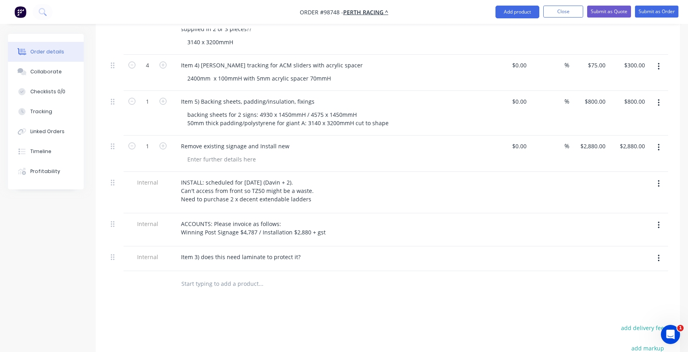
click at [197, 267] on div "Item 3) does this need laminate to protect it?" at bounding box center [330, 258] width 319 height 25
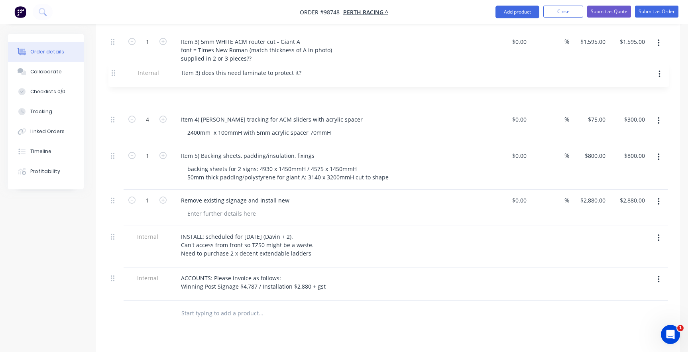
scroll to position [407, 0]
drag, startPoint x: 112, startPoint y: 254, endPoint x: 112, endPoint y: 90, distance: 163.8
click at [112, 90] on div "External SPRING RACING [DATE] Internal Refer to photo in collaborate 1 Item 1) …" at bounding box center [388, 98] width 560 height 408
click at [231, 102] on div "Item 3) does this need laminate to protect it?" at bounding box center [330, 98] width 319 height 25
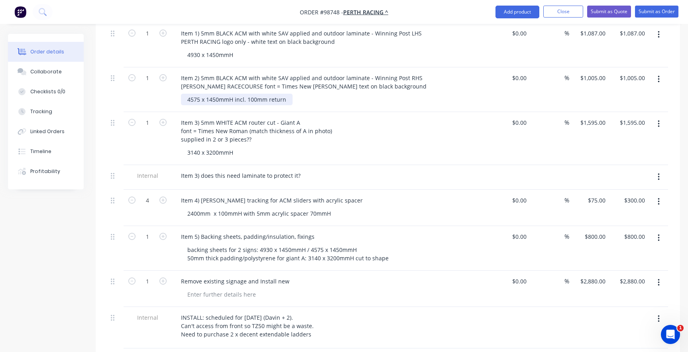
scroll to position [328, 0]
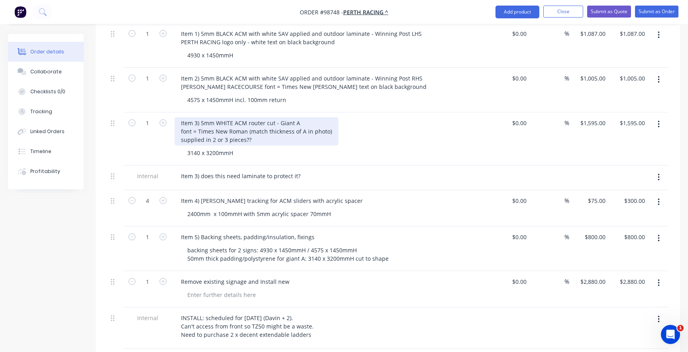
click at [251, 135] on div "Item 3) 5mm WHITE ACM router cut - Giant A font = Times New Roman (match thickn…" at bounding box center [257, 131] width 164 height 28
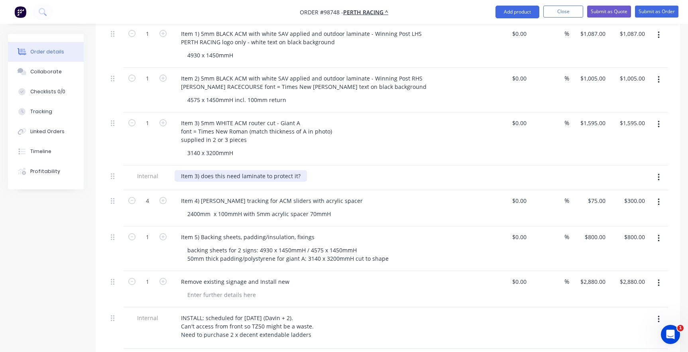
click at [225, 171] on div "Item 3) does this need laminate to protect it?" at bounding box center [241, 176] width 132 height 12
click at [226, 170] on div "Item 3) does this need laminate to protect it?" at bounding box center [241, 176] width 132 height 12
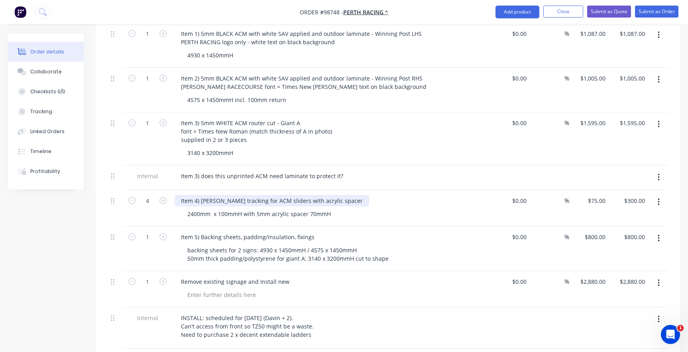
click at [207, 197] on div "Item 4) [PERSON_NAME] tracking for ACM sliders with acrylic spacer" at bounding box center [272, 201] width 194 height 12
click at [291, 196] on div "Item 4) ACM tracking for ACM sliders with acrylic spacer" at bounding box center [256, 201] width 162 height 12
click at [259, 196] on div "Item 4) ACM tracking for ACM sliders with acrylic spacer" at bounding box center [256, 201] width 162 height 12
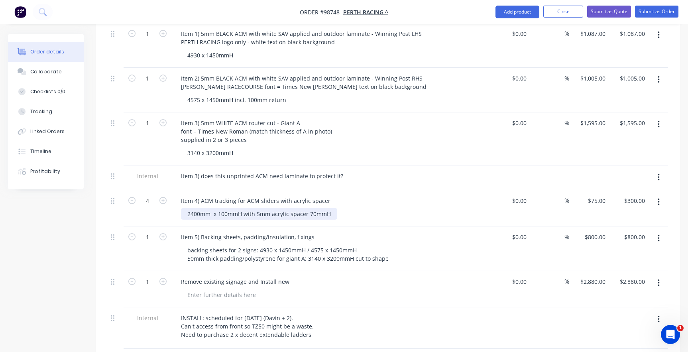
click at [208, 211] on div "2400mm x 100mmH with 5mm acrylic spacer 70mmH" at bounding box center [259, 214] width 156 height 12
click at [210, 209] on div "2400mm x 100mmH with 5mm acrylic spacer 70mmH" at bounding box center [259, 214] width 156 height 12
click at [194, 210] on div "2400mm x 100mmH with 5mm acrylic spacer 70mmH" at bounding box center [259, 214] width 156 height 12
click at [208, 210] on div "4800mm x 100mmH with 5mm acrylic spacer 70mmH" at bounding box center [259, 214] width 156 height 12
click at [213, 228] on div "Item 5) Backing sheets, padding/insulation, fixings backing sheets for 2 signs:…" at bounding box center [330, 248] width 319 height 45
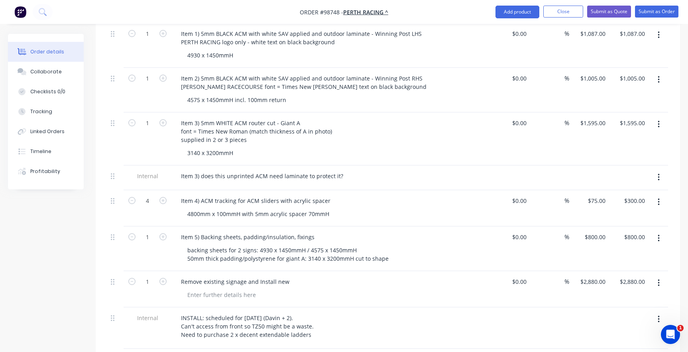
click at [477, 254] on div "backing sheets for 2 signs: 4930 x 1450mmH / 4575 x 1450mmH 50mm thick padding/…" at bounding box center [334, 254] width 306 height 20
click at [39, 67] on button "Collaborate" at bounding box center [46, 72] width 76 height 20
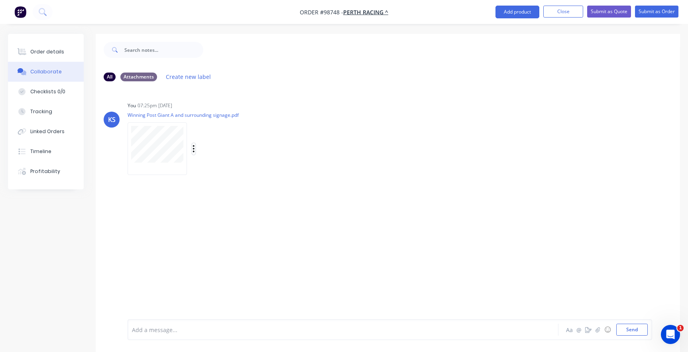
click at [193, 147] on icon "button" at bounding box center [193, 148] width 2 height 9
click at [213, 184] on button "Delete" at bounding box center [246, 188] width 90 height 18
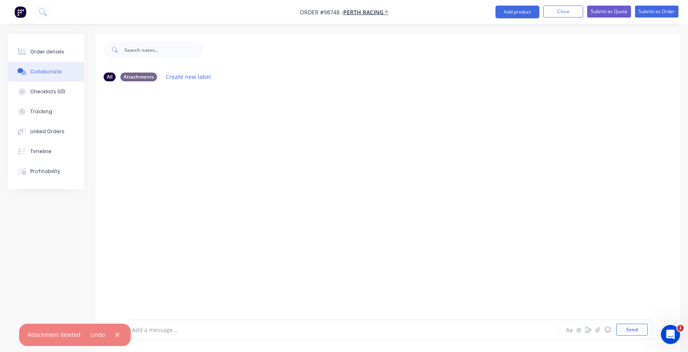
click at [168, 332] on div at bounding box center [325, 330] width 387 height 8
click at [598, 329] on icon "button" at bounding box center [597, 330] width 5 height 6
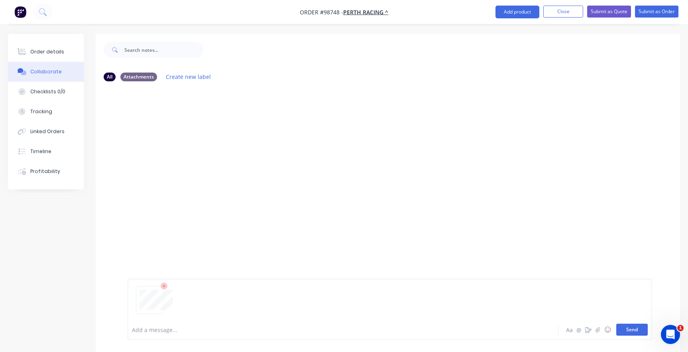
drag, startPoint x: 632, startPoint y: 332, endPoint x: 626, endPoint y: 332, distance: 6.0
click at [632, 332] on button "Send" at bounding box center [631, 330] width 31 height 12
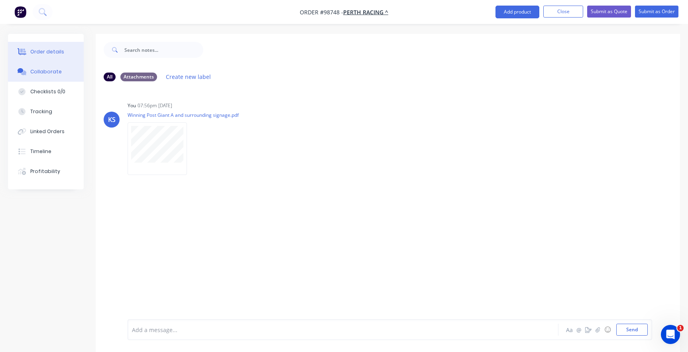
click at [54, 52] on div "Order details" at bounding box center [47, 51] width 34 height 7
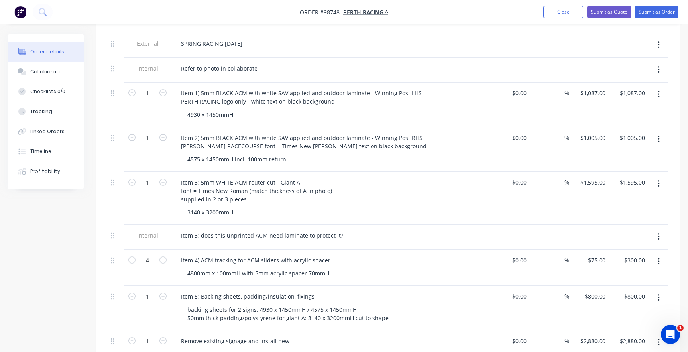
scroll to position [279, 0]
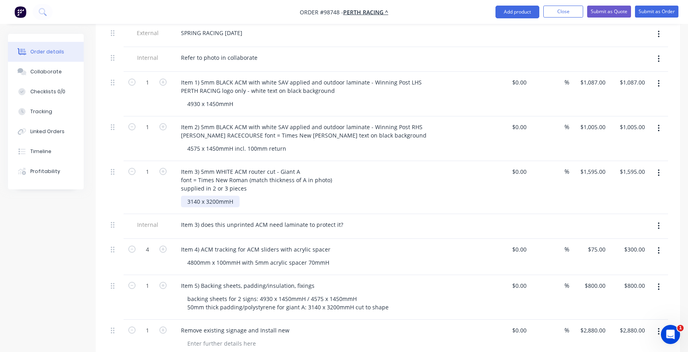
click at [188, 196] on div "3140 x 3200mmH" at bounding box center [210, 202] width 59 height 12
click at [229, 196] on div "base width 3140 x 3200mmH" at bounding box center [226, 202] width 90 height 12
click at [273, 198] on div "base width 3140mm x 3200mmH" at bounding box center [231, 202] width 100 height 12
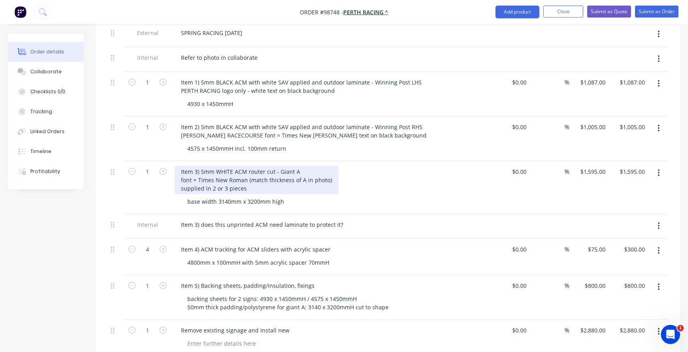
click at [266, 185] on div "Item 3) 5mm WHITE ACM router cut - Giant A font = Times New Roman (match thickn…" at bounding box center [257, 180] width 164 height 28
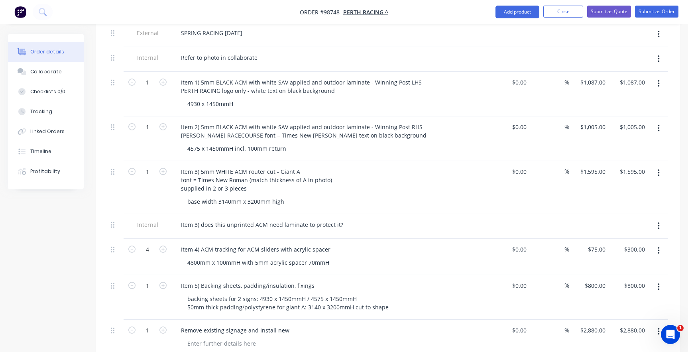
click at [315, 199] on div "base width 3140mm x 3200mm high" at bounding box center [334, 202] width 306 height 12
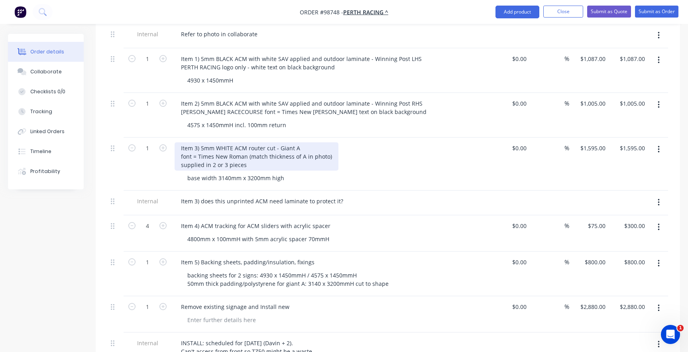
scroll to position [319, 0]
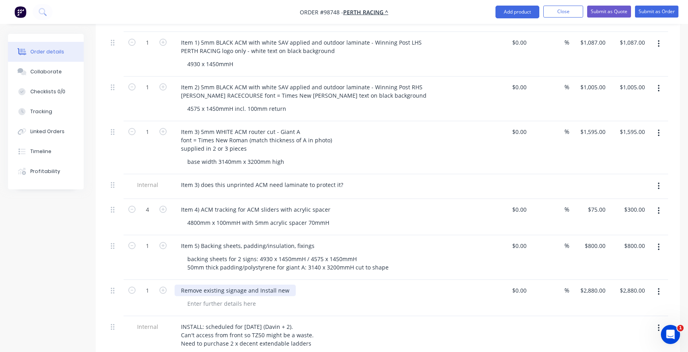
click at [286, 289] on div "Remove existing signage and Install new" at bounding box center [235, 291] width 121 height 12
click at [281, 300] on div at bounding box center [334, 304] width 306 height 12
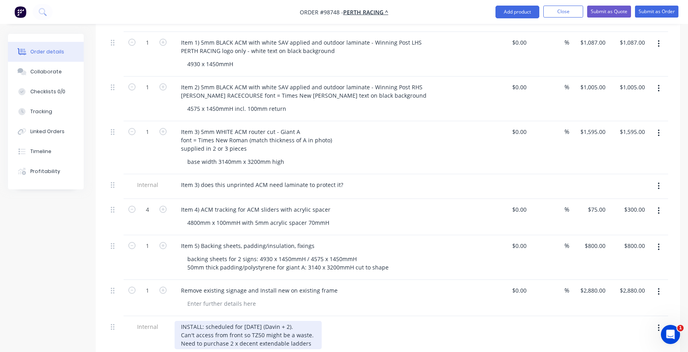
click at [313, 332] on div "INSTALL: scheduled for [DATE] (Davin + 2). Can't access from front so TZ50 migh…" at bounding box center [248, 335] width 147 height 28
drag, startPoint x: 308, startPoint y: 334, endPoint x: 253, endPoint y: 332, distance: 55.8
click at [253, 332] on div "INSTALL: scheduled for [DATE] (Davin + 2). Can't access from front so TZ50 migh…" at bounding box center [247, 335] width 144 height 28
click at [242, 334] on div "INSTALL: scheduled for [DATE] (Davin + 2). Can't access from front so TZ50 migh…" at bounding box center [247, 335] width 144 height 28
drag, startPoint x: 352, startPoint y: 332, endPoint x: 316, endPoint y: 331, distance: 35.9
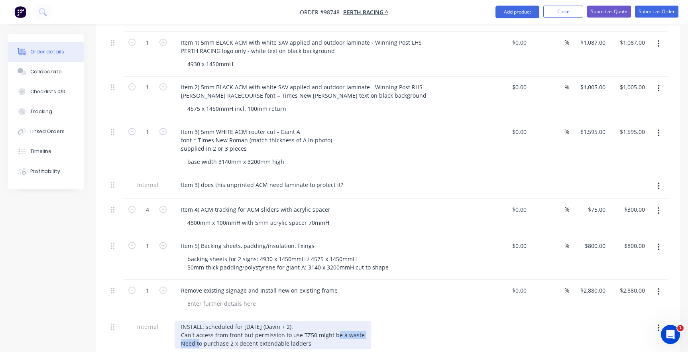
click at [316, 331] on div "INSTALL: scheduled for [DATE] (Davin + 2). Can't access from front but permissi…" at bounding box center [273, 335] width 196 height 28
click at [310, 339] on div "INSTALL: scheduled for [DATE] (Davin + 2). Can't access from front but permissi…" at bounding box center [260, 335] width 170 height 28
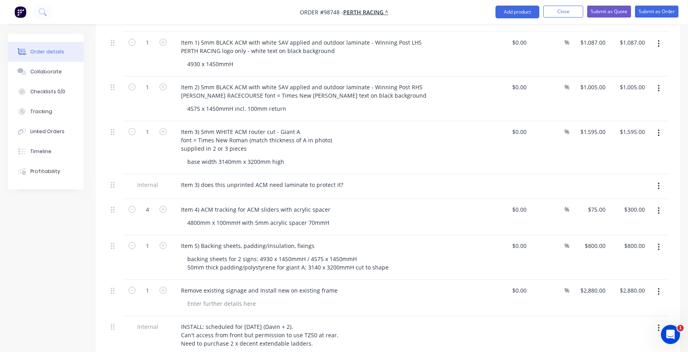
click at [343, 301] on div at bounding box center [334, 304] width 306 height 12
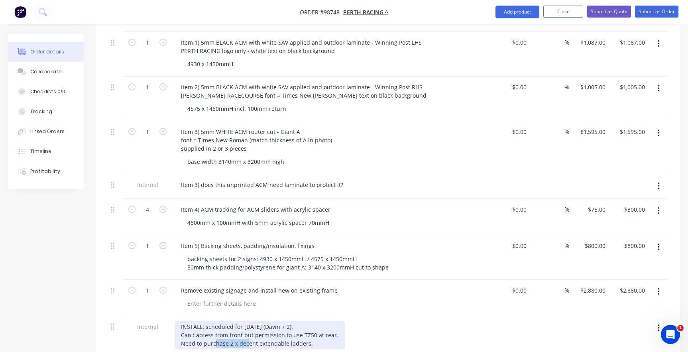
drag, startPoint x: 228, startPoint y: 339, endPoint x: 197, endPoint y: 339, distance: 31.5
click at [197, 339] on div "INSTALL: scheduled for [DATE] (Davin + 2). Can't access from front but permissi…" at bounding box center [260, 335] width 170 height 28
click at [206, 340] on div "INSTALL: scheduled for [DATE] (Davin + 2). Can't access from front but permissi…" at bounding box center [260, 335] width 170 height 28
click at [273, 338] on div "INSTALL: scheduled for [DATE] (Davin + 2). Can't access from front but permissi…" at bounding box center [260, 335] width 170 height 28
click at [280, 338] on div "INSTALL: scheduled for [DATE] (Davin + 2). Can't access from front but permissi…" at bounding box center [260, 335] width 170 height 28
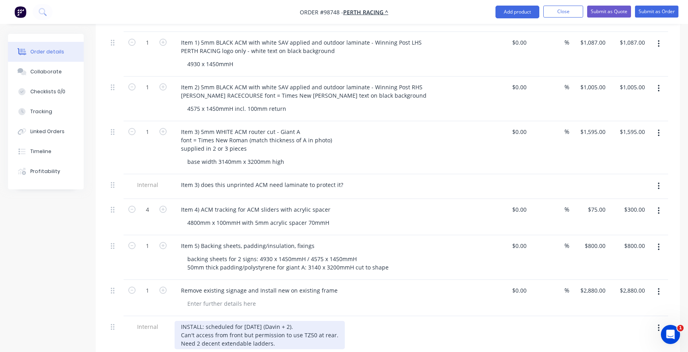
click at [300, 333] on div "INSTALL: scheduled for [DATE] (Davin + 2). Can't access from front but permissi…" at bounding box center [260, 335] width 170 height 28
click at [311, 332] on div "INSTALL: scheduled for [DATE] (Davin + 2). Can't access from front but permissi…" at bounding box center [260, 335] width 170 height 28
click at [312, 332] on div "INSTALL: scheduled for [DATE] (Davin + 2). Can't access from front but permissi…" at bounding box center [260, 335] width 170 height 28
click at [330, 332] on div "INSTALL: scheduled for [DATE] (Davin + 2). Can't access from front but permissi…" at bounding box center [260, 335] width 170 height 28
click at [330, 333] on div "INSTALL: scheduled for [DATE] (Davin + 2). Can't access from front but permissi…" at bounding box center [260, 335] width 170 height 28
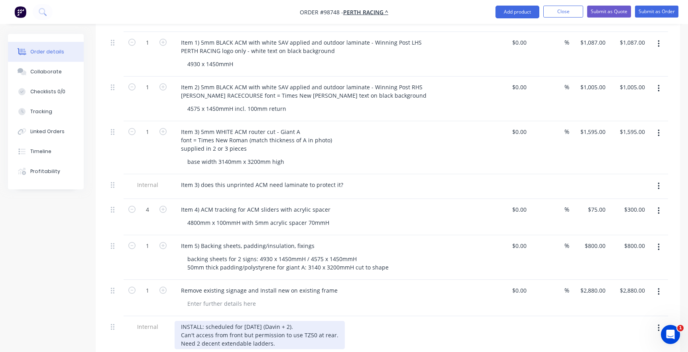
click at [330, 333] on div "INSTALL: scheduled for [DATE] (Davin + 2). Can't access from front but permissi…" at bounding box center [260, 335] width 170 height 28
click at [332, 330] on div "INSTALL: scheduled for [DATE] (Davin + 2). Can't access from front but permissi…" at bounding box center [260, 335] width 170 height 28
click at [285, 343] on div "INSTALL: scheduled for [DATE] (Davin + 2). Can't access from front but permissi…" at bounding box center [308, 335] width 266 height 28
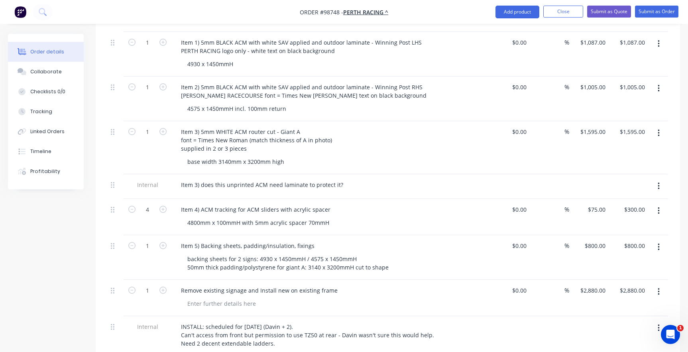
click at [149, 339] on div "Internal" at bounding box center [148, 336] width 48 height 41
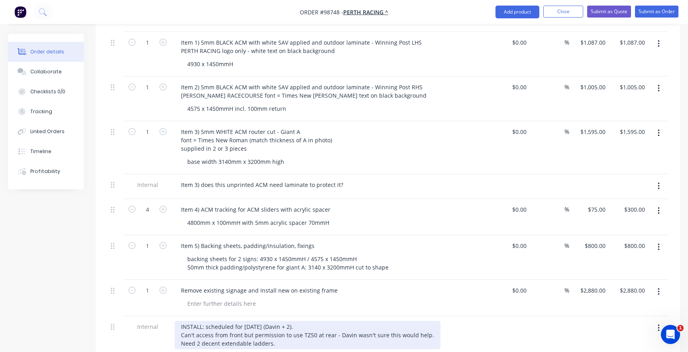
click at [185, 340] on div "INSTALL: scheduled for [DATE] (Davin + 2). Can't access from front but permissi…" at bounding box center [308, 335] width 266 height 28
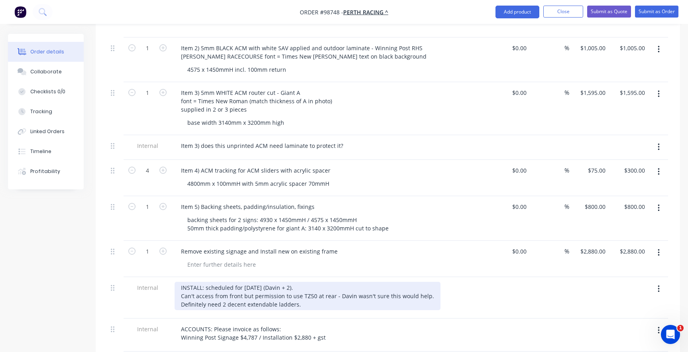
scroll to position [359, 0]
click at [333, 292] on div "INSTALL: scheduled for [DATE] (Davin + 2). Can't access from front but permissi…" at bounding box center [308, 295] width 266 height 28
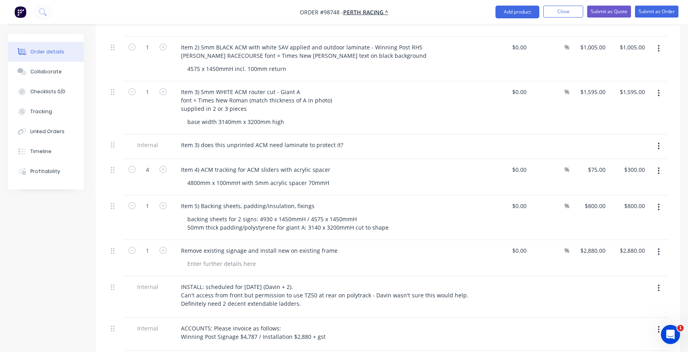
click at [325, 313] on div "INSTALL: scheduled for [DATE] (Davin + 2). Can't access from front but permissi…" at bounding box center [330, 296] width 319 height 41
click at [336, 322] on div "ACCOUNTS: Please invoice as follows: Winning Post Signage $4,787 / Installation…" at bounding box center [331, 332] width 312 height 20
click at [325, 307] on div "INSTALL: scheduled for [DATE] (Davin + 2). Can't access from front but permissi…" at bounding box center [330, 296] width 319 height 41
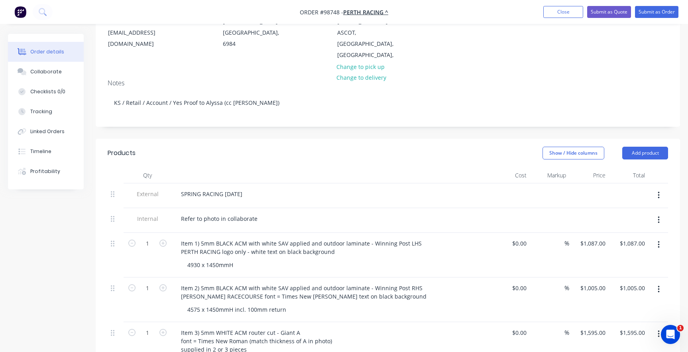
scroll to position [120, 0]
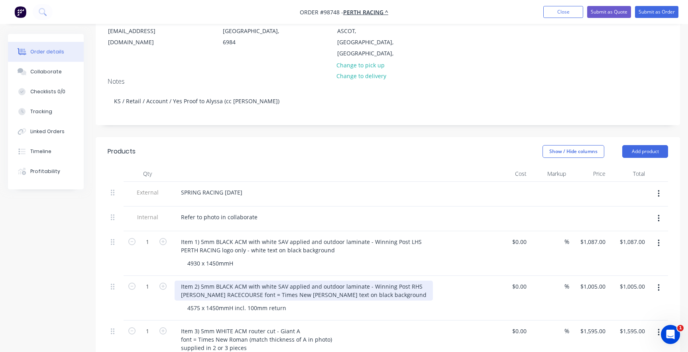
click at [233, 284] on div "Item 2) 5mm BLACK ACM with white SAV applied and outdoor laminate - Winning Pos…" at bounding box center [304, 291] width 258 height 20
click at [252, 285] on div "Item 2) 5mm BLACK ACM with white SAV applied and outdoor laminate - Winning Pos…" at bounding box center [306, 291] width 263 height 20
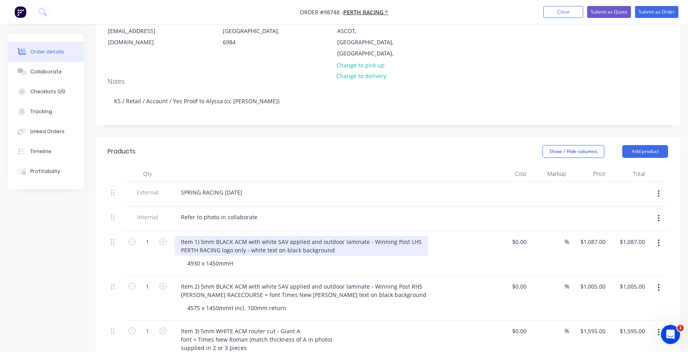
click at [245, 239] on div "Item 1) 5mm BLACK ACM with white SAV applied and outdoor laminate - Winning Pos…" at bounding box center [301, 246] width 253 height 20
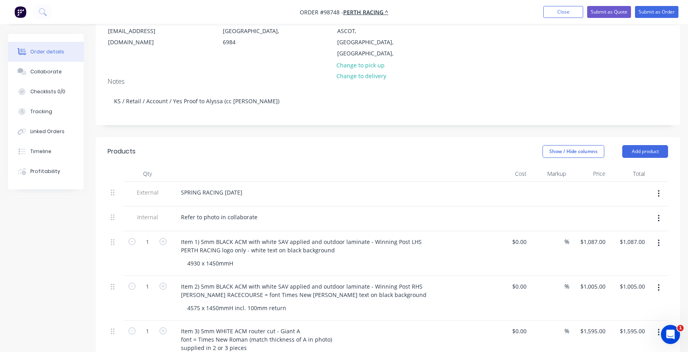
click at [243, 257] on div "4930 x 1450mmH" at bounding box center [334, 263] width 306 height 12
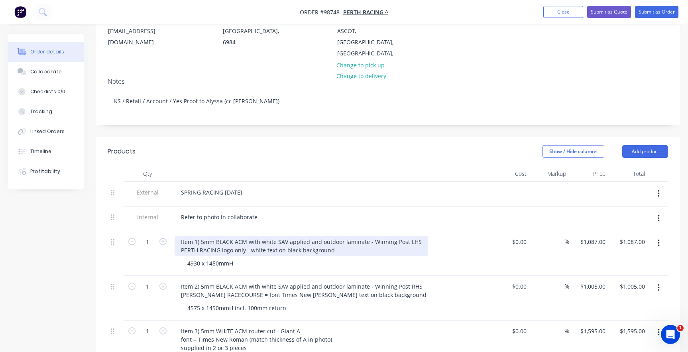
click at [338, 238] on div "Item 1) 5mm BLACK ACM with white SAV applied and outdoor laminate - Winning Pos…" at bounding box center [301, 246] width 253 height 20
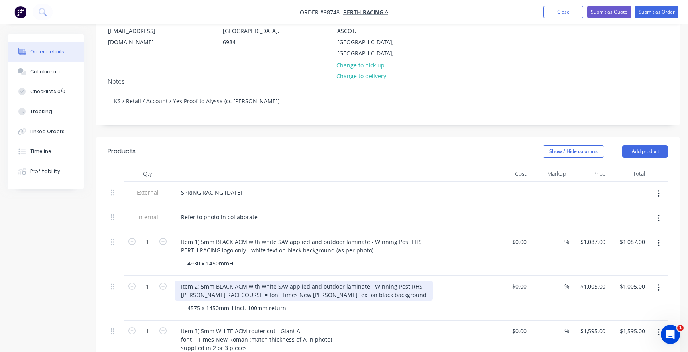
click at [304, 284] on div "Item 2) 5mm BLACK ACM with white SAV applied and outdoor laminate - Winning Pos…" at bounding box center [304, 291] width 258 height 20
click at [302, 284] on div "Item 2) 5mm BLACK ACM with white SAV applied and outdoor laminate - Winning Pos…" at bounding box center [304, 291] width 258 height 20
click at [231, 282] on div "Item 2) 5mm BLACK ACM with white SAV applied and outdoor laminate - Winning Pos…" at bounding box center [304, 291] width 258 height 20
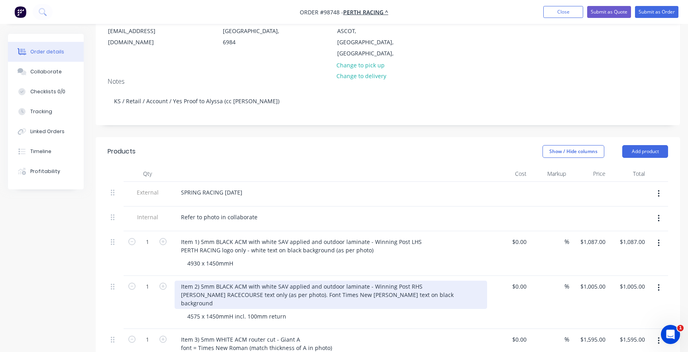
click at [308, 283] on div "Item 2) 5mm BLACK ACM with white SAV applied and outdoor laminate - Winning Pos…" at bounding box center [331, 295] width 312 height 28
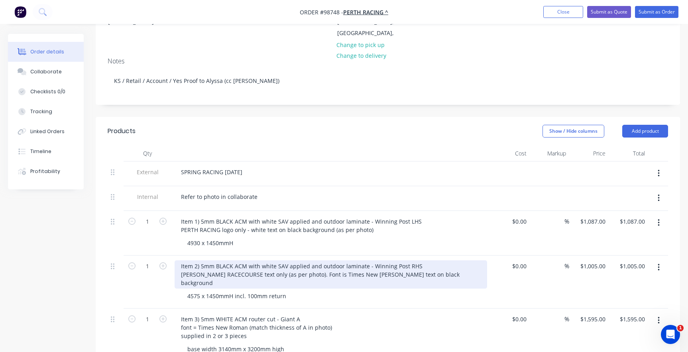
scroll to position [159, 0]
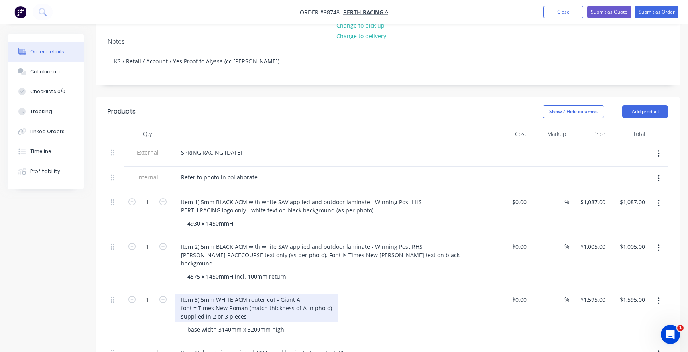
click at [196, 295] on div "Item 3) 5mm WHITE ACM router cut - Giant A font = Times New Roman (match thickn…" at bounding box center [257, 308] width 164 height 28
click at [196, 297] on div "Item 3) 5mm WHITE ACM router cut - Giant A font = Times New Roman (match thickn…" at bounding box center [257, 308] width 164 height 28
click at [251, 306] on div "Item 3) 5mm WHITE ACM router cut - Giant A font is Times New Roman (match thick…" at bounding box center [257, 308] width 165 height 28
click at [249, 297] on div "Item 3) 5mm WHITE ACM router cut - Giant A font is Times New Roman (match thick…" at bounding box center [257, 308] width 165 height 28
click at [338, 297] on div "Item 3) 5mm WHITE ACM router cut - Giant A font is Times New Roman but match th…" at bounding box center [262, 308] width 174 height 28
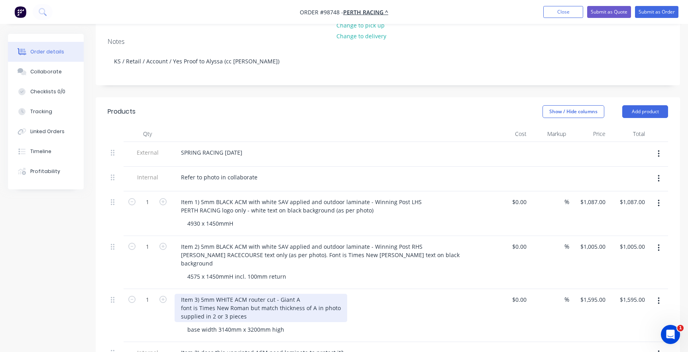
click at [273, 303] on div "Item 3) 5mm WHITE ACM router cut - Giant A font is Times New Roman but match th…" at bounding box center [261, 308] width 173 height 28
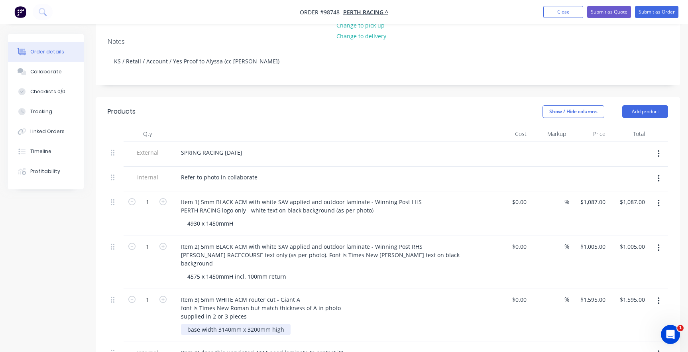
click at [288, 324] on div "base width 3140mm x 3200mm high" at bounding box center [236, 330] width 110 height 12
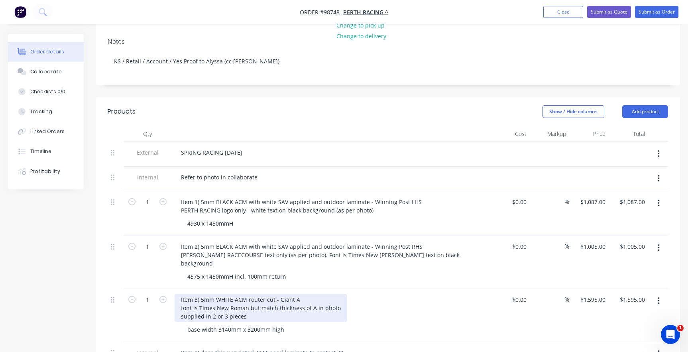
click at [258, 307] on div "Item 3) 5mm WHITE ACM router cut - Giant A font is Times New Roman but match th…" at bounding box center [261, 308] width 173 height 28
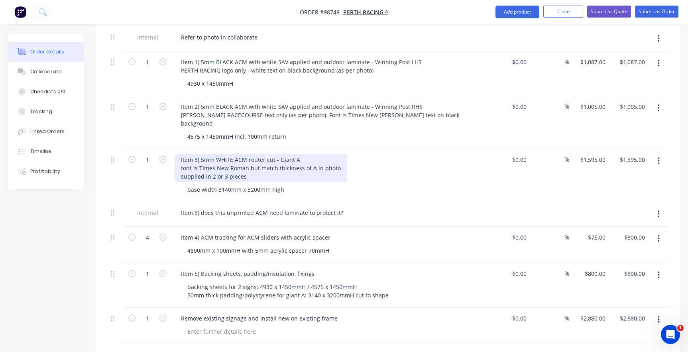
scroll to position [319, 0]
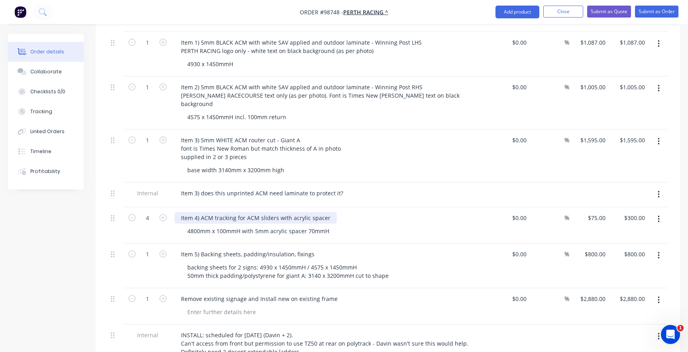
click at [259, 212] on div "Item 4) ACM tracking for ACM sliders with acrylic spacer" at bounding box center [256, 218] width 162 height 12
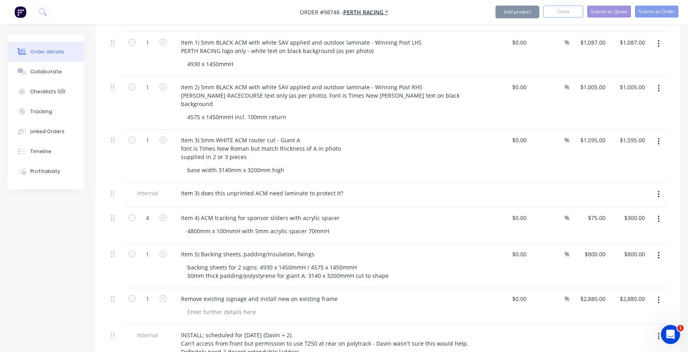
click at [334, 243] on div "Item 5) Backing sheets, padding/insulation, fixings backing sheets for 2 signs:…" at bounding box center [330, 265] width 319 height 45
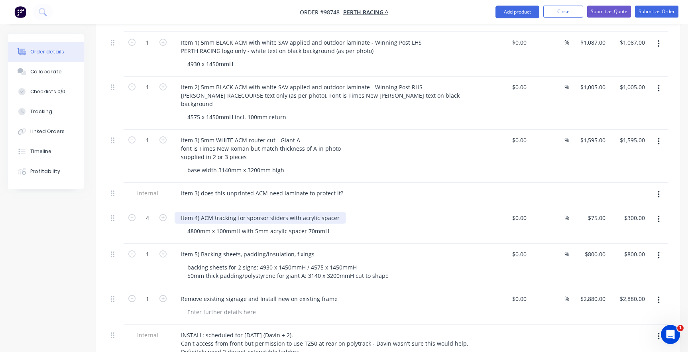
click at [334, 212] on div "Item 4) ACM tracking for sponsor sliders with acrylic spacer" at bounding box center [260, 218] width 171 height 12
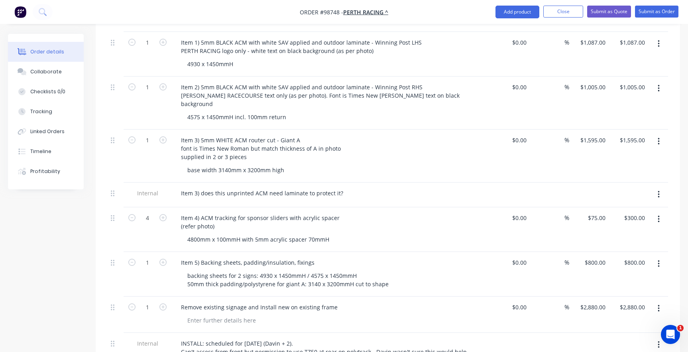
click at [318, 252] on div "Item 5) Backing sheets, padding/insulation, fixings backing sheets for 2 signs:…" at bounding box center [330, 274] width 319 height 45
click at [51, 73] on div "Collaborate" at bounding box center [45, 71] width 31 height 7
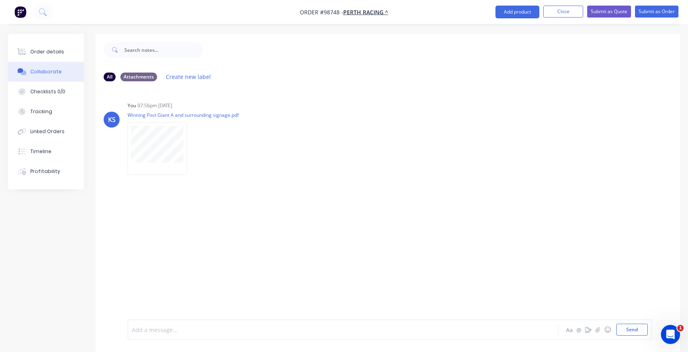
click at [144, 332] on div at bounding box center [325, 330] width 387 height 8
click at [597, 330] on icon "button" at bounding box center [597, 330] width 5 height 6
click at [597, 332] on icon "button" at bounding box center [597, 329] width 4 height 5
click at [222, 331] on div "ACM tracking for sponsor sliders" at bounding box center [325, 330] width 387 height 8
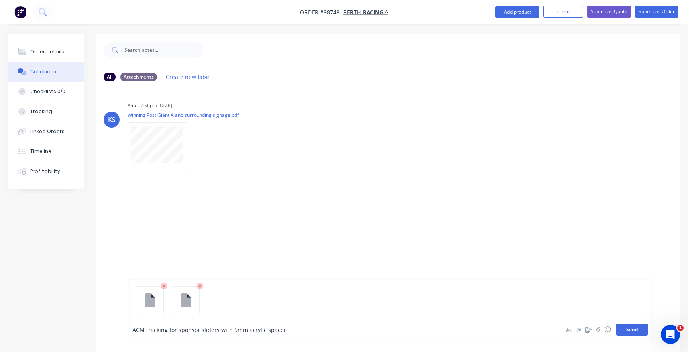
click at [640, 329] on button "Send" at bounding box center [631, 330] width 31 height 12
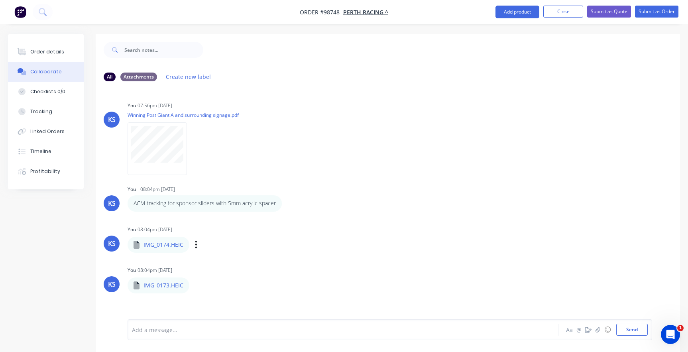
click at [550, 225] on div "KS You 08:04pm [DATE] IMG_0174.HEIC IMG_0174.HEIC Labels Download Delete" at bounding box center [388, 238] width 584 height 29
click at [37, 48] on div "Order details" at bounding box center [47, 51] width 34 height 7
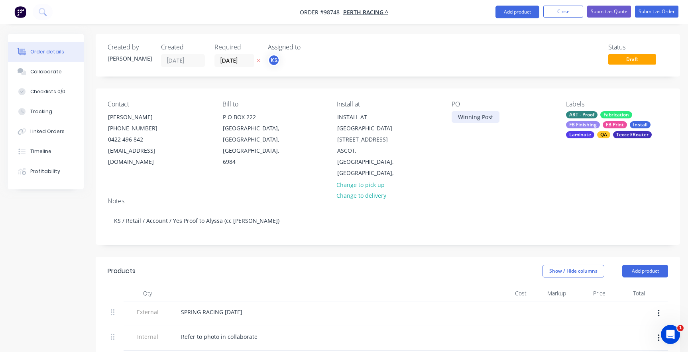
click at [492, 116] on div "Winning Post" at bounding box center [476, 117] width 48 height 12
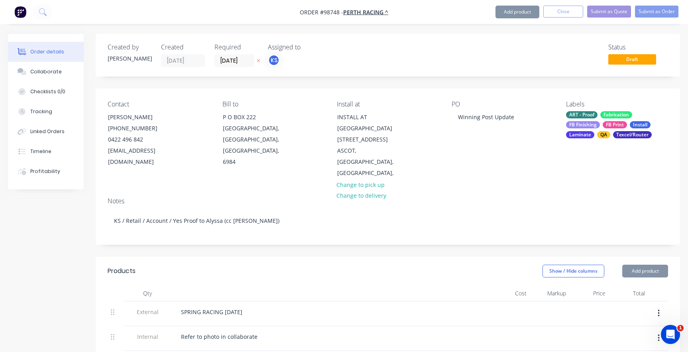
click at [277, 306] on div "SPRING RACING [DATE]" at bounding box center [331, 312] width 312 height 12
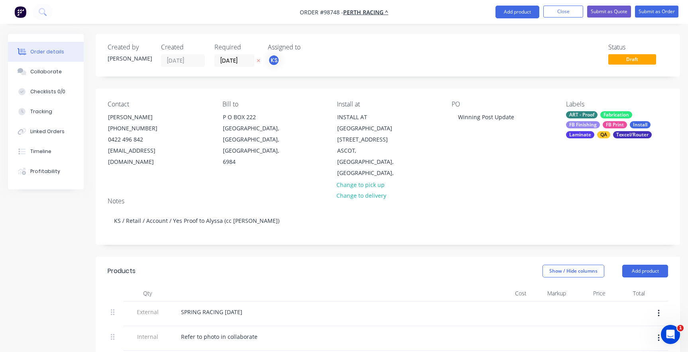
click at [441, 132] on div "Contact [PERSON_NAME] [PHONE_NUMBER] [EMAIL_ADDRESS][DOMAIN_NAME] Bill to [GEOG…" at bounding box center [388, 139] width 584 height 102
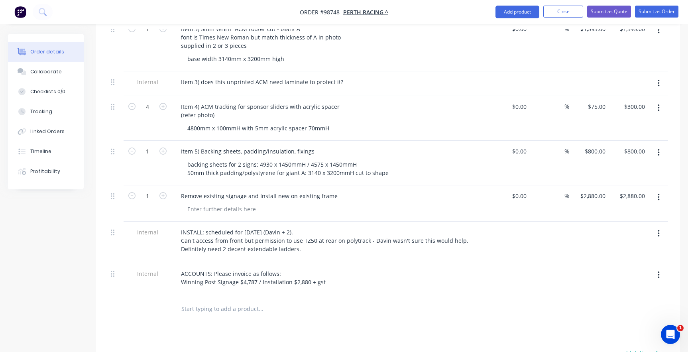
scroll to position [438, 0]
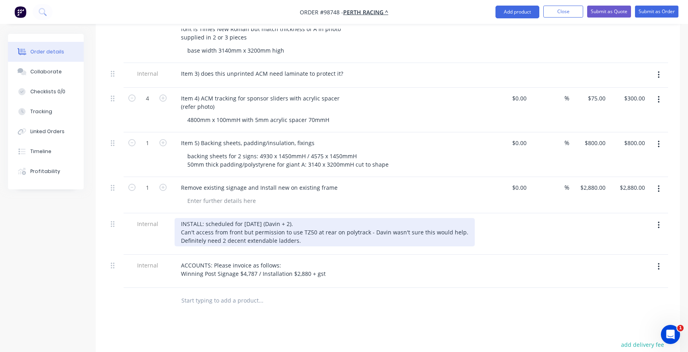
click at [319, 218] on div "INSTALL: scheduled for [DATE] (Davin + 2). Can't access from front but permissi…" at bounding box center [325, 232] width 300 height 28
drag, startPoint x: 350, startPoint y: 212, endPoint x: 312, endPoint y: 210, distance: 38.3
click at [312, 218] on div "INSTALL: scheduled for [DATE] (Davin + 2). Can only access from 9am to 4pm Can'…" at bounding box center [325, 232] width 300 height 28
drag, startPoint x: 226, startPoint y: 220, endPoint x: 196, endPoint y: 223, distance: 30.5
click at [196, 223] on div "INSTALL: scheduled for [DATE] (Davin + 2). Access strictly from 9am to 4pm Can'…" at bounding box center [325, 232] width 300 height 28
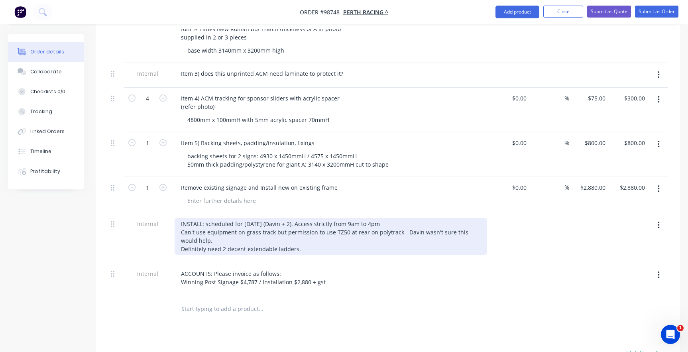
click at [233, 227] on div "INSTALL: scheduled for [DATE] (Davin + 2). Access strictly from 9am to 4pm Can'…" at bounding box center [331, 236] width 312 height 37
click at [222, 226] on div "INSTALL: scheduled for [DATE] (Davin + 2). Access strictly from 9am to 4pm Can'…" at bounding box center [331, 236] width 312 height 37
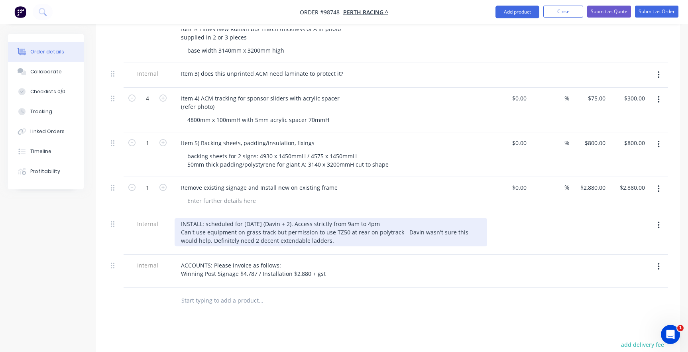
click at [319, 228] on div "INSTALL: scheduled for [DATE] (Davin + 2). Access strictly from 9am to 4pm Can'…" at bounding box center [331, 232] width 312 height 28
drag, startPoint x: 288, startPoint y: 228, endPoint x: 261, endPoint y: 230, distance: 26.8
click at [261, 230] on div "INSTALL: scheduled for [DATE] (Davin + 2). Access strictly from 9am to 4pm Can'…" at bounding box center [331, 232] width 312 height 28
click at [318, 230] on div "INSTALL: scheduled for [DATE] (Davin + 2). Access strictly from 9am to 4pm Can'…" at bounding box center [331, 232] width 312 height 28
click at [196, 228] on div "INSTALL: scheduled for [DATE] (Davin + 2). Access strictly from 9am to 4pm Can'…" at bounding box center [331, 232] width 312 height 28
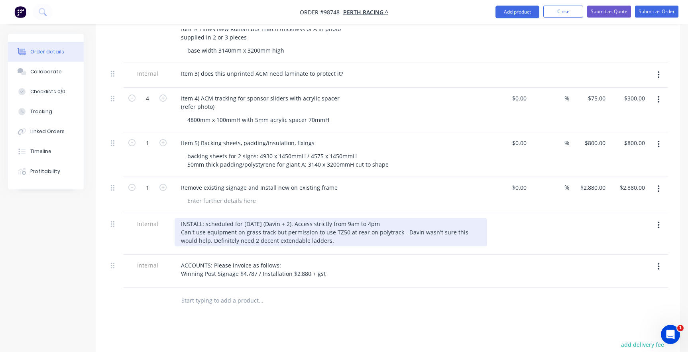
click at [320, 227] on div "INSTALL: scheduled for [DATE] (Davin + 2). Access strictly from 9am to 4pm Can'…" at bounding box center [331, 232] width 312 height 28
drag, startPoint x: 312, startPoint y: 228, endPoint x: 196, endPoint y: 230, distance: 116.8
click at [196, 230] on div "INSTALL: scheduled for [DATE] (Davin + 2). Access strictly from 9am to 4pm Can'…" at bounding box center [331, 232] width 312 height 28
drag, startPoint x: 309, startPoint y: 230, endPoint x: 289, endPoint y: 228, distance: 20.4
click at [289, 228] on div "INSTALL: scheduled for [DATE] (Davin + 2). Access strictly from 9am to 4pm Can'…" at bounding box center [331, 232] width 312 height 28
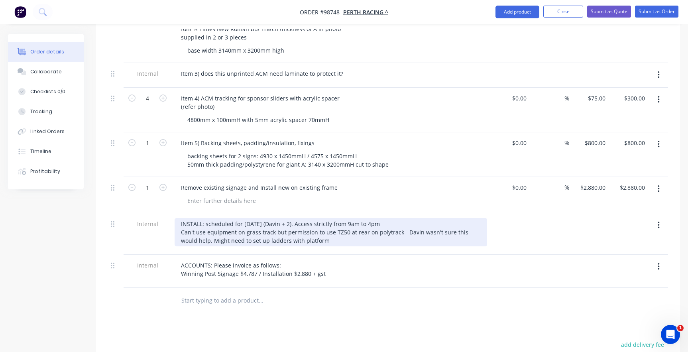
click at [314, 228] on div "INSTALL: scheduled for [DATE] (Davin + 2). Access strictly from 9am to 4pm Can'…" at bounding box center [331, 232] width 312 height 28
drag, startPoint x: 283, startPoint y: 229, endPoint x: 251, endPoint y: 229, distance: 31.9
click at [251, 229] on div "INSTALL: scheduled for [DATE] (Davin + 2). Access strictly from 9am to 4pm Can'…" at bounding box center [331, 232] width 312 height 28
click at [397, 218] on div "INSTALL: scheduled for [DATE] (Davin + 2). Access strictly from 9am to 4pm Can'…" at bounding box center [331, 232] width 312 height 28
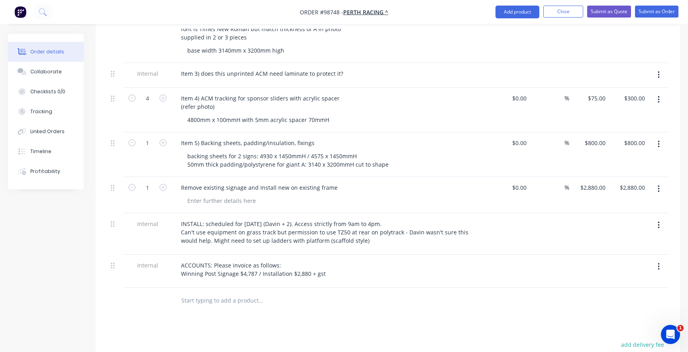
click at [286, 296] on input "text" at bounding box center [260, 301] width 159 height 16
click at [275, 293] on input "text" at bounding box center [260, 301] width 159 height 16
click at [222, 182] on div "Remove existing signage and Install new on existing frame" at bounding box center [259, 188] width 169 height 12
click at [218, 195] on div at bounding box center [221, 201] width 81 height 12
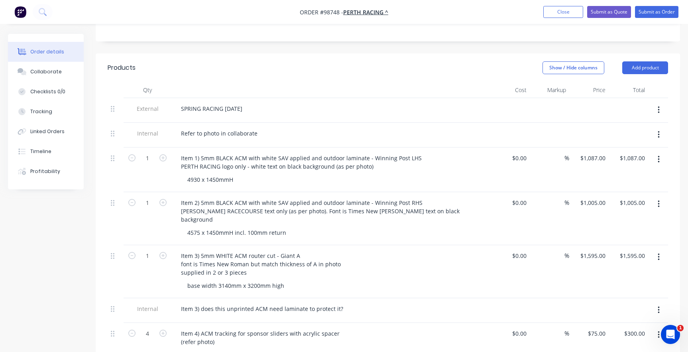
scroll to position [199, 0]
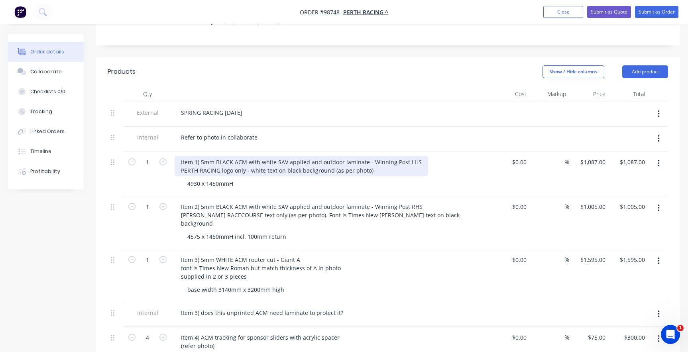
click at [201, 156] on div "Item 1) 5mm BLACK ACM with white SAV applied and outdoor laminate - Winning Pos…" at bounding box center [301, 166] width 253 height 20
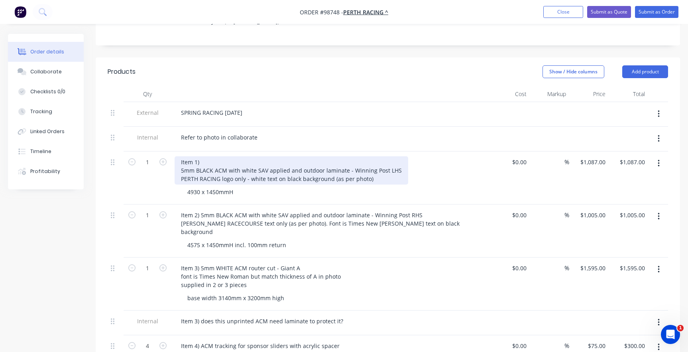
click at [208, 156] on div "Item 1) 5mm BLACK ACM with white SAV applied and outdoor laminate - Winning Pos…" at bounding box center [292, 170] width 234 height 28
drag, startPoint x: 397, startPoint y: 158, endPoint x: 350, endPoint y: 158, distance: 46.2
click at [350, 158] on div "Item 1) 5mm BLACK ACM with white SAV applied and outdoor laminate - Winning Pos…" at bounding box center [292, 170] width 234 height 28
click at [350, 159] on div "Item 1) Winning Post LHS 5mm BLACK ACM with white SAV applied and outdoor lamin…" at bounding box center [277, 170] width 205 height 28
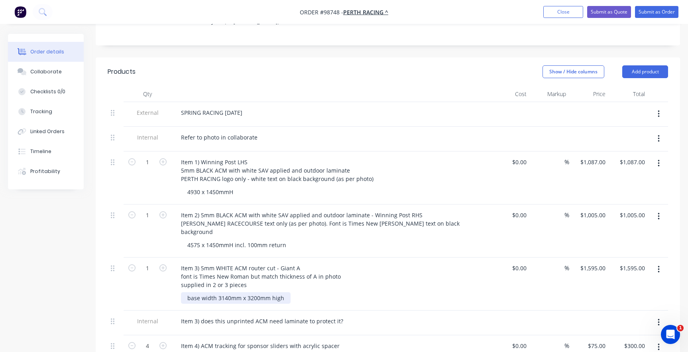
click at [247, 292] on div "base width 3140mm x 3200mm high" at bounding box center [236, 298] width 110 height 12
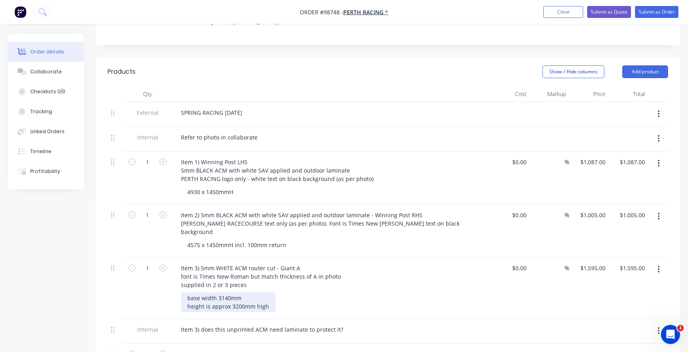
click at [268, 295] on div "base width 3140mm height is approx 3200mm high" at bounding box center [228, 302] width 94 height 20
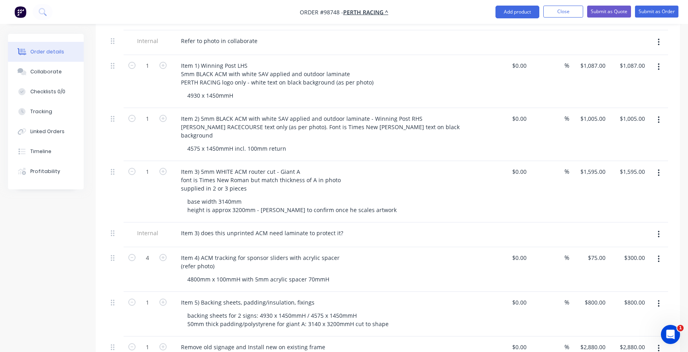
scroll to position [319, 0]
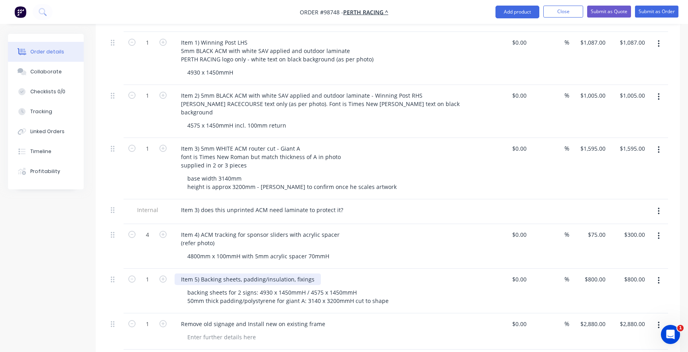
drag, startPoint x: 261, startPoint y: 270, endPoint x: 277, endPoint y: 270, distance: 15.5
click at [261, 273] on div "Item 5) Backing sheets, padding/insulation, fixings" at bounding box center [248, 279] width 146 height 12
drag, startPoint x: 290, startPoint y: 267, endPoint x: 266, endPoint y: 267, distance: 23.9
click at [266, 273] on div "Item 5) Backing sheets, padding/insulation, fixings" at bounding box center [248, 279] width 146 height 12
click at [227, 297] on div "Item 5) Backing sheets, padding between, fixings backing sheets for 2 signs: 49…" at bounding box center [330, 291] width 319 height 45
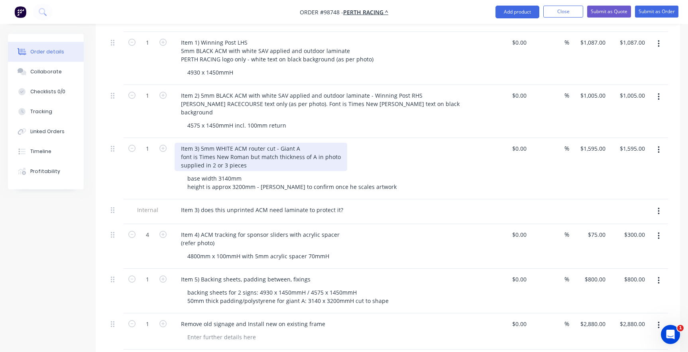
click at [205, 143] on div "Item 3) 5mm WHITE ACM router cut - Giant A font is Times New Roman but match th…" at bounding box center [261, 157] width 173 height 28
click at [200, 143] on div "Item 3) 5mm WHITE ACM router cut - Giant A font is Times New Roman but match th…" at bounding box center [261, 157] width 173 height 28
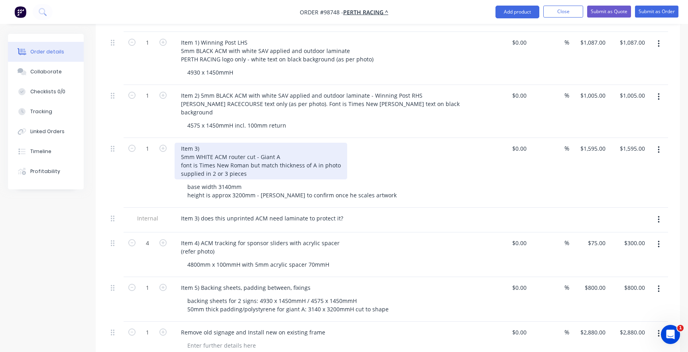
click at [204, 143] on div "Item 3) 5mm WHITE ACM router cut - Giant A font is Times New Roman but match th…" at bounding box center [261, 161] width 173 height 37
click at [276, 144] on div "Item 3) Giant A 5mm WHITE ACM router cut - Giant A font is Times New Roman but …" at bounding box center [261, 161] width 173 height 37
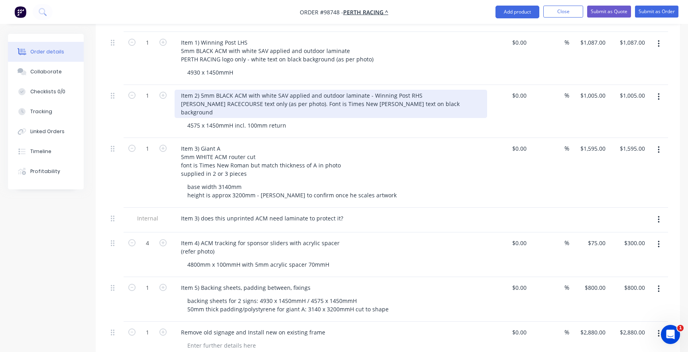
click at [200, 90] on div "Item 2) 5mm BLACK ACM with white SAV applied and outdoor laminate - Winning Pos…" at bounding box center [331, 104] width 312 height 28
click at [201, 90] on div "Item 2) 5mm BLACK ACM with white SAV applied and outdoor laminate - Winning Pos…" at bounding box center [331, 104] width 312 height 28
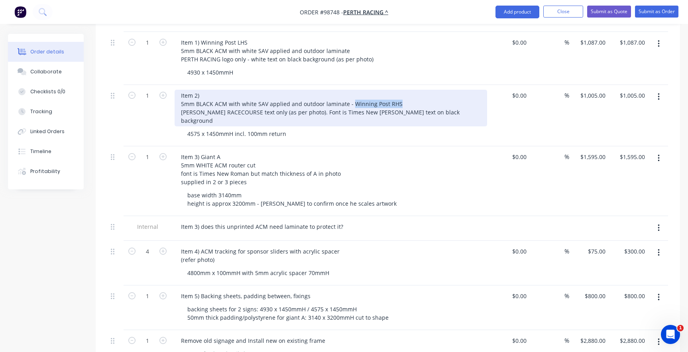
drag, startPoint x: 390, startPoint y: 92, endPoint x: 351, endPoint y: 91, distance: 38.7
click at [351, 91] on div "Item 2) 5mm BLACK ACM with white SAV applied and outdoor laminate - Winning Pos…" at bounding box center [331, 108] width 312 height 37
click at [355, 93] on div "Item 2) Winning Post RHS 5mm BLACK ACM with white SAV applied and outdoor lamin…" at bounding box center [331, 108] width 312 height 37
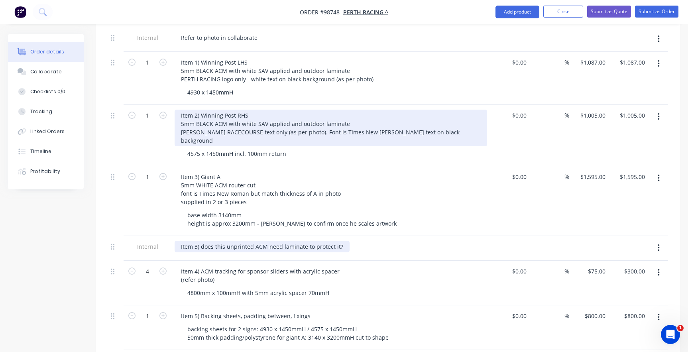
scroll to position [279, 0]
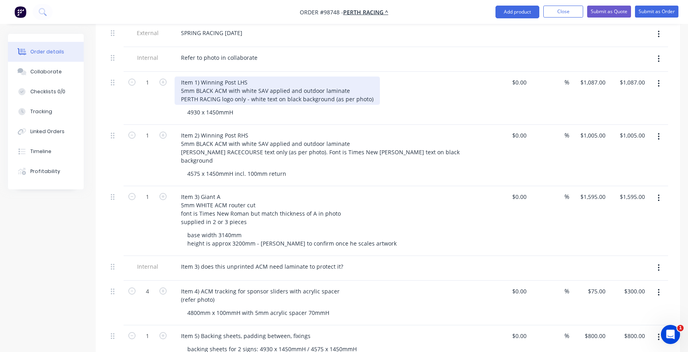
click at [244, 87] on div "Item 1) Winning Post LHS 5mm BLACK ACM with white SAV applied and outdoor lamin…" at bounding box center [277, 91] width 205 height 28
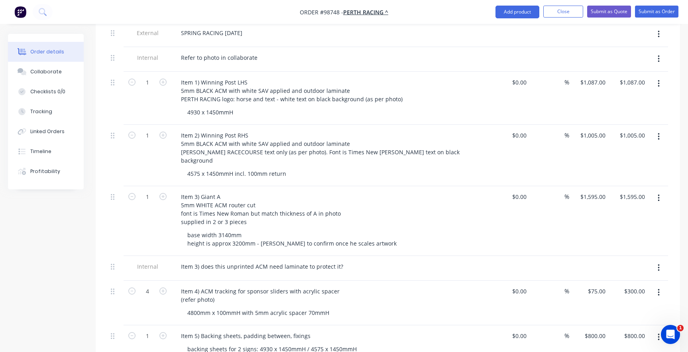
click at [366, 274] on div at bounding box center [331, 275] width 312 height 2
click at [352, 289] on div "Item 4) ACM tracking for sponsor sliders with acrylic spacer (refer photo)" at bounding box center [331, 295] width 312 height 20
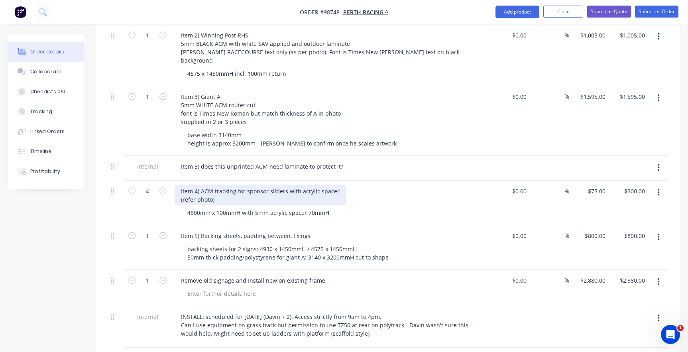
scroll to position [399, 0]
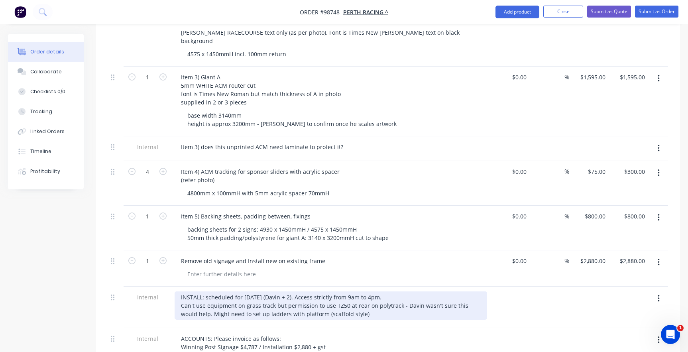
drag, startPoint x: 345, startPoint y: 302, endPoint x: 314, endPoint y: 314, distance: 33.5
click at [345, 302] on div "INSTALL: scheduled for [DATE] (Davin + 2). Access strictly from 9am to 4pm. Can…" at bounding box center [331, 305] width 312 height 28
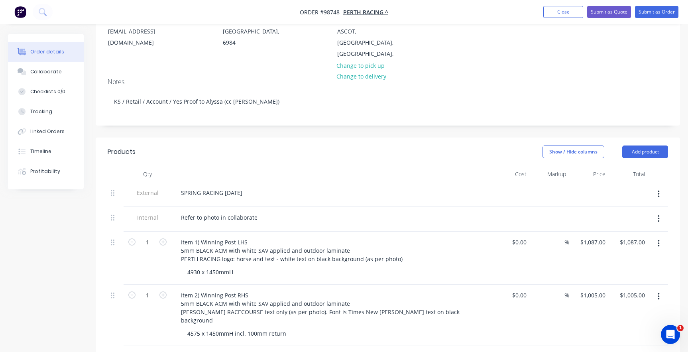
scroll to position [120, 0]
click at [217, 211] on div "Refer to photo in collaborate" at bounding box center [219, 217] width 89 height 12
click at [136, 261] on div "1" at bounding box center [148, 257] width 48 height 53
click at [40, 68] on button "Collaborate" at bounding box center [46, 72] width 76 height 20
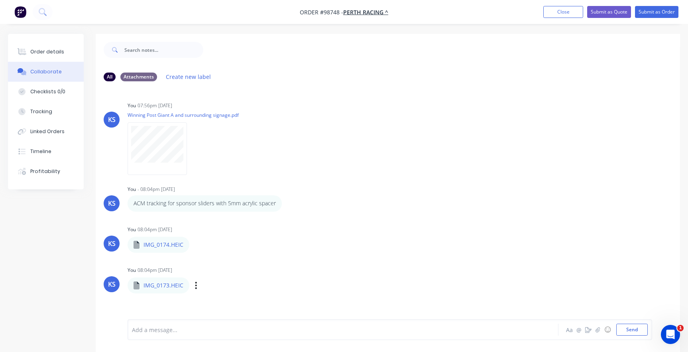
click at [152, 285] on p "IMG_0173.HEIC" at bounding box center [163, 285] width 40 height 8
click at [153, 329] on div at bounding box center [325, 330] width 387 height 8
click at [137, 286] on icon at bounding box center [137, 285] width 6 height 8
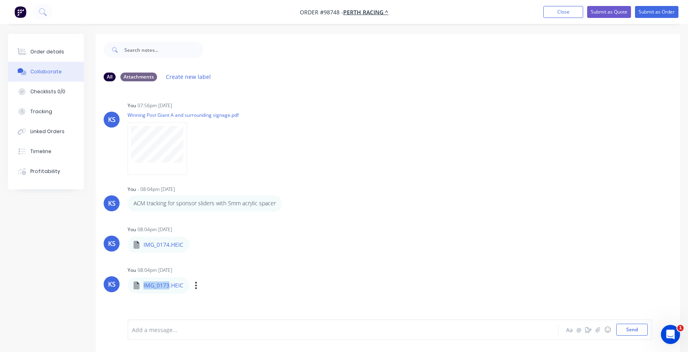
click at [137, 286] on icon at bounding box center [137, 285] width 6 height 8
click at [193, 285] on div "Labels Download Delete" at bounding box center [237, 286] width 90 height 12
click at [198, 285] on div "Labels Download Delete" at bounding box center [237, 286] width 90 height 12
click at [195, 283] on icon "button" at bounding box center [196, 285] width 2 height 9
click at [215, 310] on button "Delete" at bounding box center [249, 309] width 90 height 18
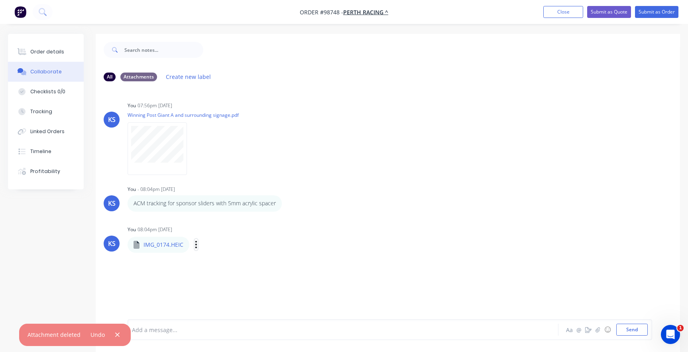
click at [195, 244] on icon "button" at bounding box center [196, 244] width 2 height 9
click at [226, 285] on button "Delete" at bounding box center [249, 284] width 90 height 18
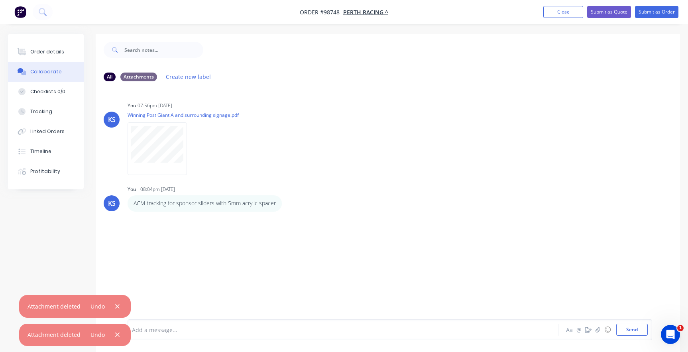
click at [210, 243] on div "KS You 07:56pm [DATE] Winning Post Giant A and surrounding signage.pdf Labels D…" at bounding box center [388, 204] width 584 height 232
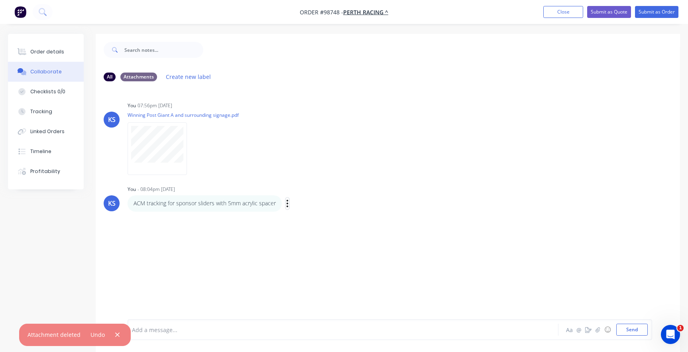
click at [287, 202] on icon "button" at bounding box center [287, 203] width 2 height 9
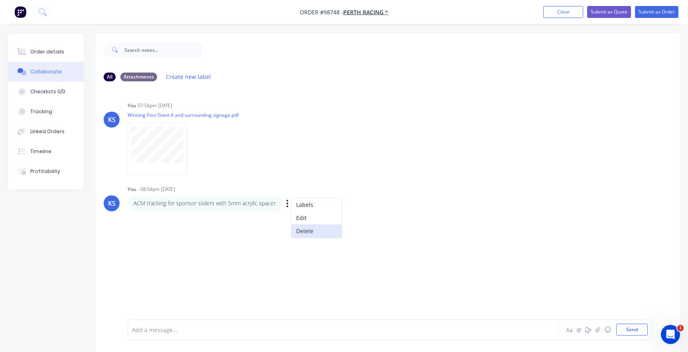
click at [302, 230] on button "Delete" at bounding box center [316, 230] width 50 height 13
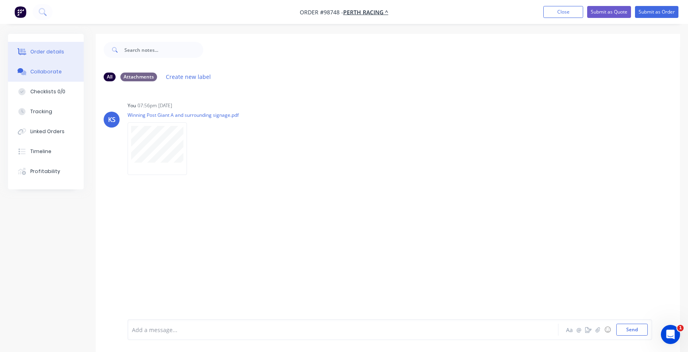
click at [57, 52] on div "Order details" at bounding box center [47, 51] width 34 height 7
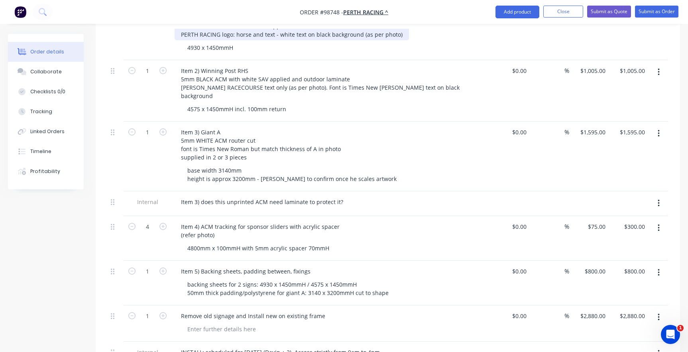
scroll to position [359, 0]
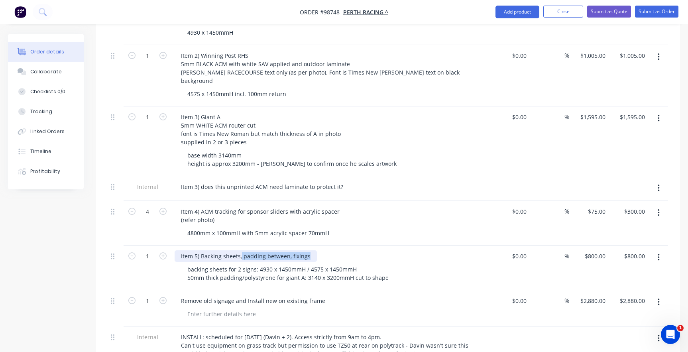
drag, startPoint x: 312, startPoint y: 244, endPoint x: 241, endPoint y: 243, distance: 70.9
click at [241, 250] on div "Item 5) Backing sheets, padding between, fixings" at bounding box center [246, 256] width 142 height 12
click at [215, 274] on div "Item 5) Backing support backing sheets for 2 signs: 4930 x 1450mmH / 4575 x 145…" at bounding box center [330, 267] width 319 height 45
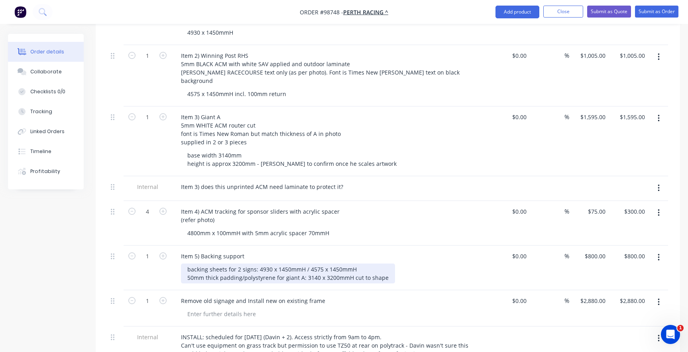
click at [353, 263] on div "backing sheets for 2 signs: 4930 x 1450mmH / 4575 x 1450mmH 50mm thick padding/…" at bounding box center [288, 273] width 214 height 20
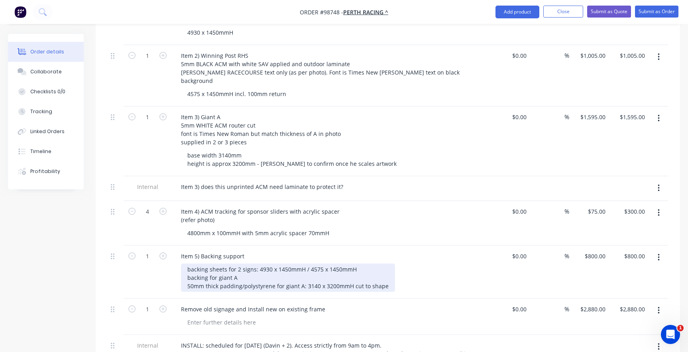
click at [244, 265] on div "backing sheets for 2 signs: 4930 x 1450mmH / 4575 x 1450mmH backing for giant A…" at bounding box center [288, 277] width 214 height 28
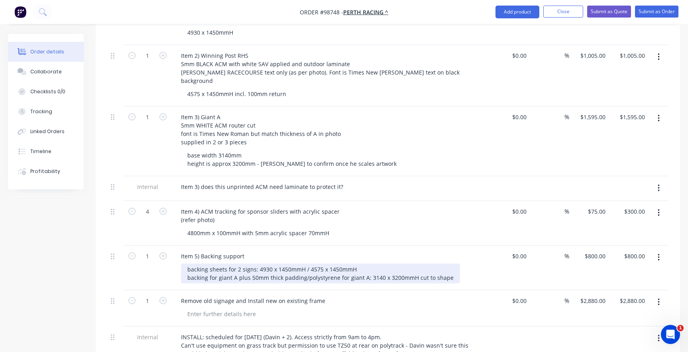
click at [362, 265] on div "backing sheets for 2 signs: 4930 x 1450mmH / 4575 x 1450mmH backing for giant A…" at bounding box center [320, 273] width 279 height 20
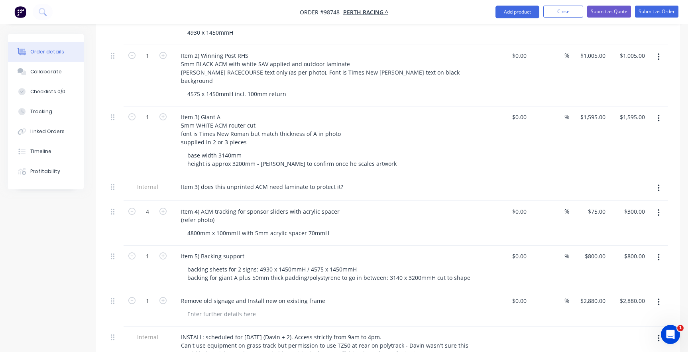
click at [213, 290] on div "Remove old signage and Install new on existing frame" at bounding box center [330, 308] width 319 height 36
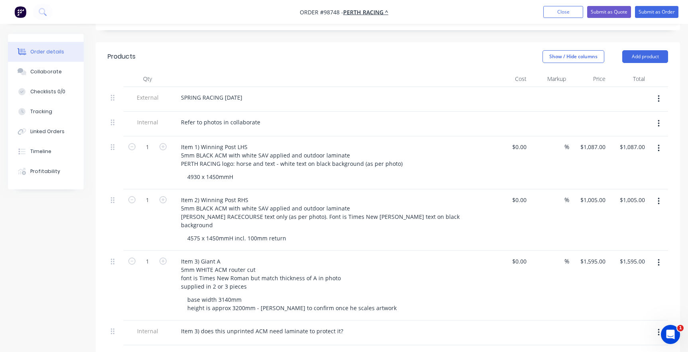
scroll to position [199, 0]
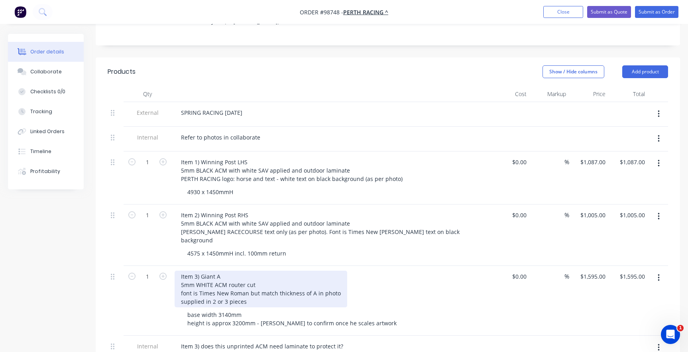
click at [253, 274] on div "Item 3) Giant A 5mm WHITE ACM router cut font is Times New Roman but match thic…" at bounding box center [261, 289] width 173 height 37
click at [226, 271] on div "Item 3) Giant A 5mm WHITE ACM router cut - no printing font is Times New Roman …" at bounding box center [261, 289] width 173 height 37
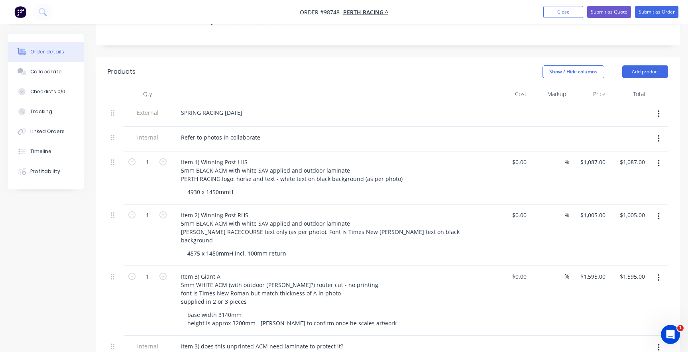
click at [138, 314] on div "1" at bounding box center [148, 301] width 48 height 70
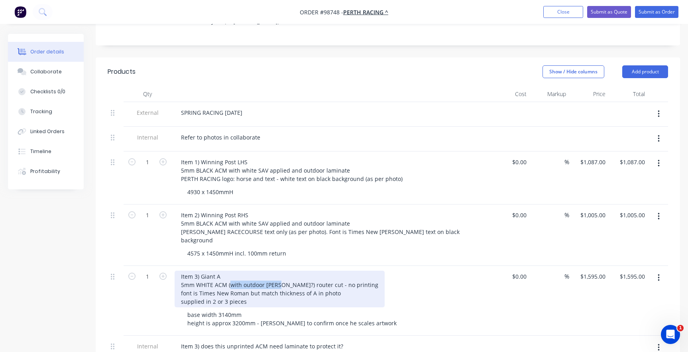
drag, startPoint x: 279, startPoint y: 272, endPoint x: 231, endPoint y: 271, distance: 48.2
click at [231, 271] on div "Item 3) Giant A 5mm WHITE ACM (with outdoor [PERSON_NAME]?) router cut - no pri…" at bounding box center [280, 289] width 210 height 37
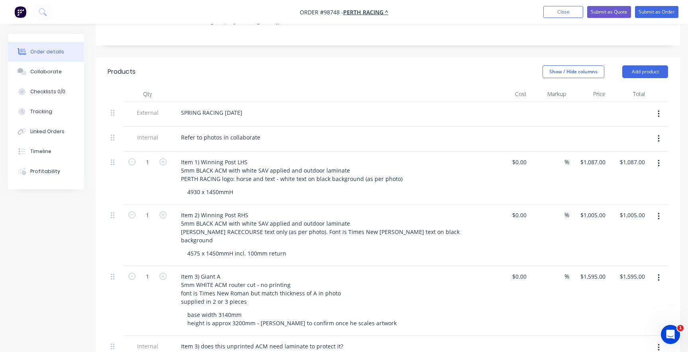
click at [150, 299] on div "1" at bounding box center [148, 301] width 48 height 70
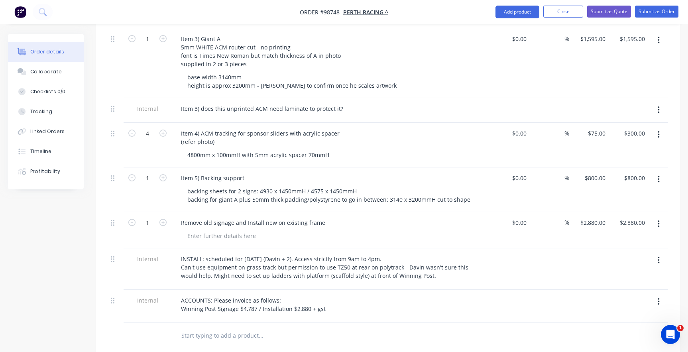
scroll to position [438, 0]
click at [236, 295] on div "ACCOUNTS: Please invoice as follows: Winning Post Signage $4,787 / Installation…" at bounding box center [253, 303] width 157 height 20
click at [252, 293] on div "ACCOUNTS: Please invoice as follows: Winning Post update $4,787 / Installation …" at bounding box center [252, 303] width 155 height 20
click at [254, 295] on div "ACCOUNTS: Please invoice as follows: Winning Post update $4,787 / Installation …" at bounding box center [252, 303] width 155 height 20
click at [253, 326] on input "text" at bounding box center [260, 334] width 159 height 16
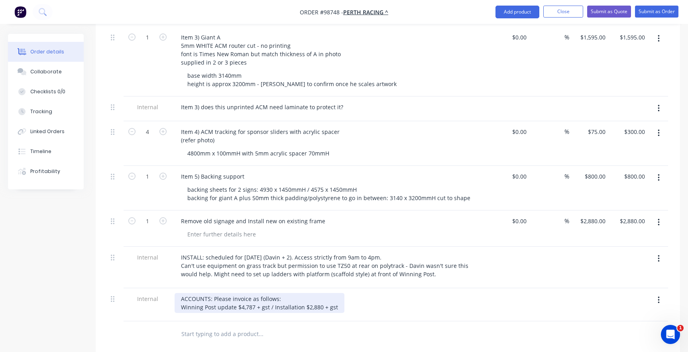
click at [301, 295] on div "ACCOUNTS: Please invoice as follows: Winning Post update $4,787 + gst / Install…" at bounding box center [260, 303] width 170 height 20
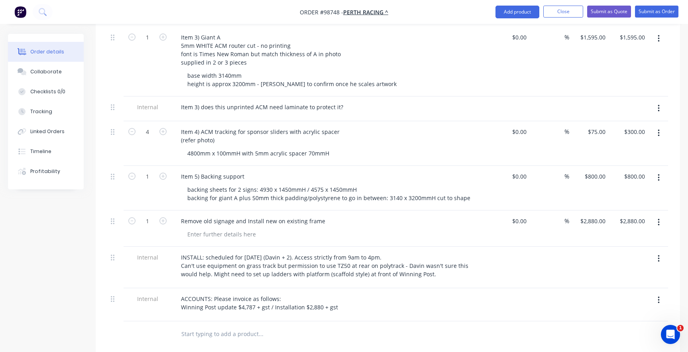
click at [218, 326] on input "text" at bounding box center [260, 334] width 159 height 16
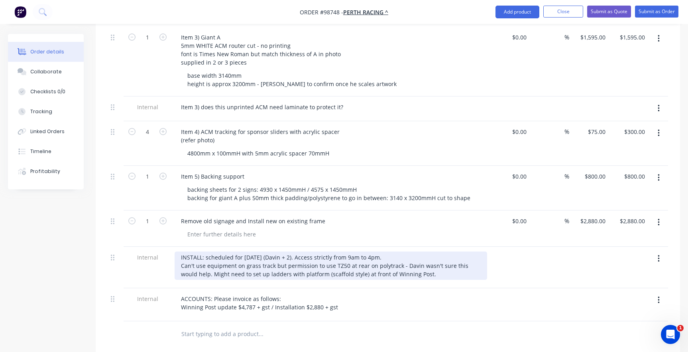
click at [191, 264] on div "INSTALL: scheduled for [DATE] (Davin + 2). Access strictly from 9am to 4pm. Can…" at bounding box center [331, 265] width 312 height 28
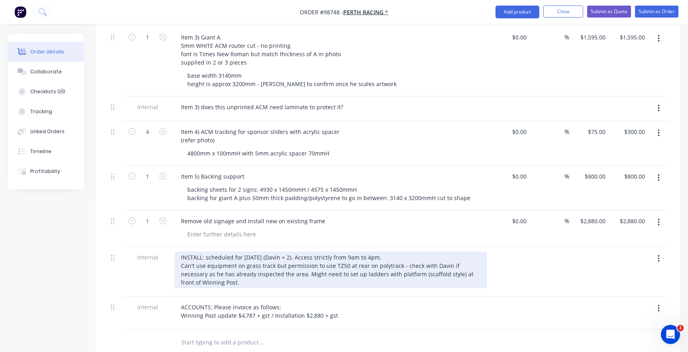
click at [212, 271] on div "INSTALL: scheduled for [DATE] (Davin + 2). Access strictly from 9am to 4pm. Can…" at bounding box center [331, 269] width 312 height 37
click at [280, 272] on div "INSTALL: scheduled for [DATE] (Davin + 2). Access strictly from 9am to 4pm. Can…" at bounding box center [331, 269] width 312 height 37
click at [269, 271] on div "INSTALL: scheduled for [DATE] (Davin + 2). Access strictly from 9am to 4pm. Can…" at bounding box center [331, 269] width 312 height 37
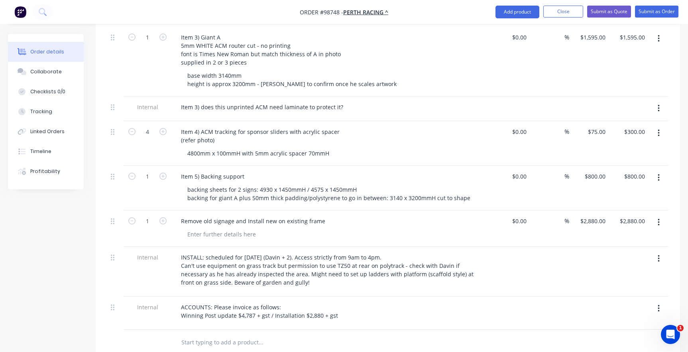
click at [302, 296] on div "ACCOUNTS: Please invoice as follows: Winning Post update $4,787 + gst / Install…" at bounding box center [330, 312] width 319 height 33
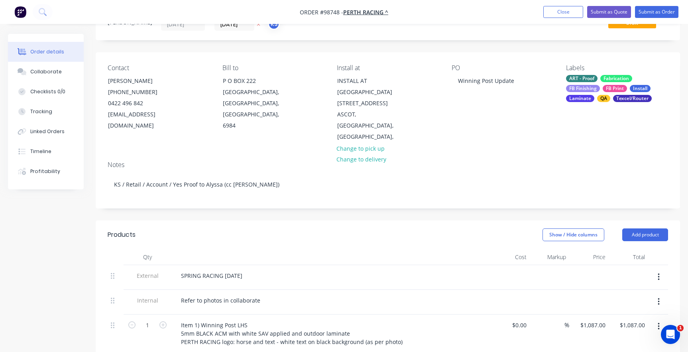
scroll to position [0, 0]
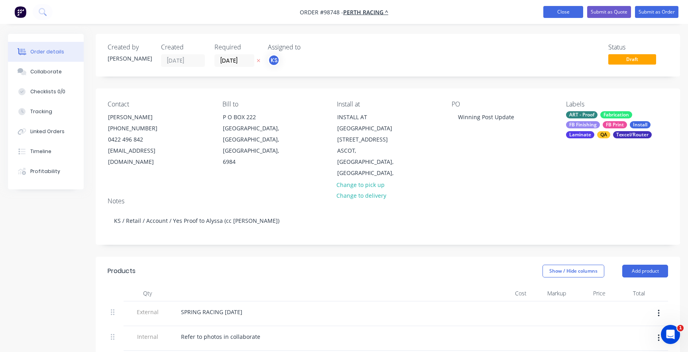
click at [555, 10] on button "Close" at bounding box center [563, 12] width 40 height 12
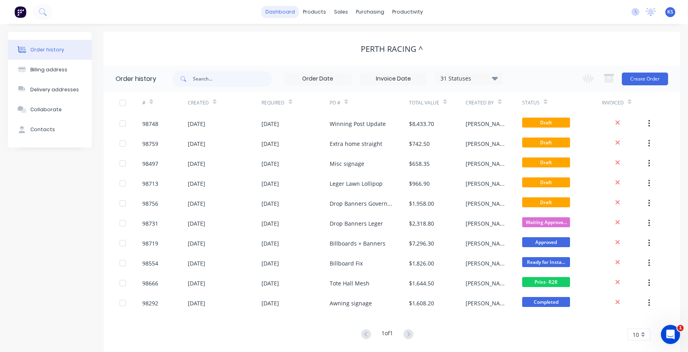
click at [280, 11] on link "dashboard" at bounding box center [279, 12] width 37 height 12
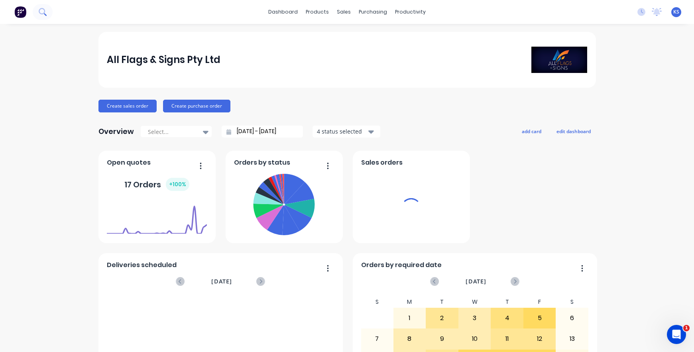
click at [43, 9] on icon at bounding box center [42, 11] width 6 height 6
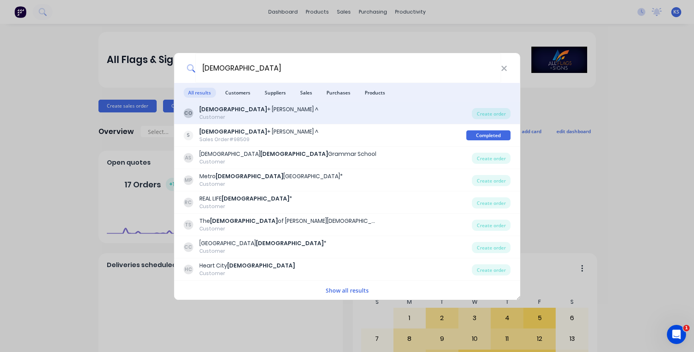
type input "[DEMOGRAPHIC_DATA]"
click at [220, 113] on b "[DEMOGRAPHIC_DATA]" at bounding box center [233, 109] width 68 height 8
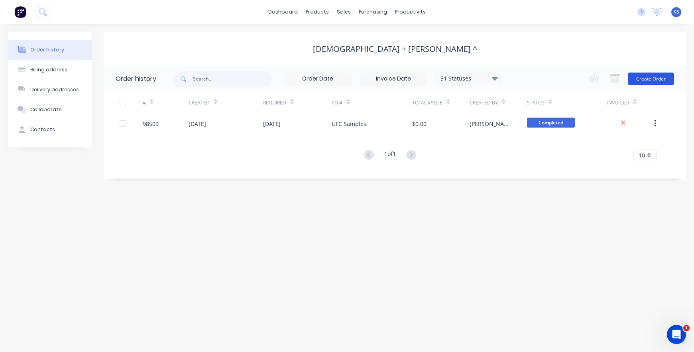
click at [637, 75] on button "Create Order" at bounding box center [651, 79] width 46 height 13
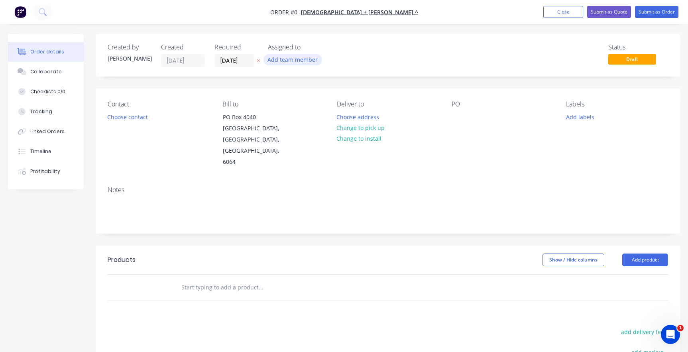
click at [274, 62] on button "Add team member" at bounding box center [292, 59] width 59 height 11
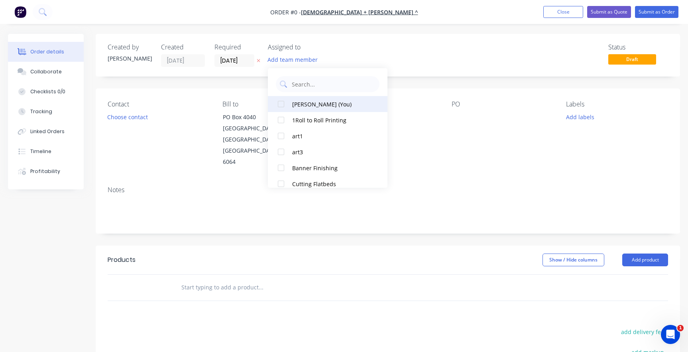
click at [279, 103] on div at bounding box center [281, 104] width 16 height 16
click at [230, 59] on div "Order details Collaborate Checklists 0/0 Tracking Linked Orders Timeline Profit…" at bounding box center [344, 269] width 688 height 470
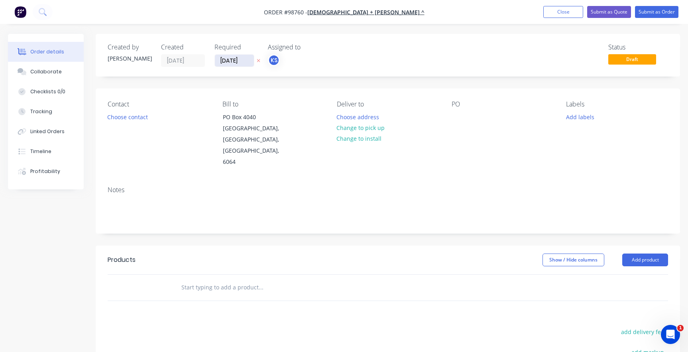
click at [230, 59] on input "[DATE]" at bounding box center [234, 61] width 39 height 12
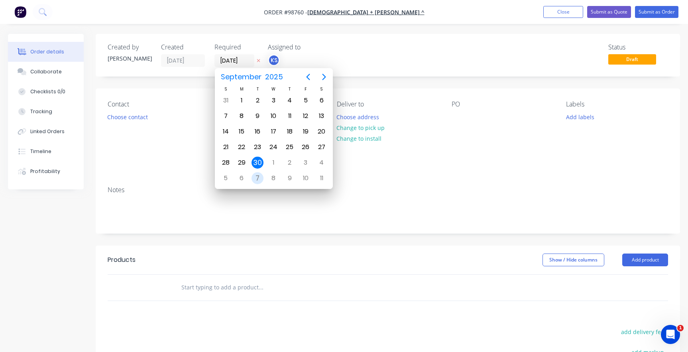
click at [258, 174] on div "7" at bounding box center [257, 178] width 12 height 12
type input "[DATE]"
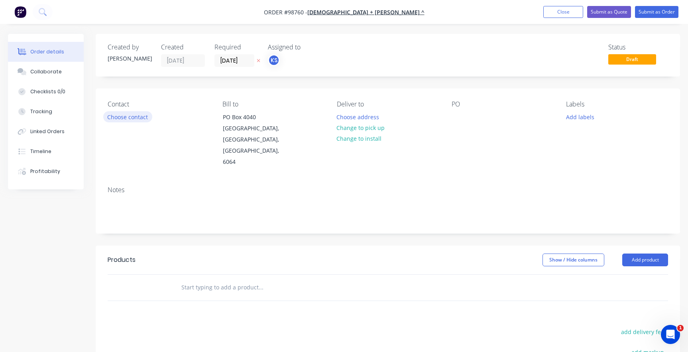
click at [122, 112] on button "Choose contact" at bounding box center [127, 116] width 49 height 11
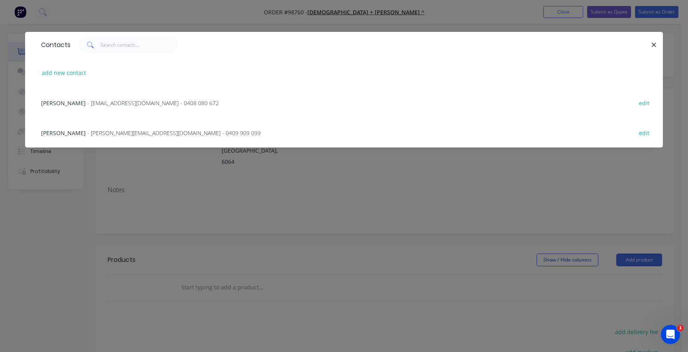
click at [64, 101] on span "[PERSON_NAME]" at bounding box center [63, 103] width 45 height 8
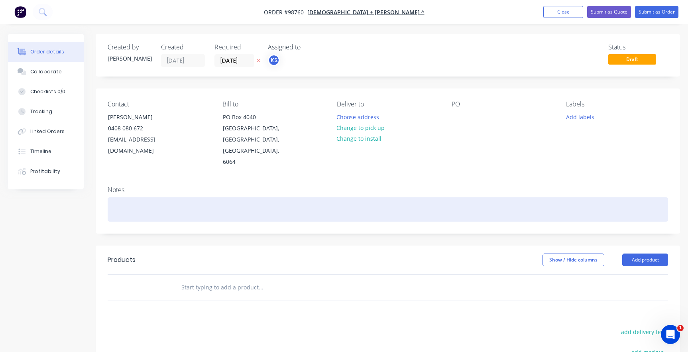
click at [113, 199] on div at bounding box center [388, 209] width 560 height 24
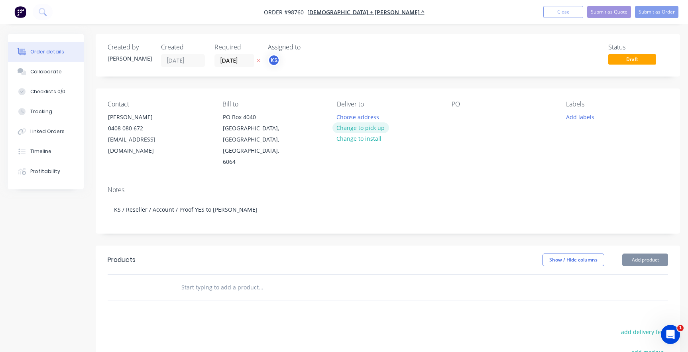
click at [353, 127] on button "Change to pick up" at bounding box center [360, 127] width 57 height 11
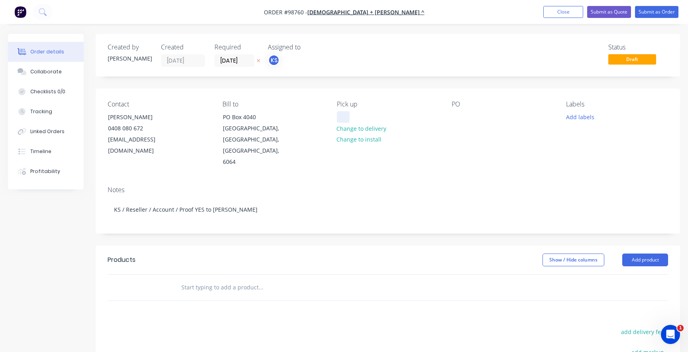
click at [340, 114] on div at bounding box center [343, 117] width 13 height 12
click at [361, 116] on div "Collect [DATE]" at bounding box center [362, 117] width 50 height 12
click at [456, 116] on div at bounding box center [458, 117] width 13 height 12
click at [449, 118] on div "Contact [PERSON_NAME] [PHONE_NUMBER] [EMAIL_ADDRESS][DOMAIN_NAME] Bill to [STRE…" at bounding box center [388, 133] width 584 height 91
click at [455, 123] on div "PO" at bounding box center [503, 133] width 102 height 67
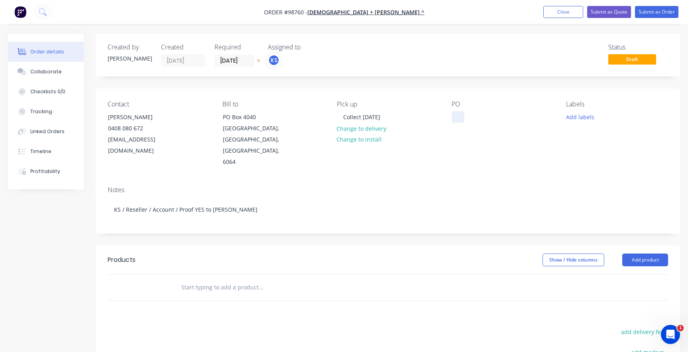
click at [455, 118] on div at bounding box center [458, 117] width 13 height 12
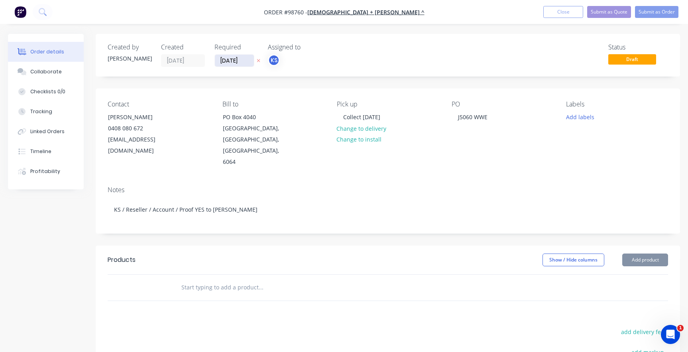
click at [223, 61] on input "[DATE]" at bounding box center [234, 61] width 39 height 12
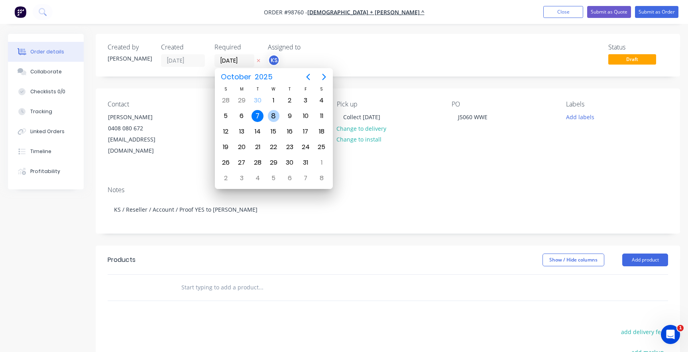
click at [273, 115] on div "8" at bounding box center [274, 116] width 12 height 12
type input "[DATE]"
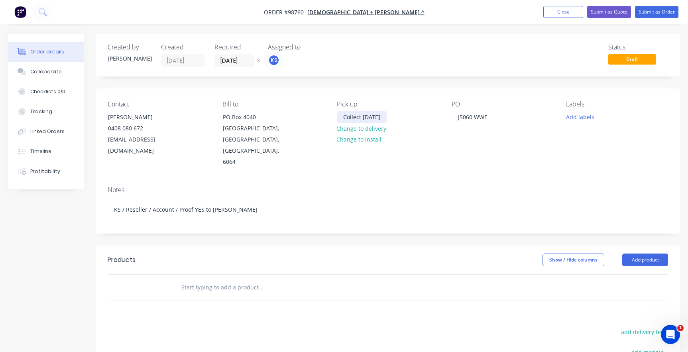
click at [376, 116] on div "Collect [DATE]" at bounding box center [362, 117] width 50 height 12
click at [344, 143] on button "Change to install" at bounding box center [358, 139] width 53 height 11
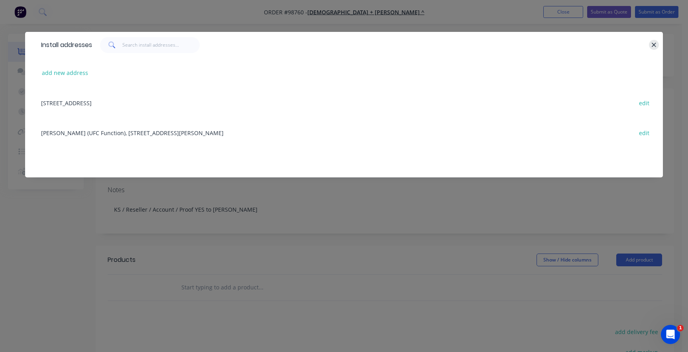
click at [653, 45] on icon "button" at bounding box center [653, 44] width 5 height 7
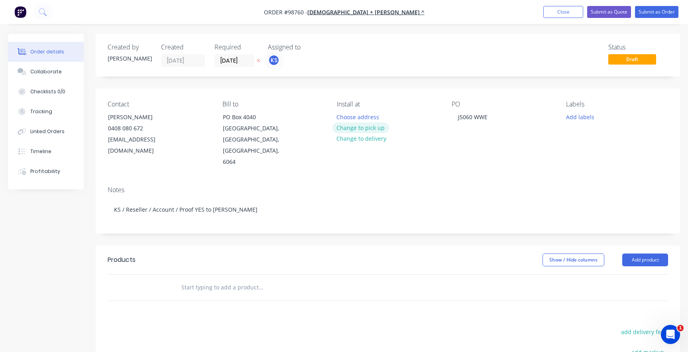
click at [351, 128] on button "Change to pick up" at bounding box center [360, 127] width 57 height 11
click at [208, 279] on input "text" at bounding box center [260, 287] width 159 height 16
click at [202, 279] on input "text" at bounding box center [260, 287] width 159 height 16
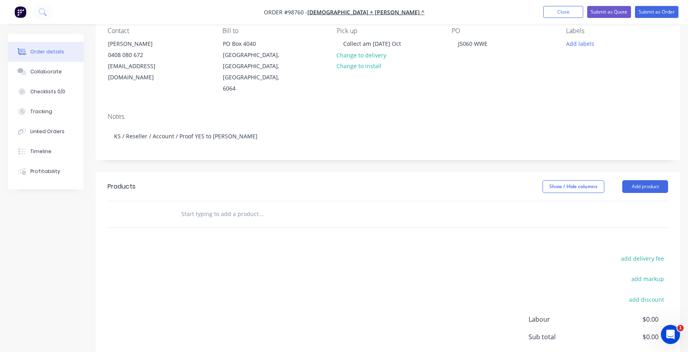
scroll to position [80, 0]
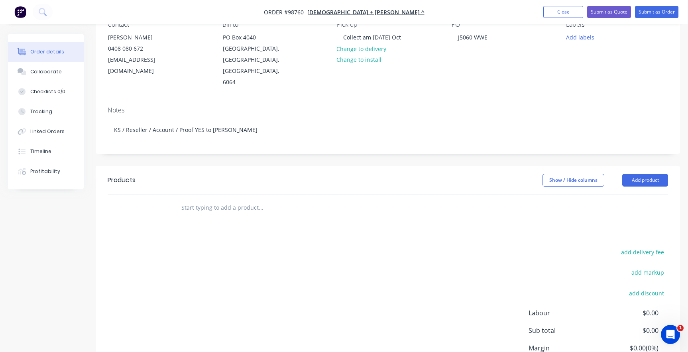
click at [189, 200] on input "text" at bounding box center [260, 208] width 159 height 16
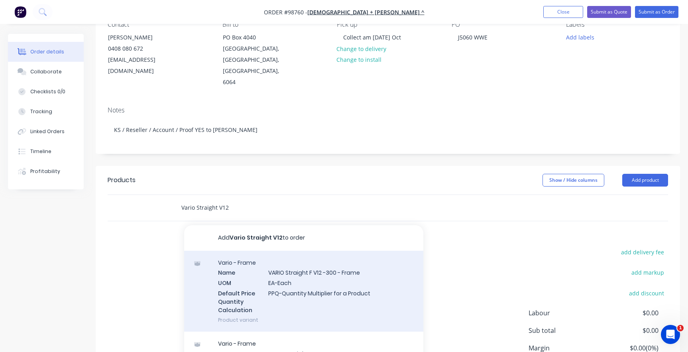
type input "Vario Straight V12"
click at [269, 268] on div "Vario - Frame Name VARIO Straight F V12 -300 - Frame UOM EA-Each Default Price …" at bounding box center [303, 291] width 239 height 81
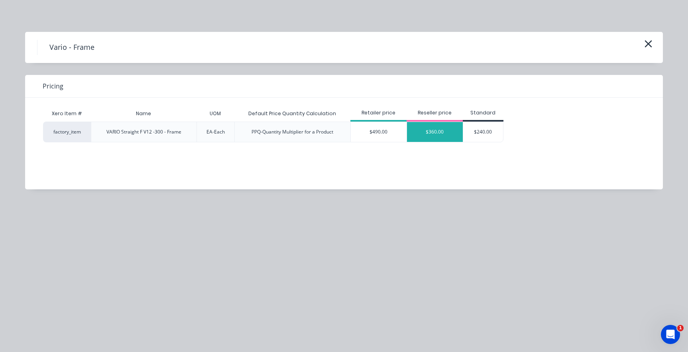
click at [424, 137] on div "$360.00" at bounding box center [435, 132] width 56 height 20
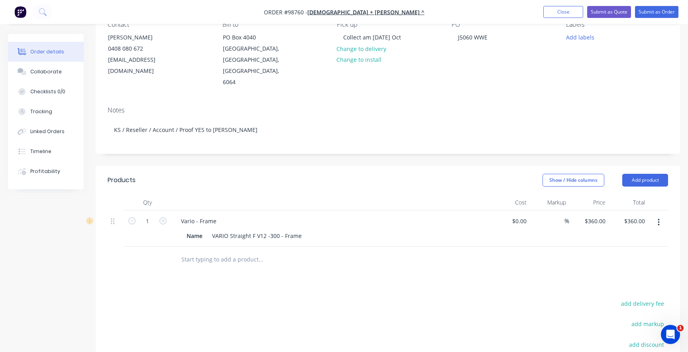
click at [208, 252] on input "text" at bounding box center [260, 259] width 159 height 16
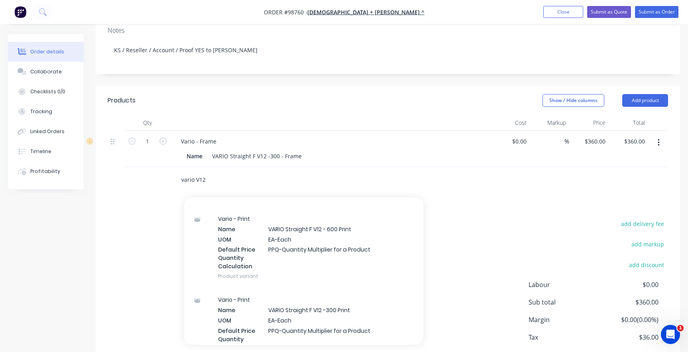
scroll to position [183, 0]
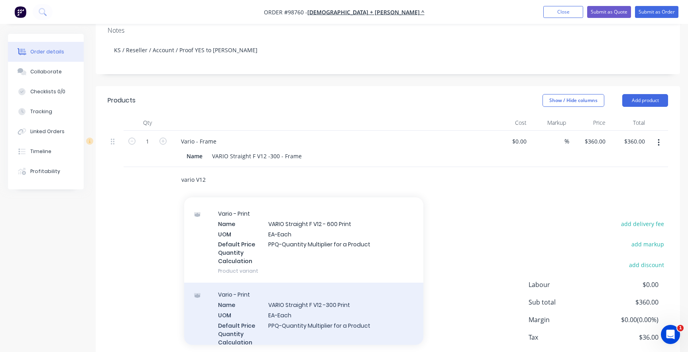
type input "vario V12"
click at [324, 298] on div "Vario - Print Name VARIO Straight F V12 -300 Print UOM EA-Each Default Price Qu…" at bounding box center [303, 323] width 239 height 81
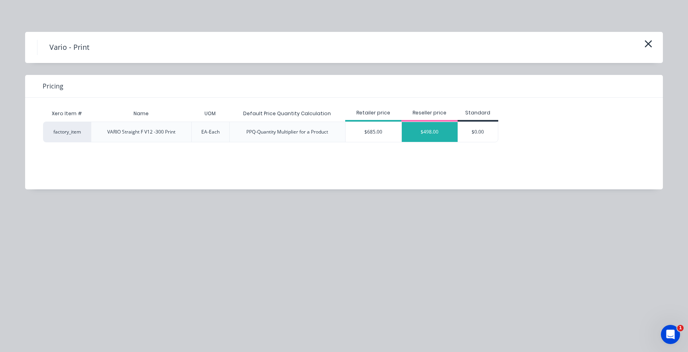
click at [422, 134] on div "$498.00" at bounding box center [430, 132] width 56 height 20
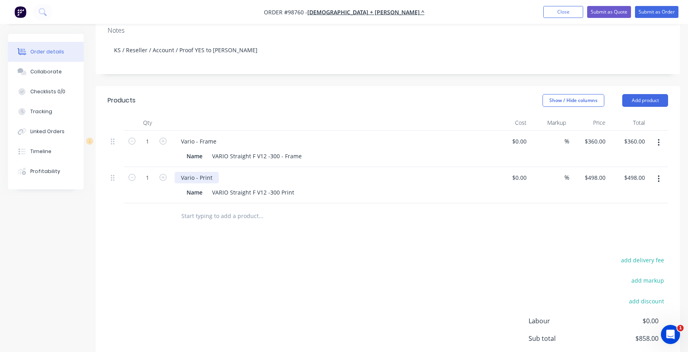
click at [212, 172] on div "Vario - Print" at bounding box center [197, 178] width 44 height 12
click at [221, 172] on div "Vario - Print S/S" at bounding box center [202, 178] width 54 height 12
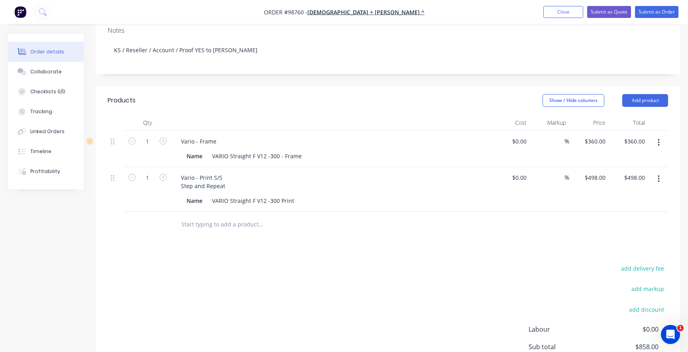
click at [209, 216] on input "text" at bounding box center [260, 224] width 159 height 16
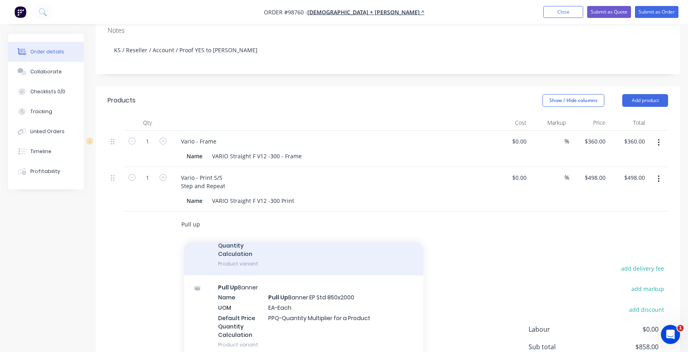
scroll to position [478, 0]
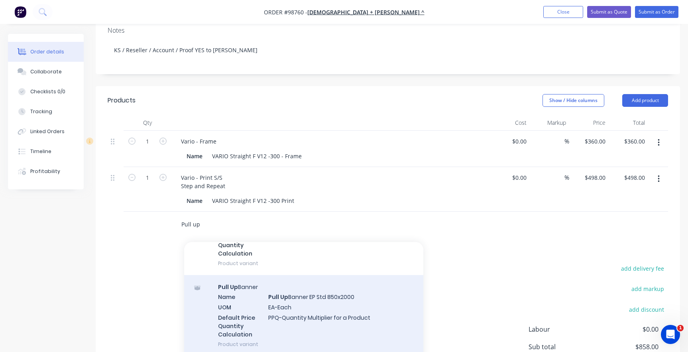
type input "Pull up"
click at [269, 283] on div "Pull Up Banner Name Pull Up Banner EP Std 850x2000 UOM EA-Each Default Price Qu…" at bounding box center [303, 315] width 239 height 81
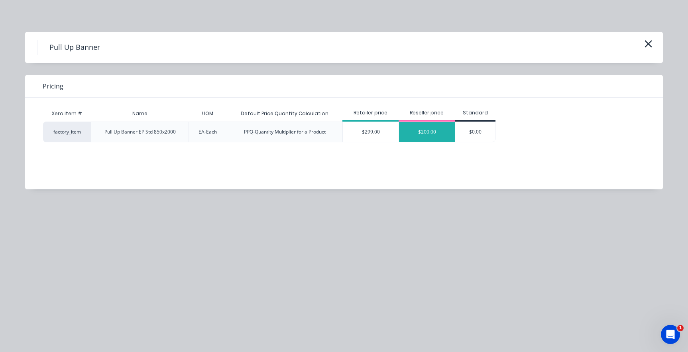
click at [434, 130] on div "$200.00" at bounding box center [427, 132] width 56 height 20
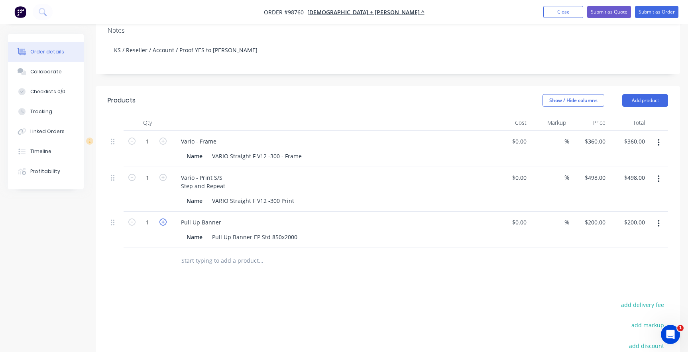
click at [162, 218] on icon "button" at bounding box center [162, 221] width 7 height 7
type input "2"
type input "$400.00"
click at [233, 216] on div "Pull Up Banner" at bounding box center [331, 222] width 312 height 12
click at [219, 216] on div "Pull Up Banner" at bounding box center [201, 222] width 53 height 12
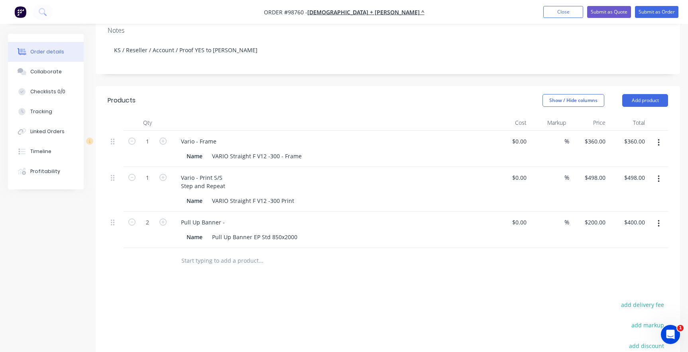
click at [230, 216] on div "Pull Up Banner -" at bounding box center [331, 222] width 312 height 12
click at [224, 216] on div "Pull Up Banner -" at bounding box center [203, 222] width 57 height 12
drag, startPoint x: 236, startPoint y: 173, endPoint x: 225, endPoint y: 175, distance: 10.5
click at [236, 173] on div "Vario - Print S/S Step and Repeat" at bounding box center [331, 182] width 312 height 20
click at [225, 175] on div "Vario - Print S/S Step and Repeat" at bounding box center [203, 182] width 57 height 20
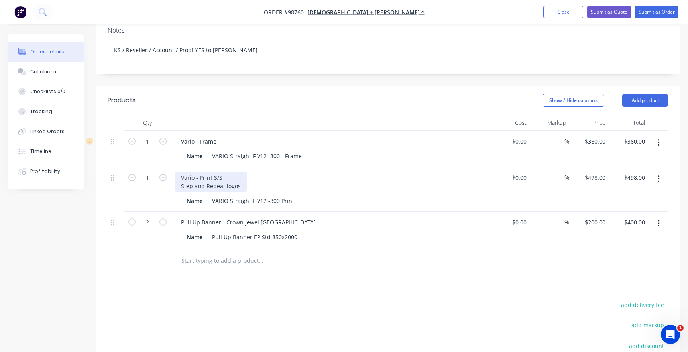
click at [231, 172] on div "Vario - Print S/S Step and Repeat logos" at bounding box center [211, 182] width 73 height 20
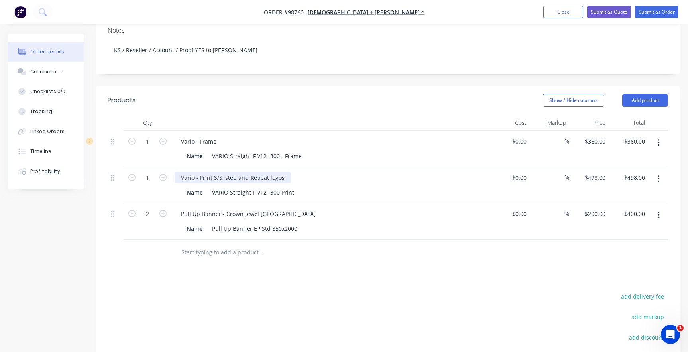
click at [251, 172] on div "Vario - Print S/S, step and Repeat logos" at bounding box center [233, 178] width 116 height 12
click at [297, 208] on div "Pull Up Banner - Crown Jewel [GEOGRAPHIC_DATA]" at bounding box center [331, 214] width 312 height 12
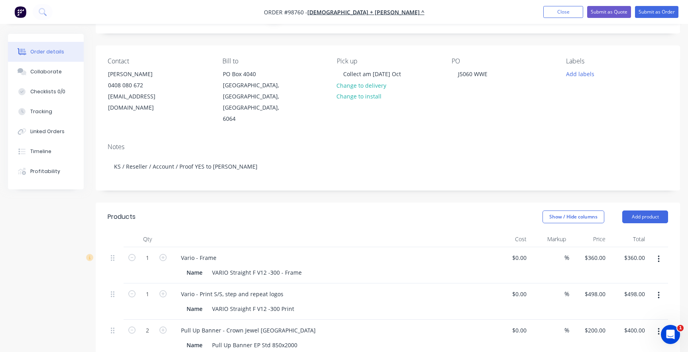
scroll to position [40, 0]
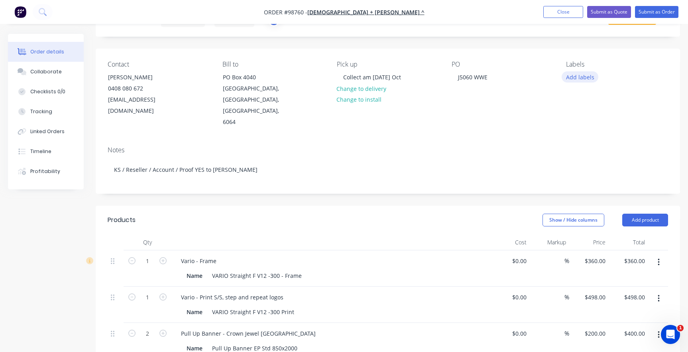
click at [578, 73] on button "Add labels" at bounding box center [580, 76] width 37 height 11
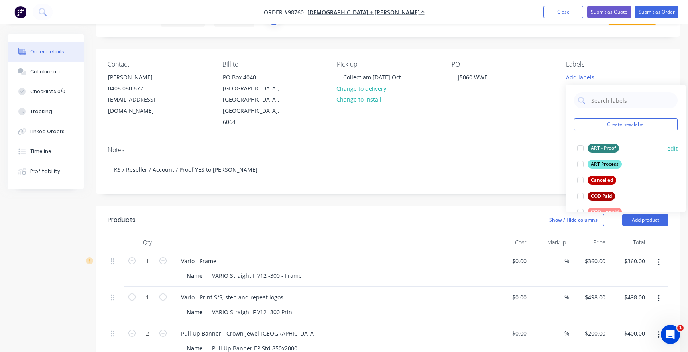
click at [580, 147] on div at bounding box center [580, 148] width 16 height 16
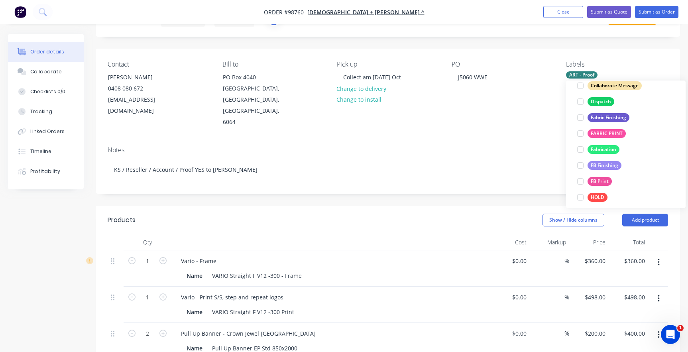
scroll to position [149, 0]
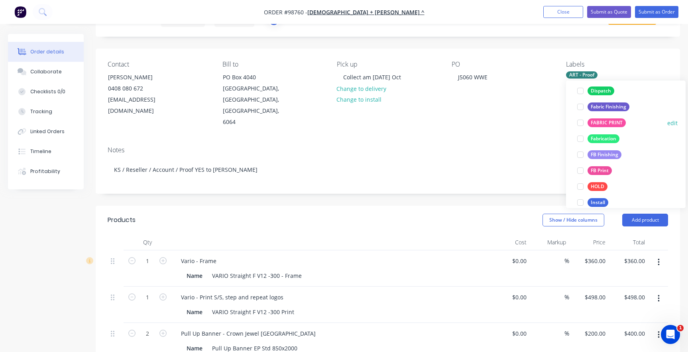
click at [579, 122] on div at bounding box center [580, 123] width 16 height 16
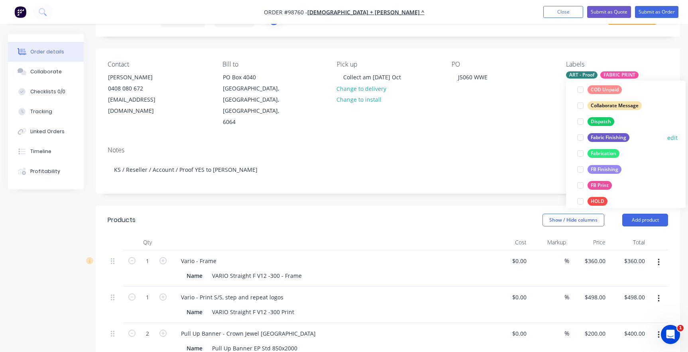
click at [580, 136] on div at bounding box center [580, 138] width 16 height 16
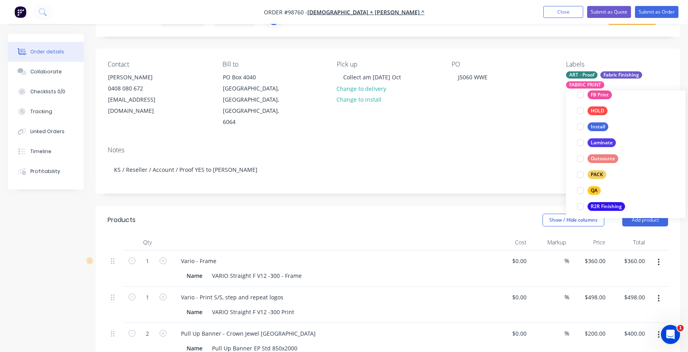
scroll to position [245, 0]
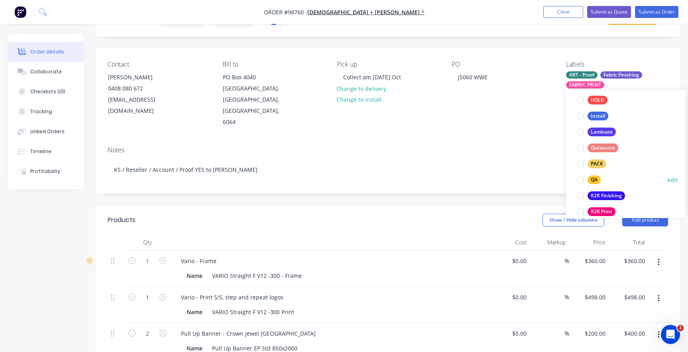
click at [581, 180] on div at bounding box center [580, 180] width 16 height 16
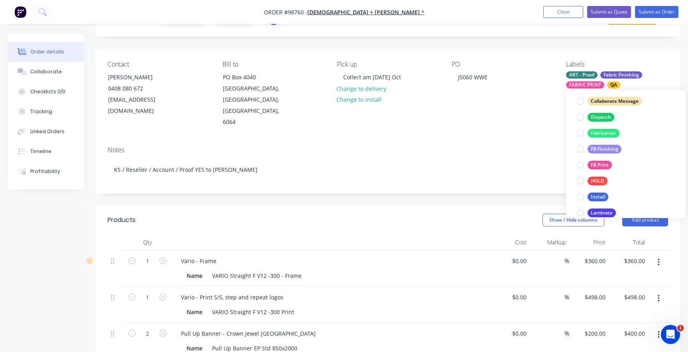
scroll to position [166, 0]
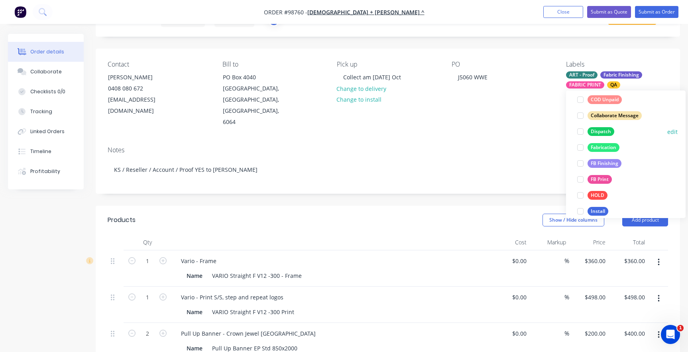
click at [580, 130] on div at bounding box center [580, 132] width 16 height 16
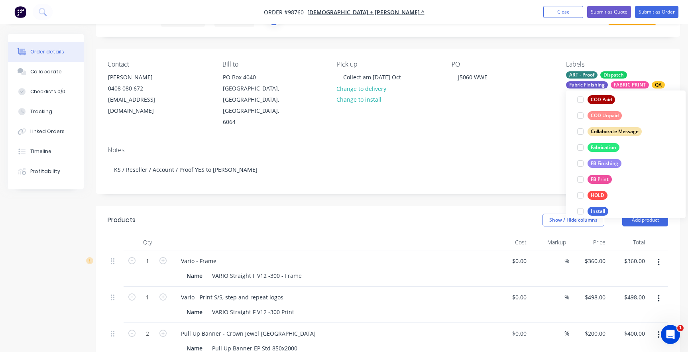
scroll to position [39, 0]
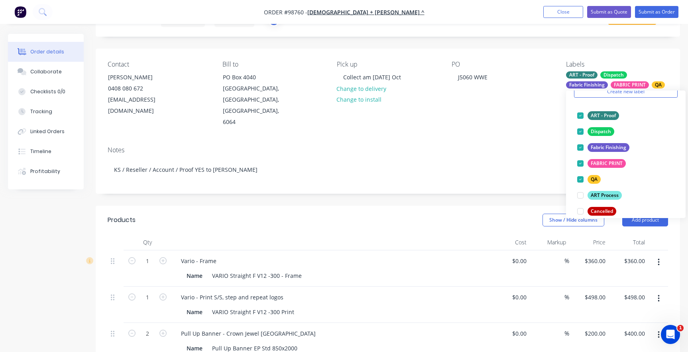
click at [530, 140] on div "Notes KS / Reseller / Account / Proof YES to [PERSON_NAME]" at bounding box center [388, 166] width 584 height 53
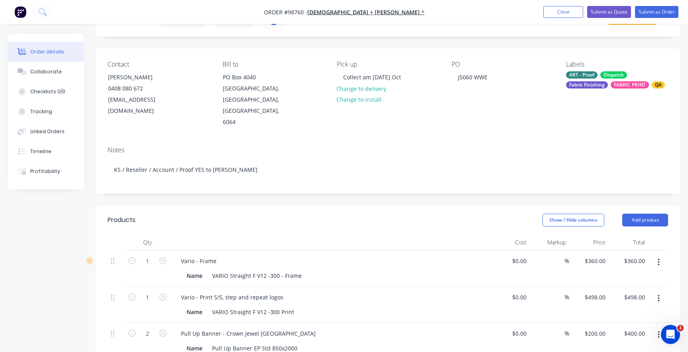
click at [583, 75] on div "ART - Proof" at bounding box center [581, 74] width 31 height 7
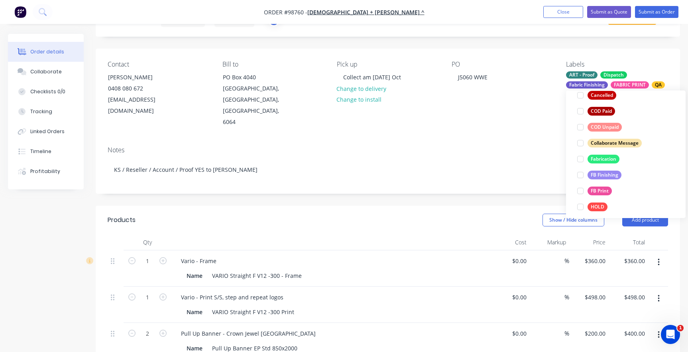
scroll to position [158, 0]
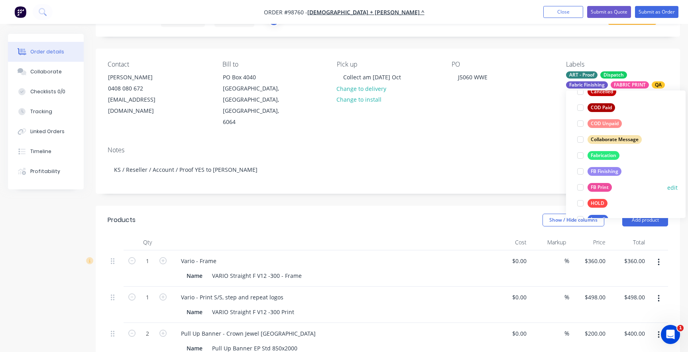
click at [581, 186] on div at bounding box center [580, 187] width 16 height 16
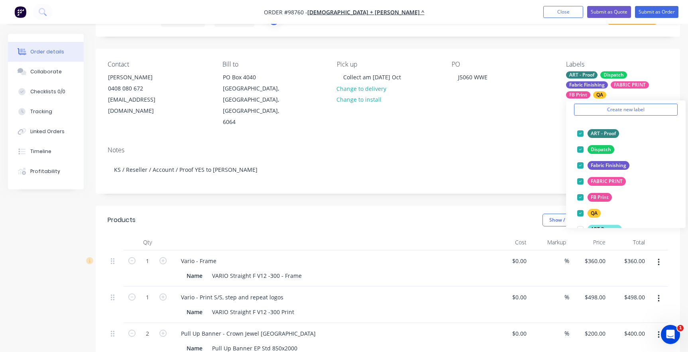
scroll to position [190, 0]
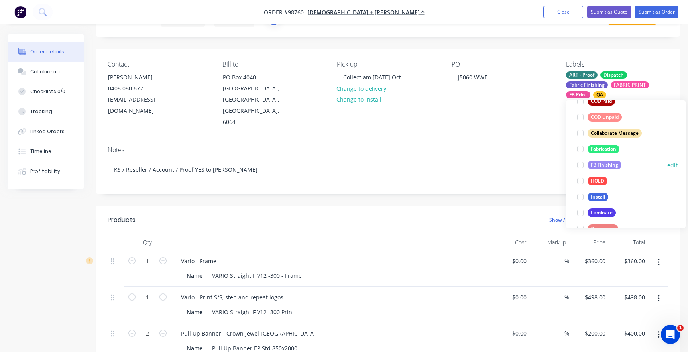
click at [578, 162] on div at bounding box center [580, 165] width 16 height 16
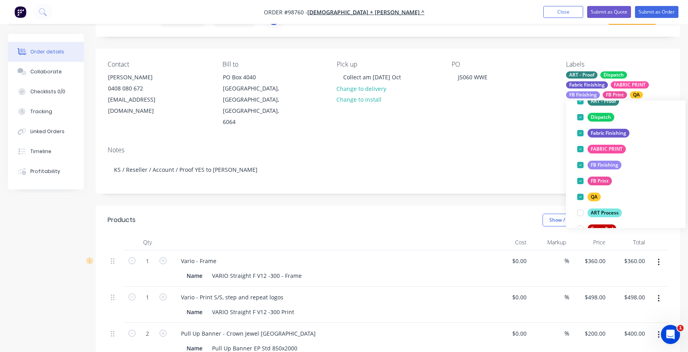
click at [501, 140] on div "Notes KS / Reseller / Account / Proof YES to [PERSON_NAME]" at bounding box center [388, 166] width 584 height 53
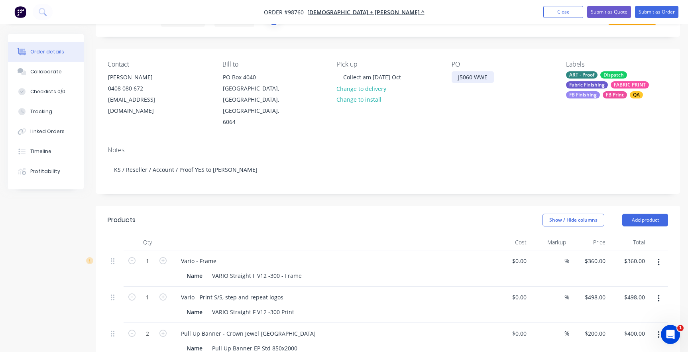
click at [487, 76] on div "J5060 WWE" at bounding box center [473, 77] width 42 height 12
click at [469, 113] on div "PO J5060 WWE [GEOGRAPHIC_DATA]" at bounding box center [503, 94] width 102 height 67
click at [638, 214] on button "Add product" at bounding box center [645, 220] width 46 height 13
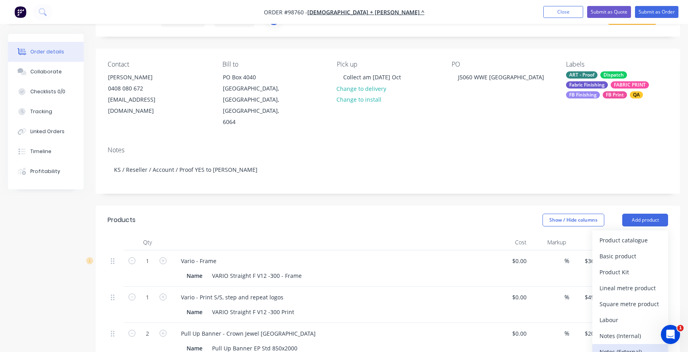
click at [618, 346] on div "Notes (External)" at bounding box center [629, 352] width 61 height 12
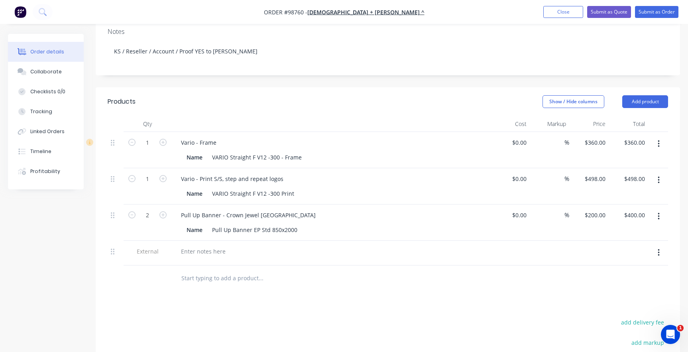
scroll to position [159, 0]
click at [200, 244] on div at bounding box center [203, 250] width 57 height 12
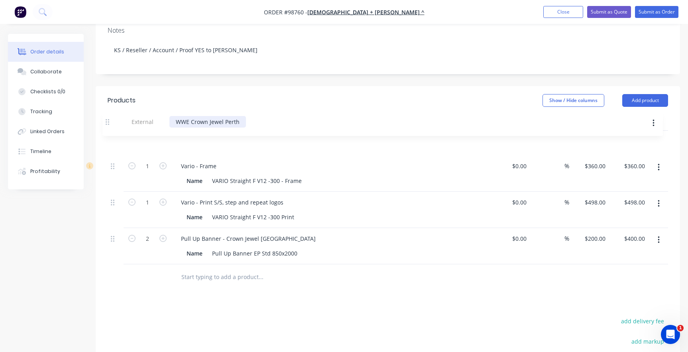
drag, startPoint x: 114, startPoint y: 238, endPoint x: 109, endPoint y: 118, distance: 119.7
click at [109, 118] on div "Qty Cost Markup Price Total 1 Vario - Frame Name VARIO Straight F V12 -300 - Fr…" at bounding box center [388, 189] width 560 height 149
click at [230, 283] on div "Products Show / Hide columns Add product Qty Cost Markup Price Total External W…" at bounding box center [388, 283] width 584 height 395
drag, startPoint x: 243, startPoint y: 130, endPoint x: 194, endPoint y: 127, distance: 49.1
click at [194, 135] on div "WWE Crown Jewel Perth" at bounding box center [213, 141] width 77 height 12
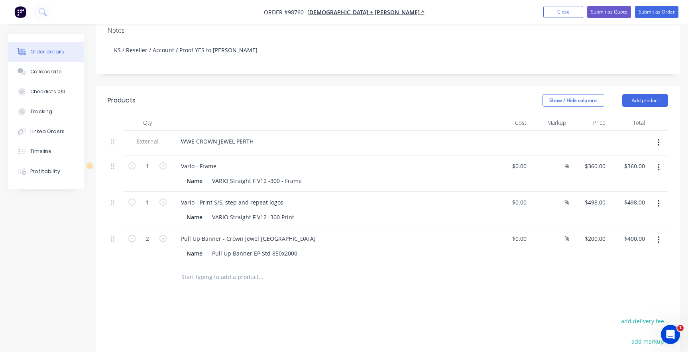
click at [186, 290] on div "Products Show / Hide columns Add product Qty Cost Markup Price Total External W…" at bounding box center [388, 283] width 584 height 395
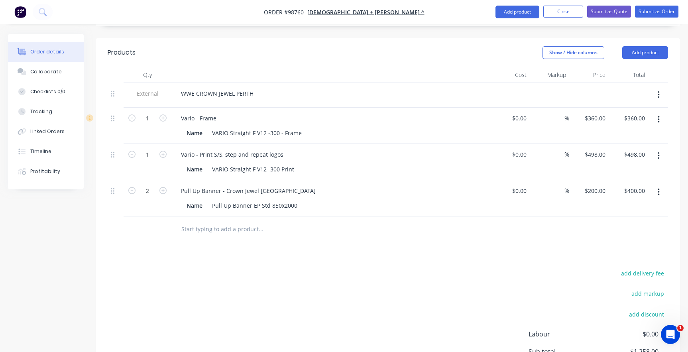
scroll to position [199, 0]
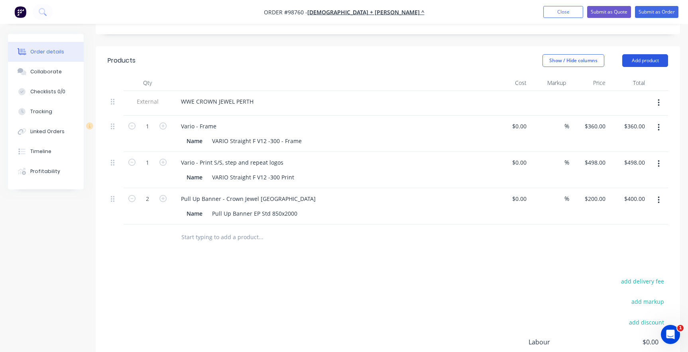
click at [634, 54] on button "Add product" at bounding box center [645, 60] width 46 height 13
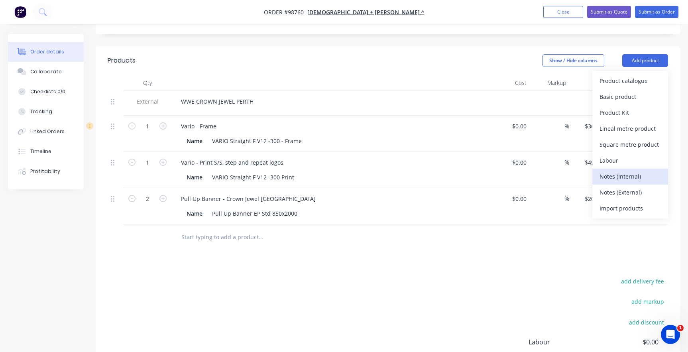
click at [622, 171] on div "Notes (Internal)" at bounding box center [629, 177] width 61 height 12
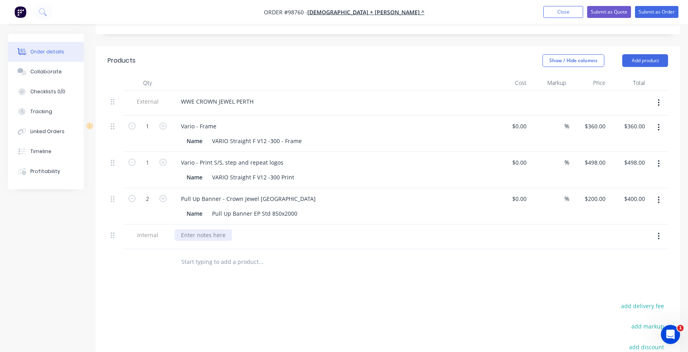
click at [187, 229] on div at bounding box center [203, 235] width 57 height 12
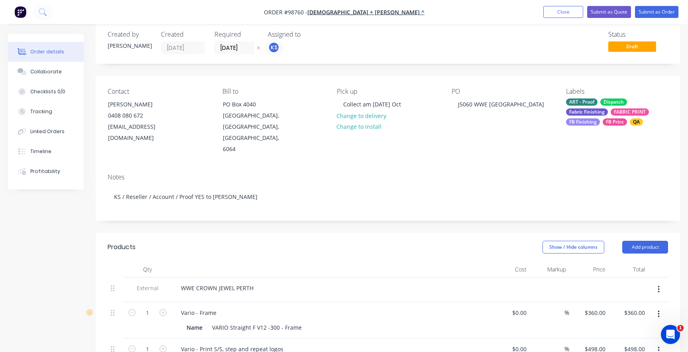
scroll to position [0, 0]
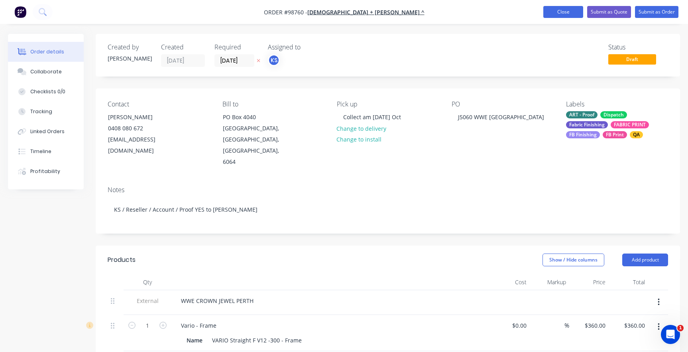
click at [552, 8] on button "Close" at bounding box center [563, 12] width 40 height 12
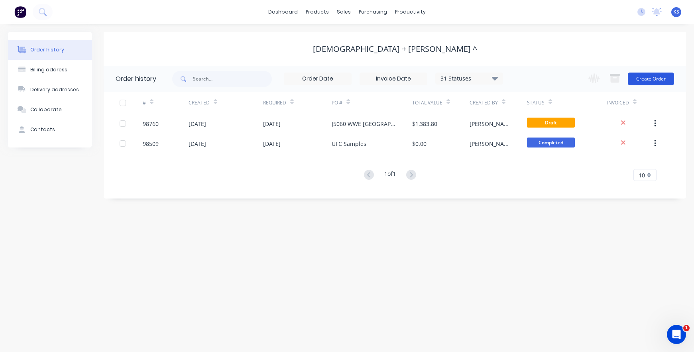
click at [637, 77] on button "Create Order" at bounding box center [651, 79] width 46 height 13
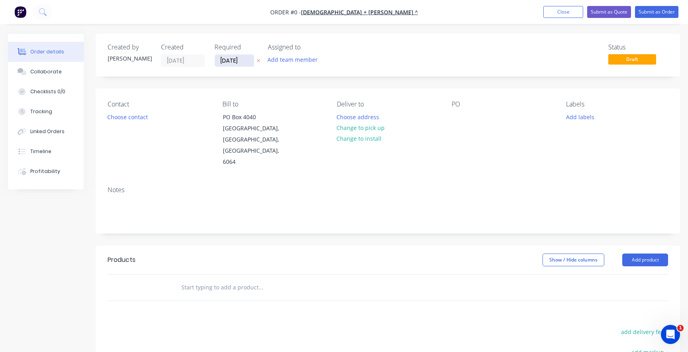
click at [236, 61] on input "[DATE]" at bounding box center [234, 61] width 39 height 12
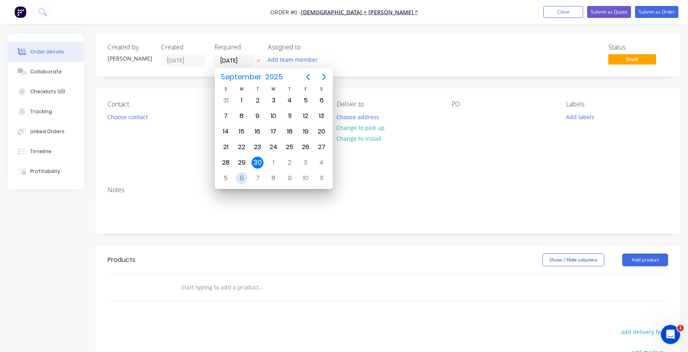
click at [237, 175] on div "6" at bounding box center [242, 178] width 12 height 12
type input "[DATE]"
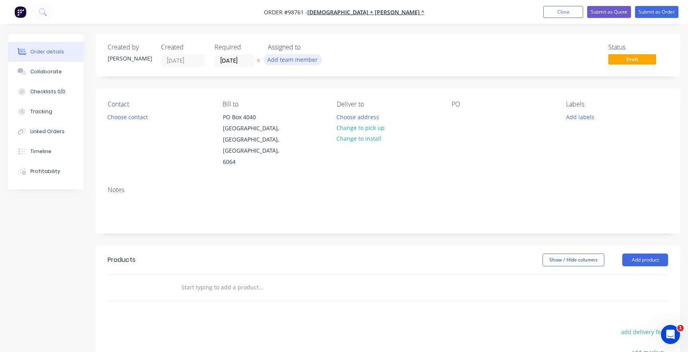
click at [280, 65] on button "Add team member" at bounding box center [292, 59] width 59 height 11
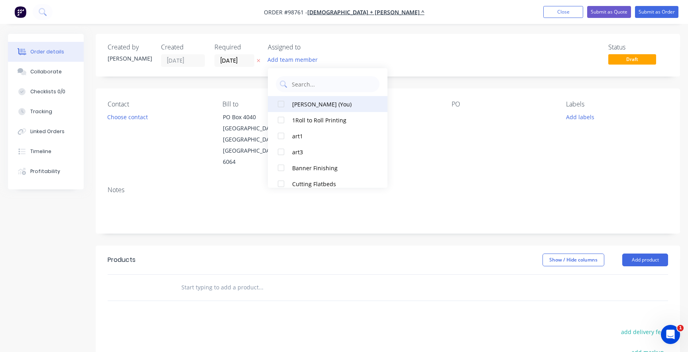
click at [281, 103] on div at bounding box center [281, 104] width 16 height 16
click at [124, 113] on button "Choose contact" at bounding box center [127, 116] width 49 height 11
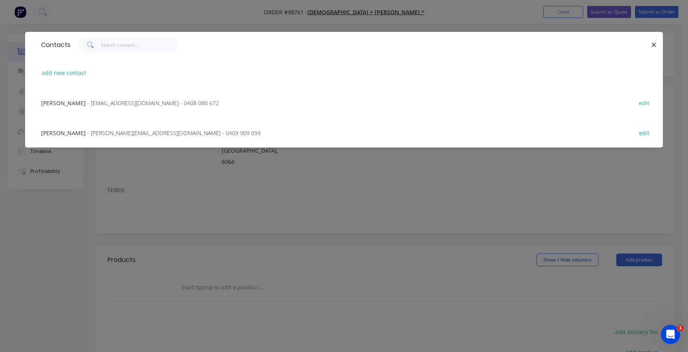
click at [77, 100] on span "[PERSON_NAME]" at bounding box center [63, 103] width 45 height 8
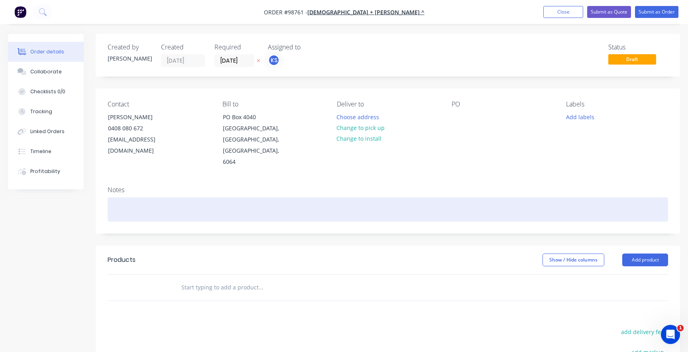
click at [113, 197] on div at bounding box center [388, 209] width 560 height 24
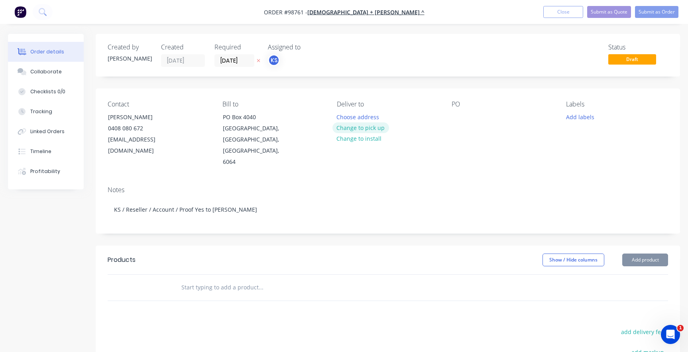
click at [349, 130] on button "Change to pick up" at bounding box center [360, 127] width 57 height 11
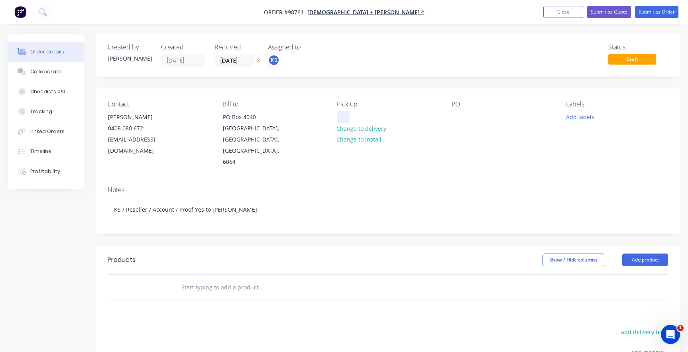
click at [342, 113] on div at bounding box center [343, 117] width 13 height 12
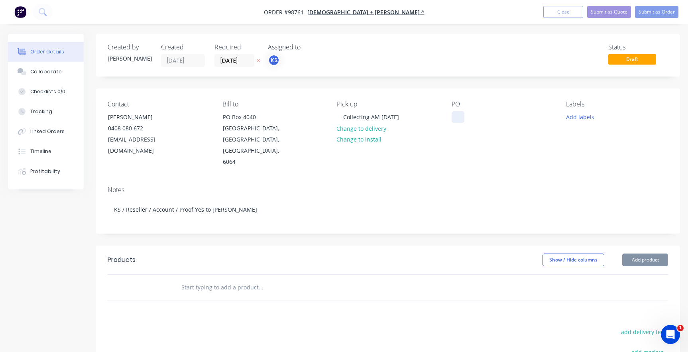
click at [452, 115] on div at bounding box center [458, 117] width 13 height 12
click at [645, 253] on button "Add product" at bounding box center [645, 259] width 46 height 13
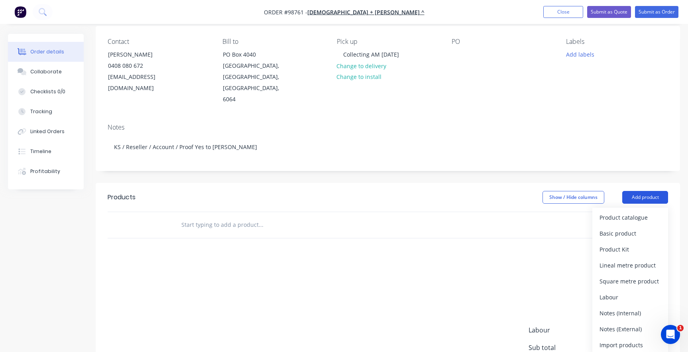
scroll to position [80, 0]
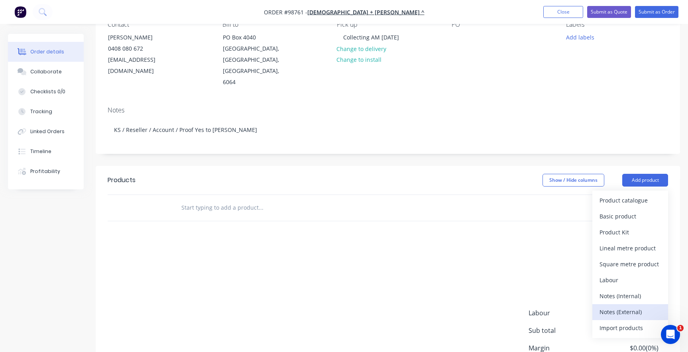
click at [617, 306] on div "Notes (External)" at bounding box center [629, 312] width 61 height 12
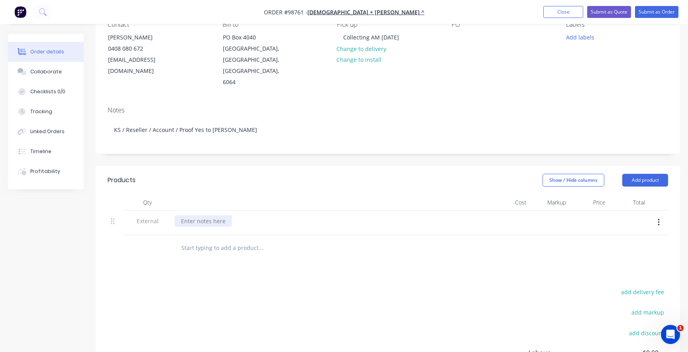
click at [188, 215] on div at bounding box center [203, 221] width 57 height 12
click at [192, 241] on input "text" at bounding box center [260, 248] width 159 height 16
